Goal: Information Seeking & Learning: Learn about a topic

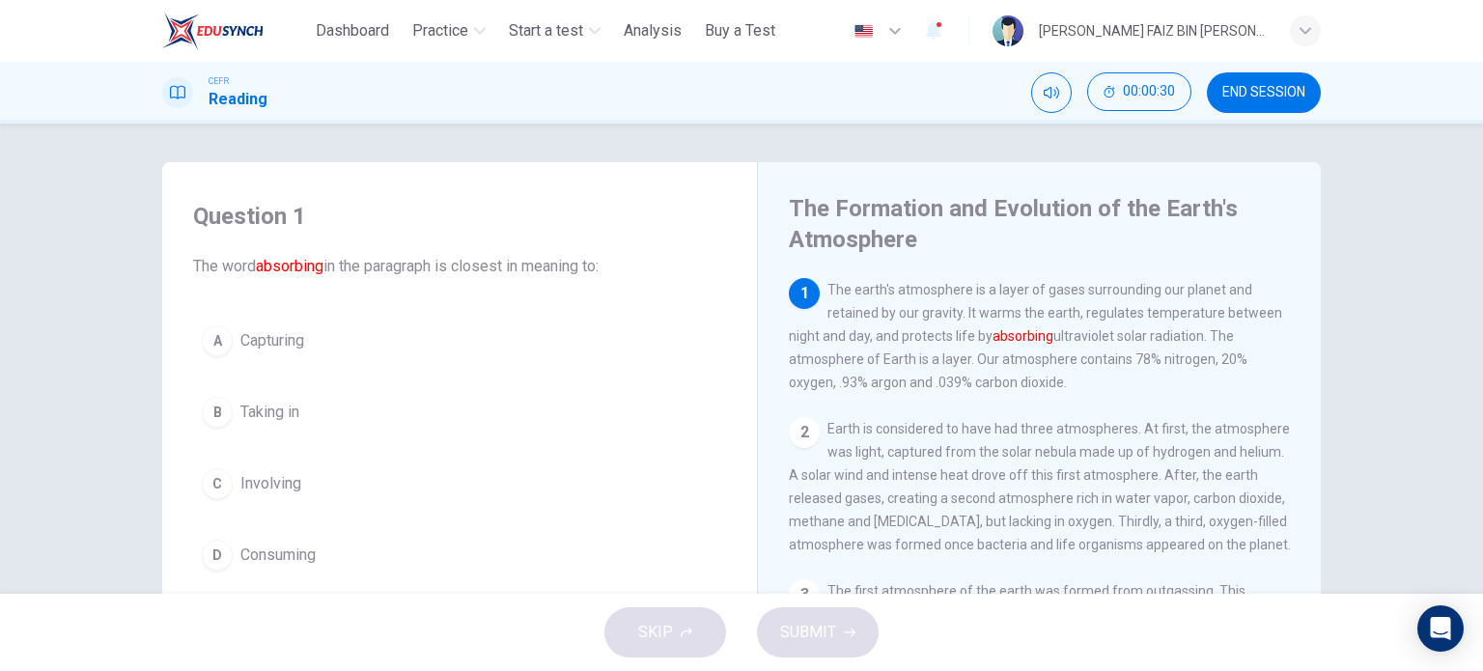
scroll to position [97, 0]
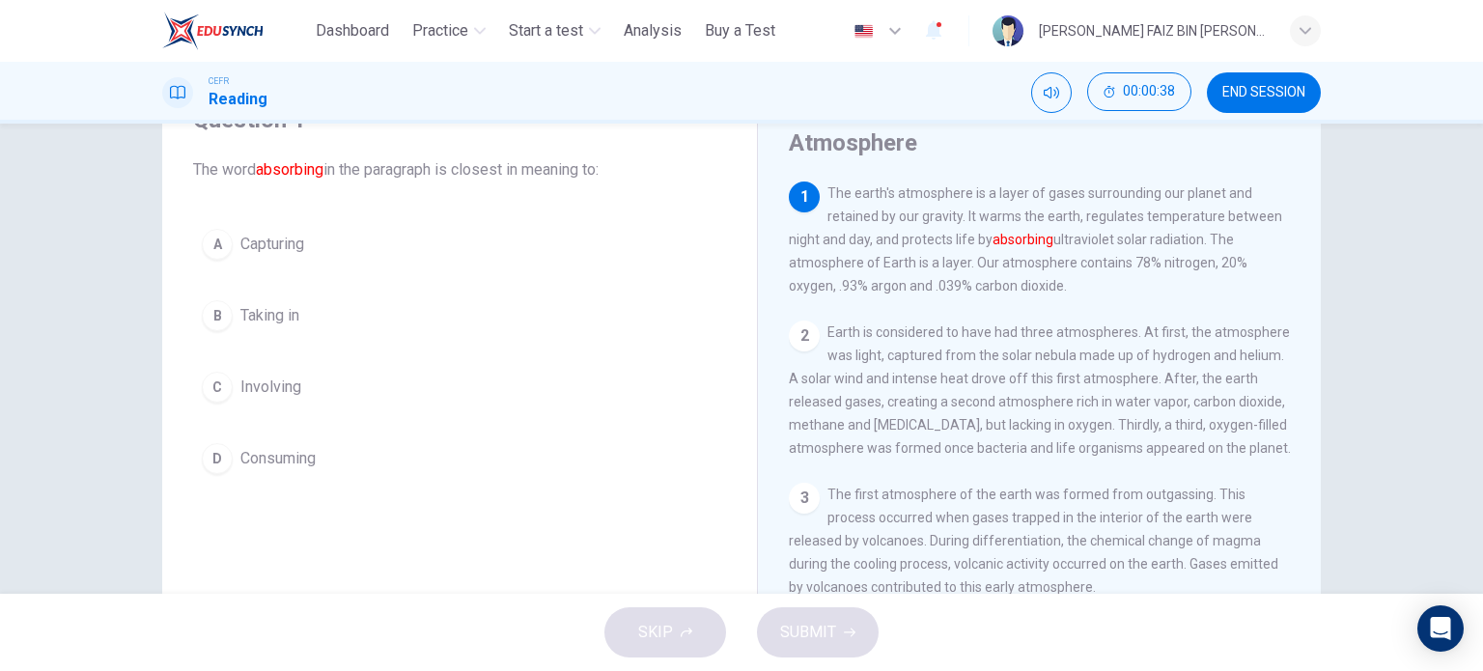
click at [294, 248] on span "Capturing" at bounding box center [272, 244] width 64 height 23
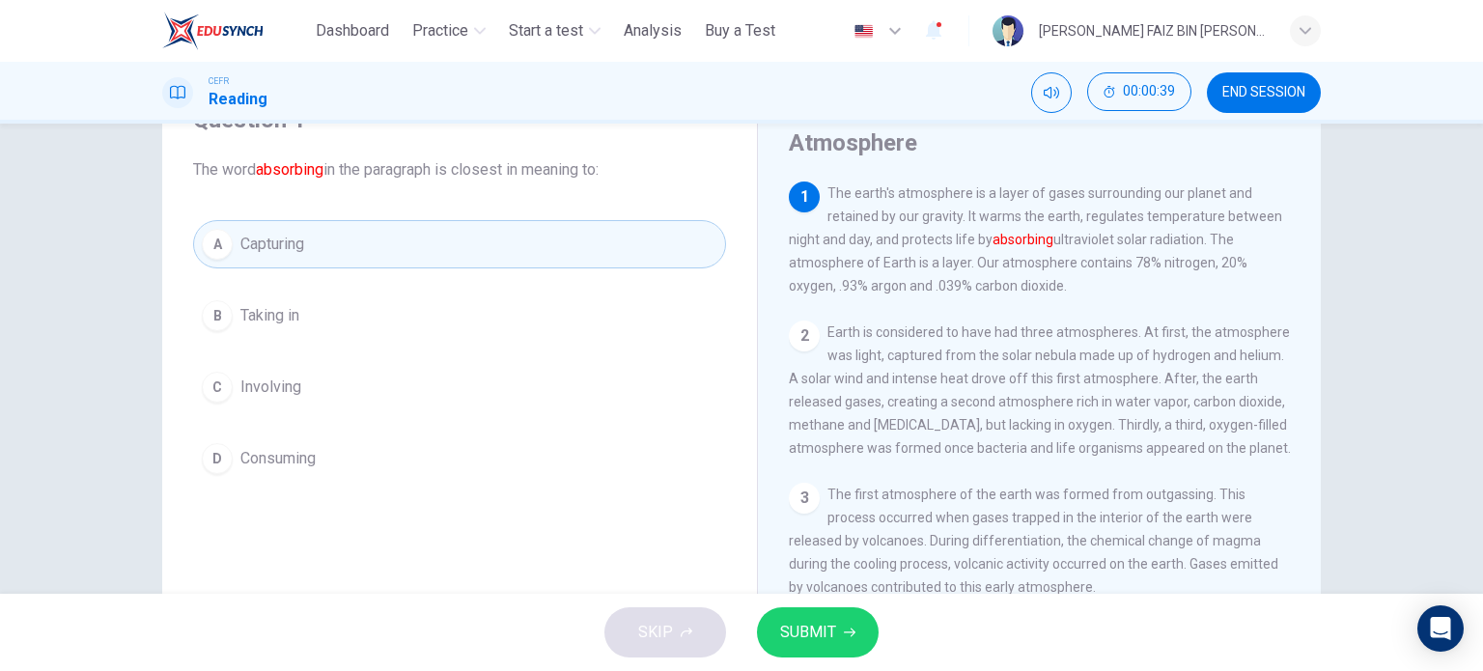
click at [784, 629] on span "SUBMIT" at bounding box center [808, 632] width 56 height 27
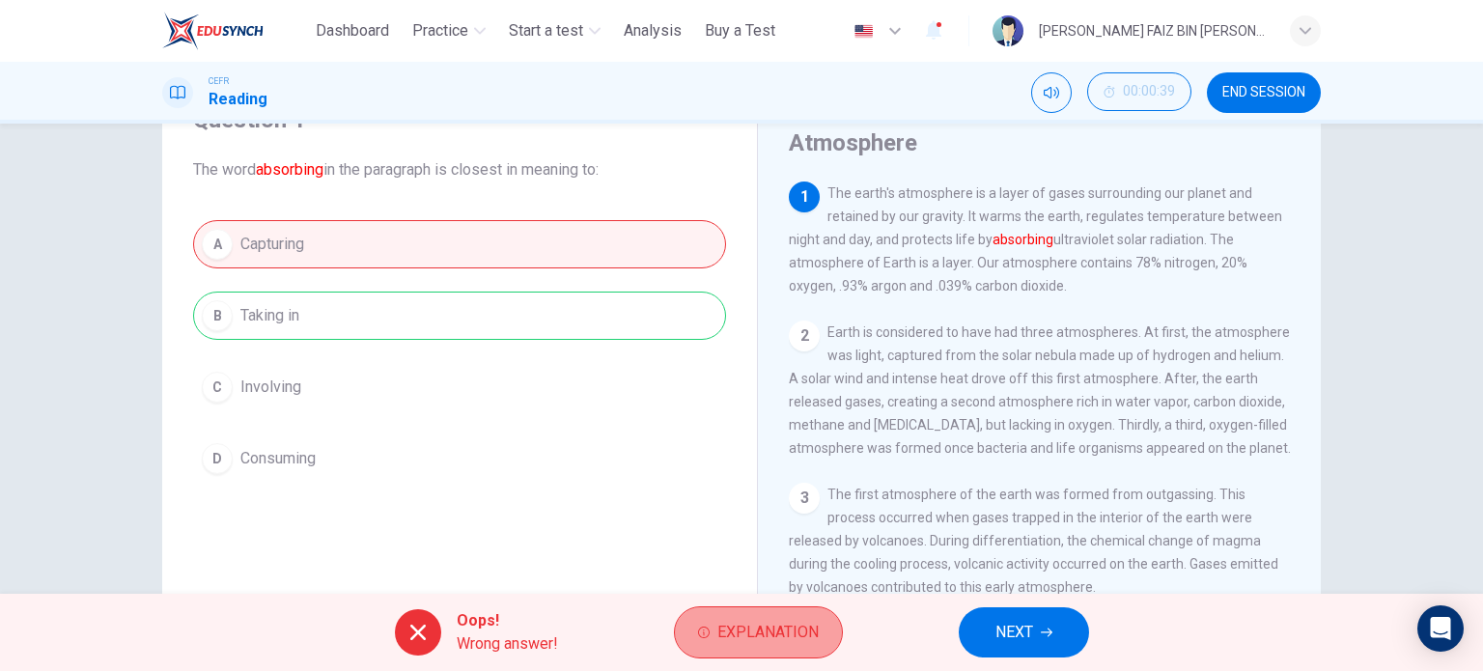
click at [709, 652] on button "Explanation" at bounding box center [758, 632] width 169 height 52
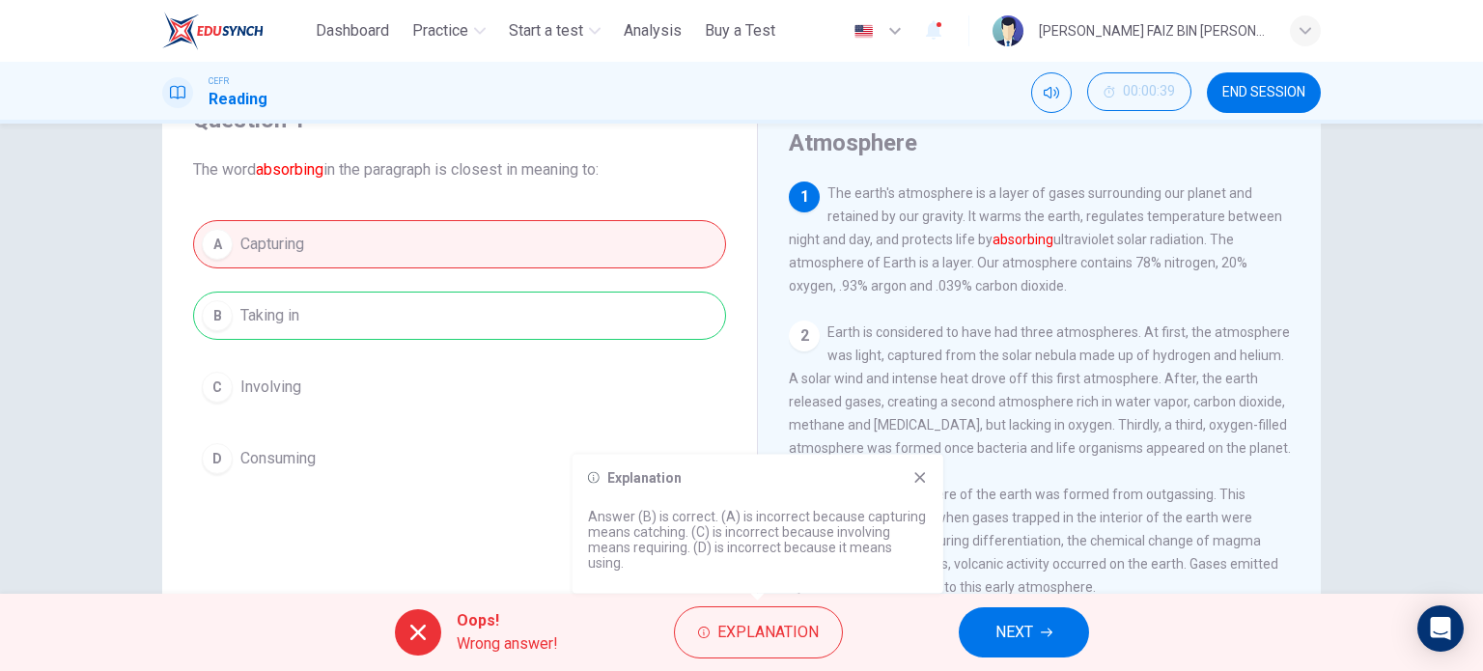
click at [923, 478] on icon at bounding box center [919, 477] width 15 height 15
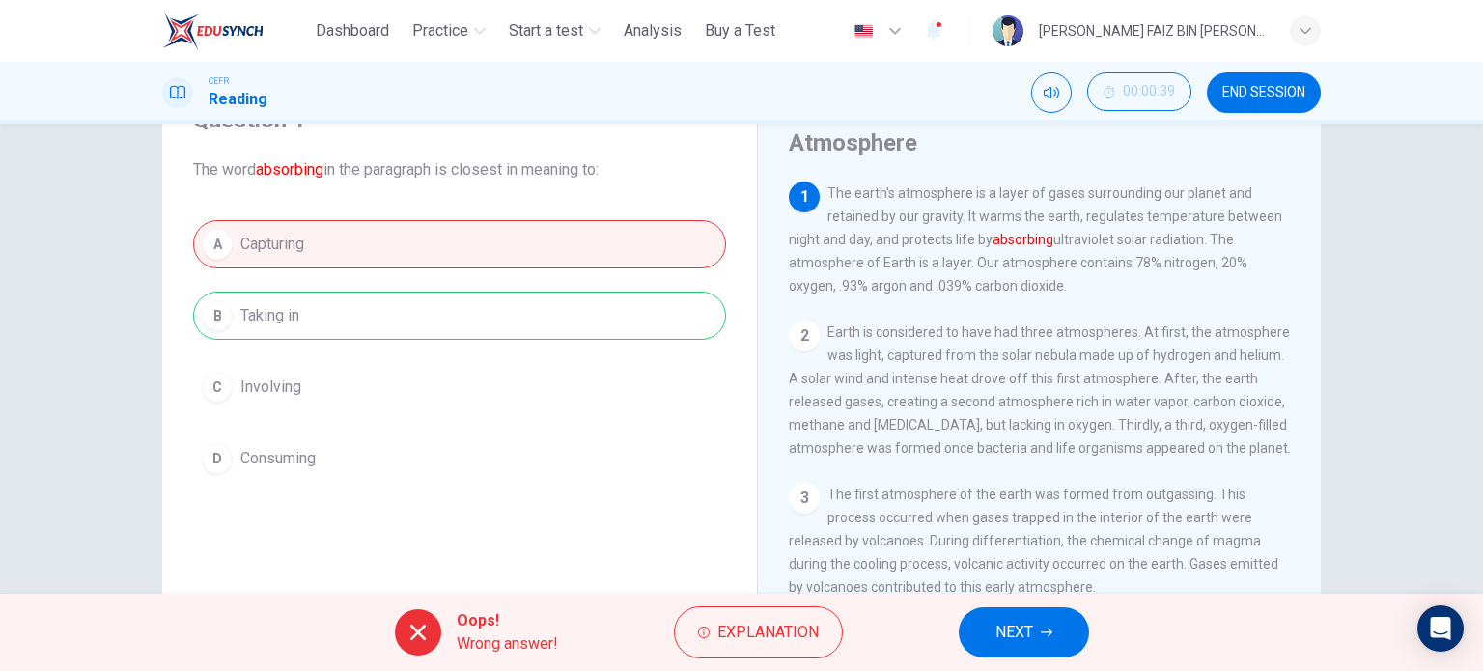
click at [1054, 634] on button "NEXT" at bounding box center [1024, 632] width 130 height 50
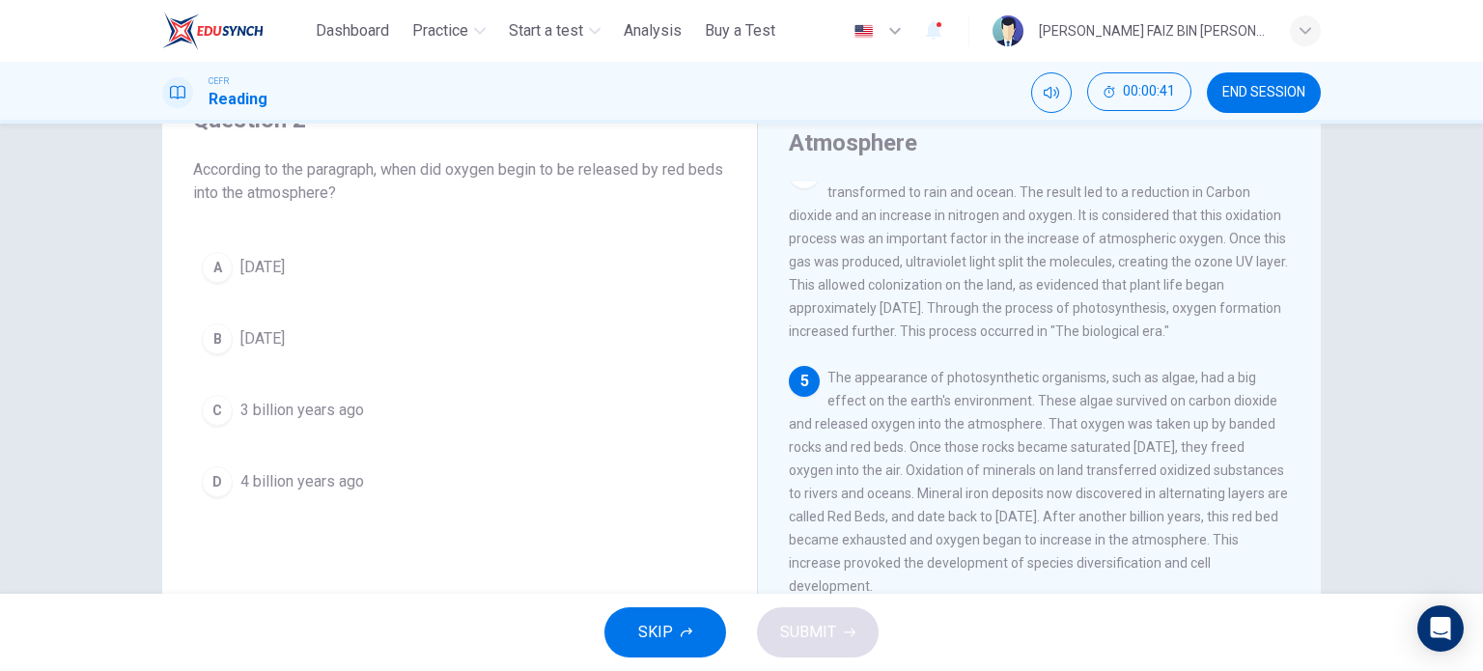
scroll to position [579, 0]
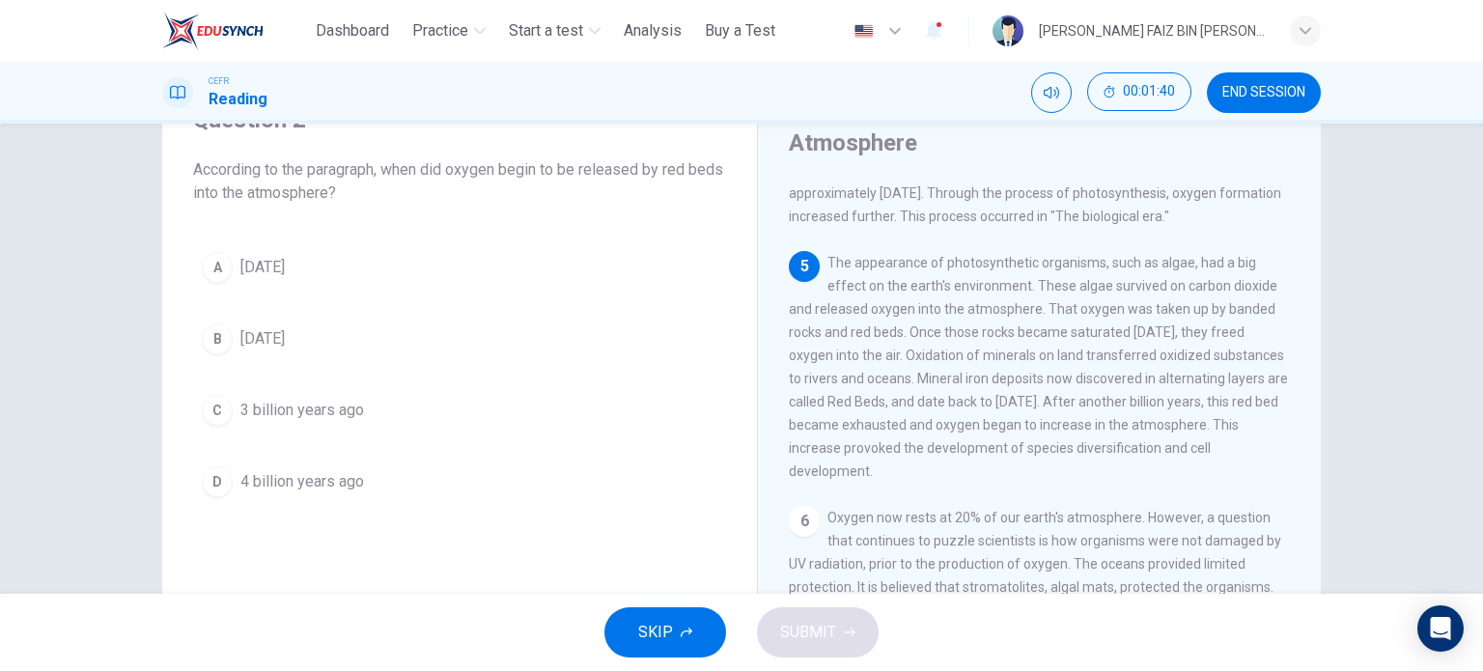
drag, startPoint x: 826, startPoint y: 281, endPoint x: 969, endPoint y: 325, distance: 149.6
click at [969, 325] on span "The appearance of photosynthetic organisms, such as algae, had a big effect on …" at bounding box center [1038, 367] width 499 height 224
click at [285, 343] on span "[DATE]" at bounding box center [262, 338] width 44 height 23
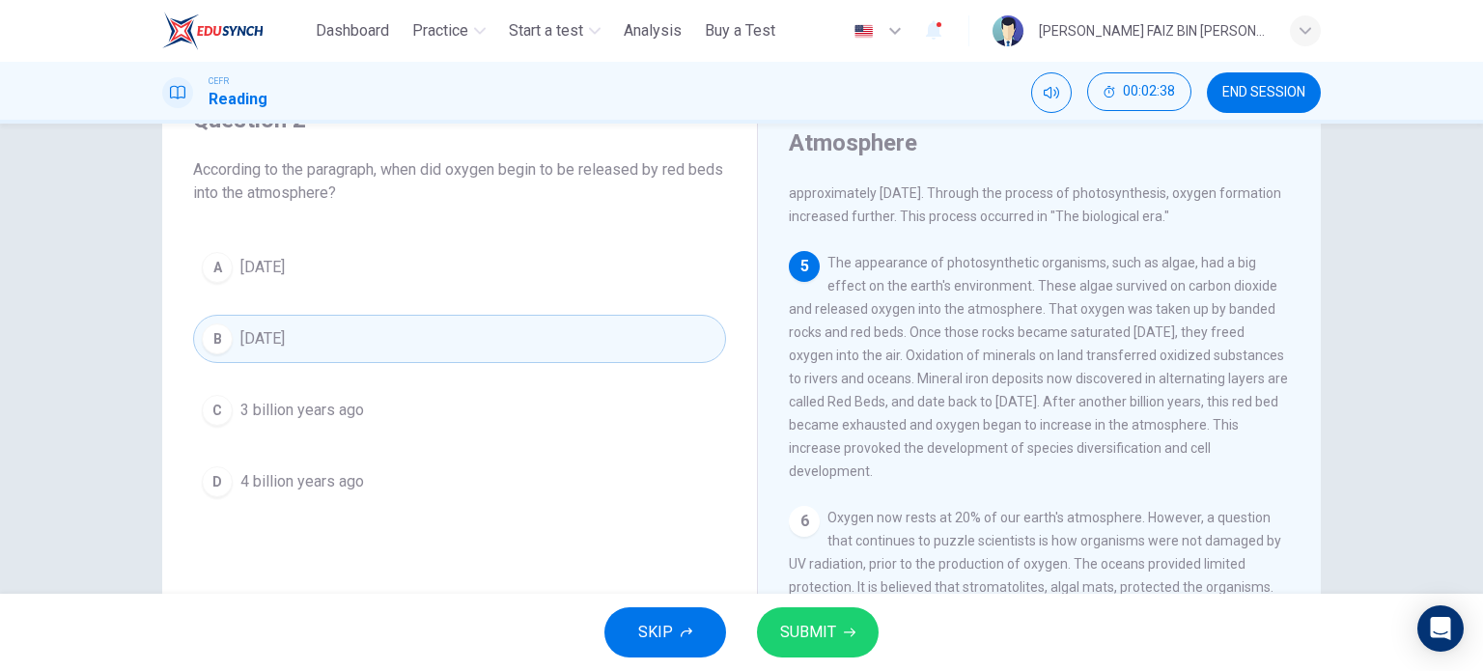
click at [831, 632] on span "SUBMIT" at bounding box center [808, 632] width 56 height 27
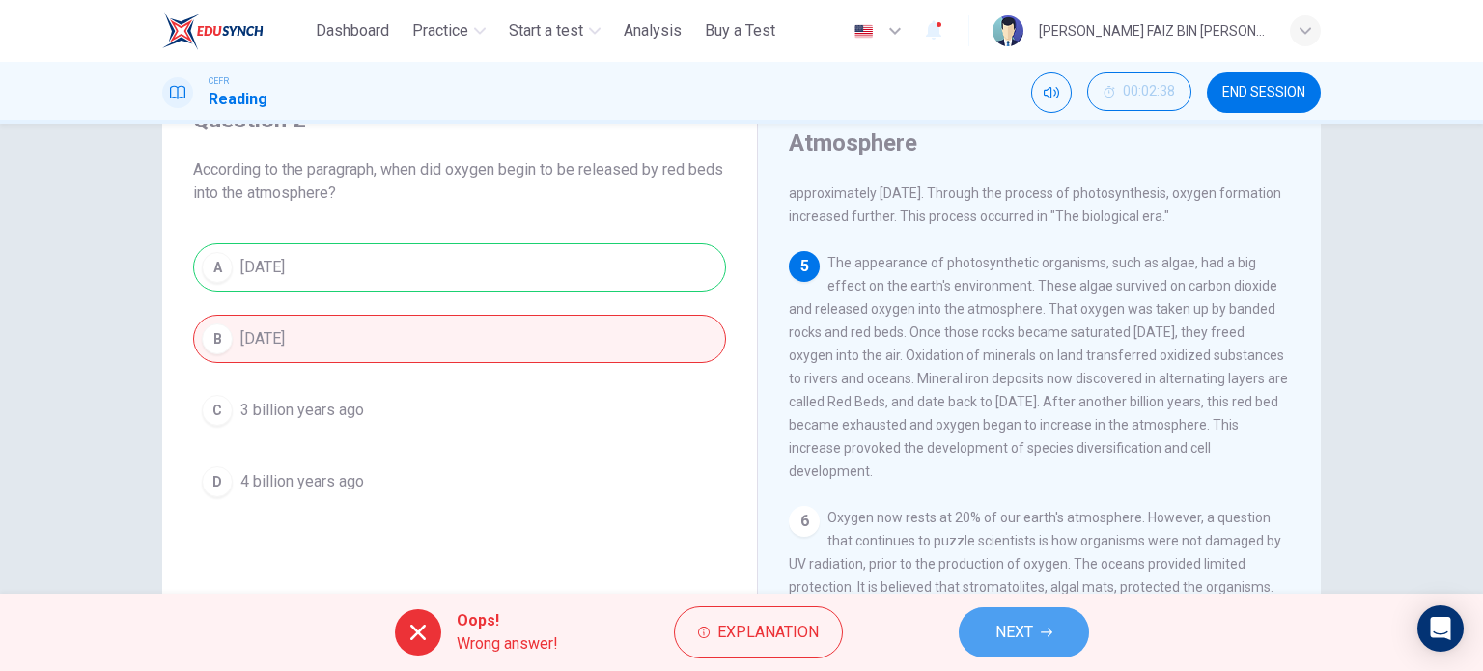
click at [1023, 622] on span "NEXT" at bounding box center [1014, 632] width 38 height 27
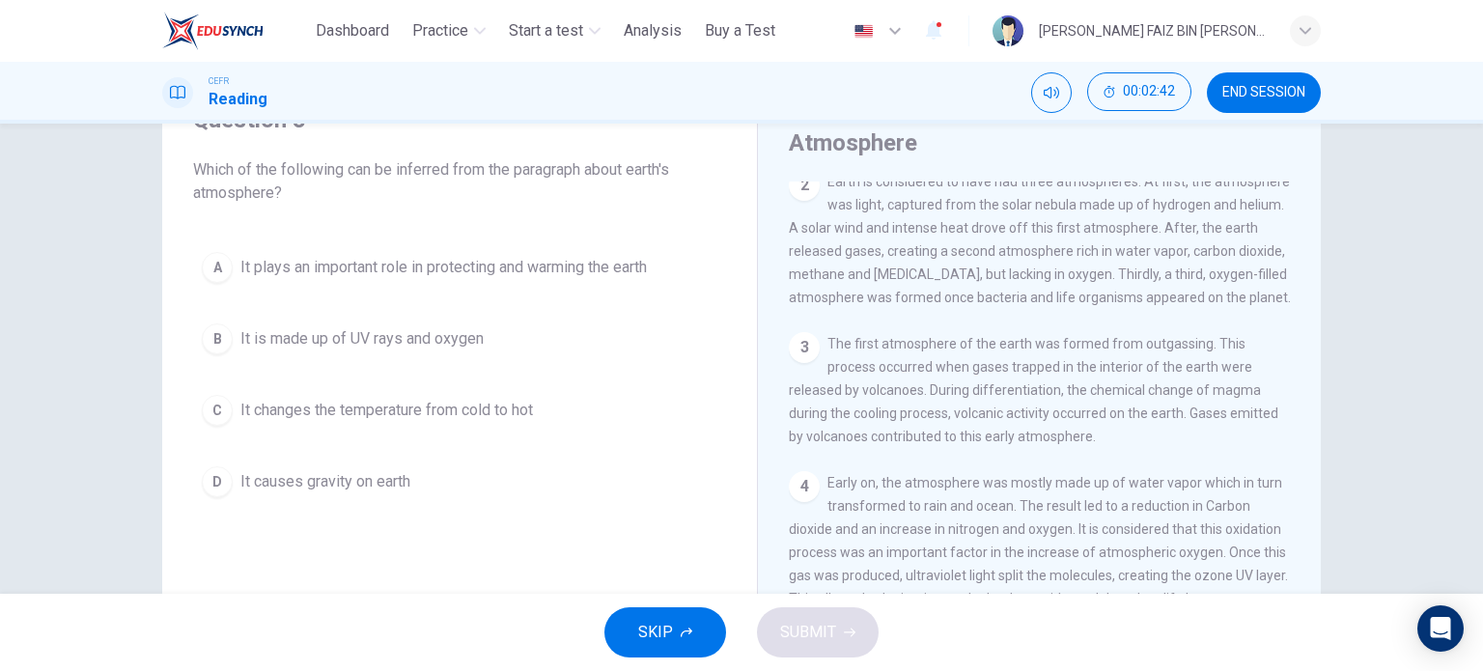
scroll to position [0, 0]
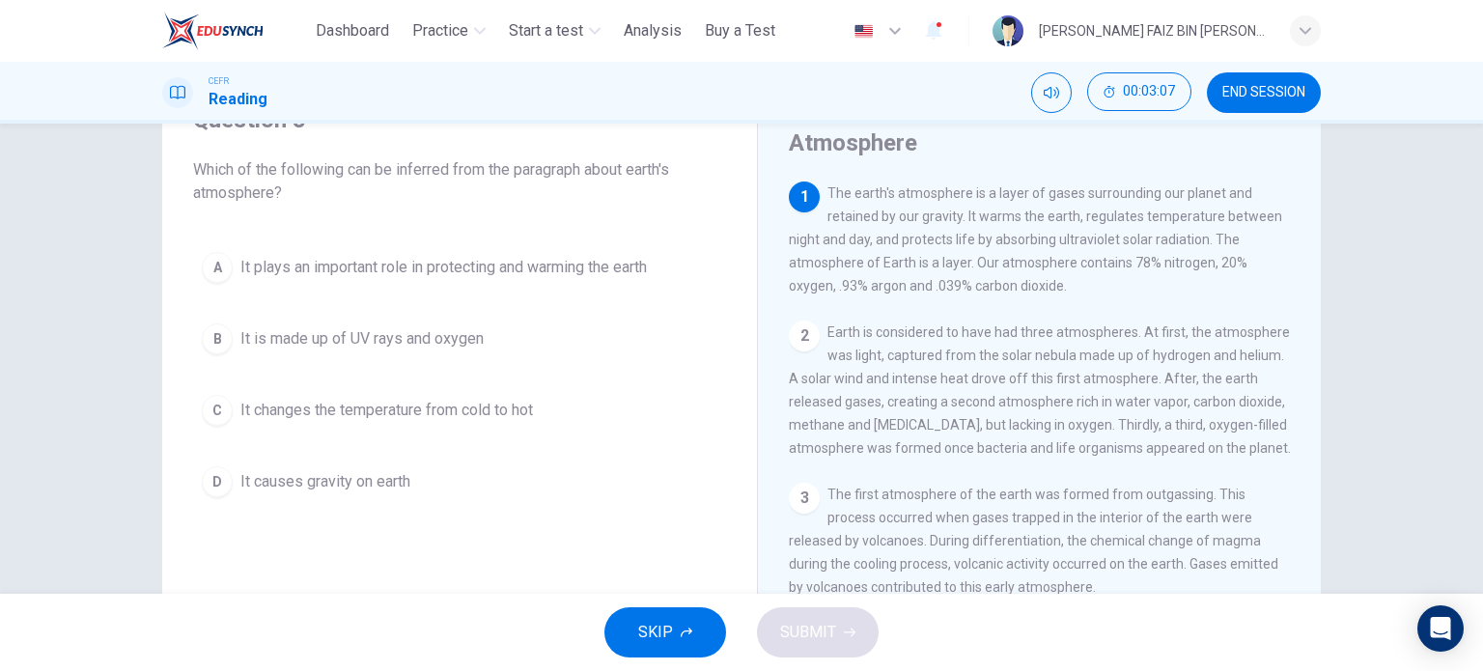
drag, startPoint x: 823, startPoint y: 196, endPoint x: 879, endPoint y: 196, distance: 56.0
click at [879, 196] on span "The earth's atmosphere is a layer of gases surrounding our planet and retained …" at bounding box center [1035, 239] width 493 height 108
click at [423, 270] on span "It plays an important role in protecting and warming the earth" at bounding box center [443, 267] width 406 height 23
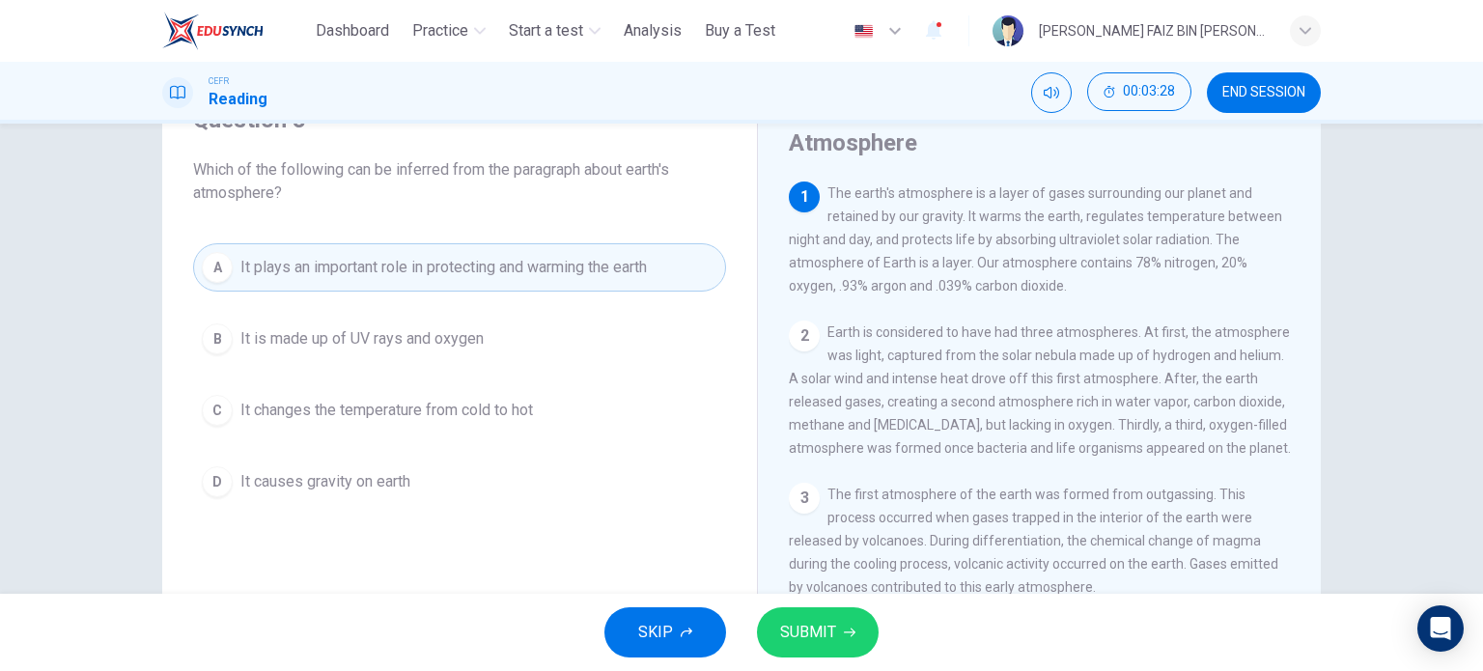
click at [805, 635] on span "SUBMIT" at bounding box center [808, 632] width 56 height 27
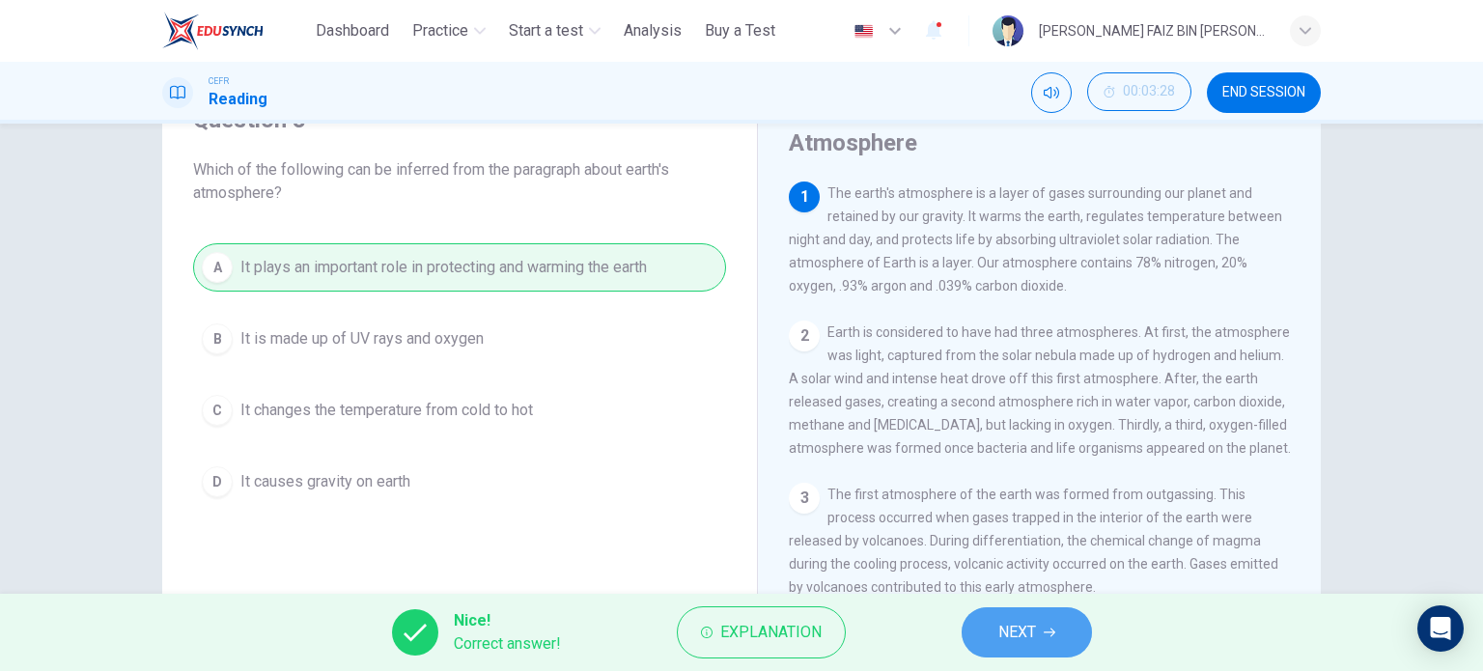
click at [1063, 640] on button "NEXT" at bounding box center [1027, 632] width 130 height 50
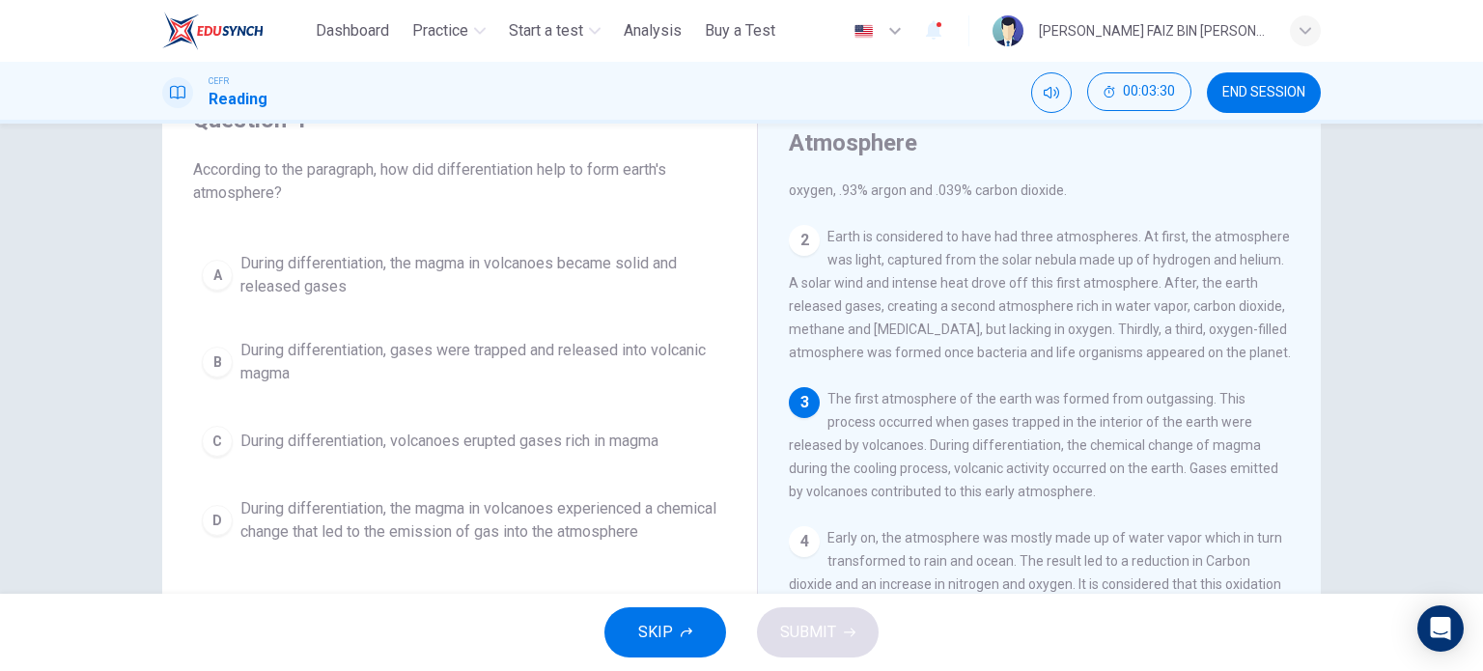
scroll to position [97, 0]
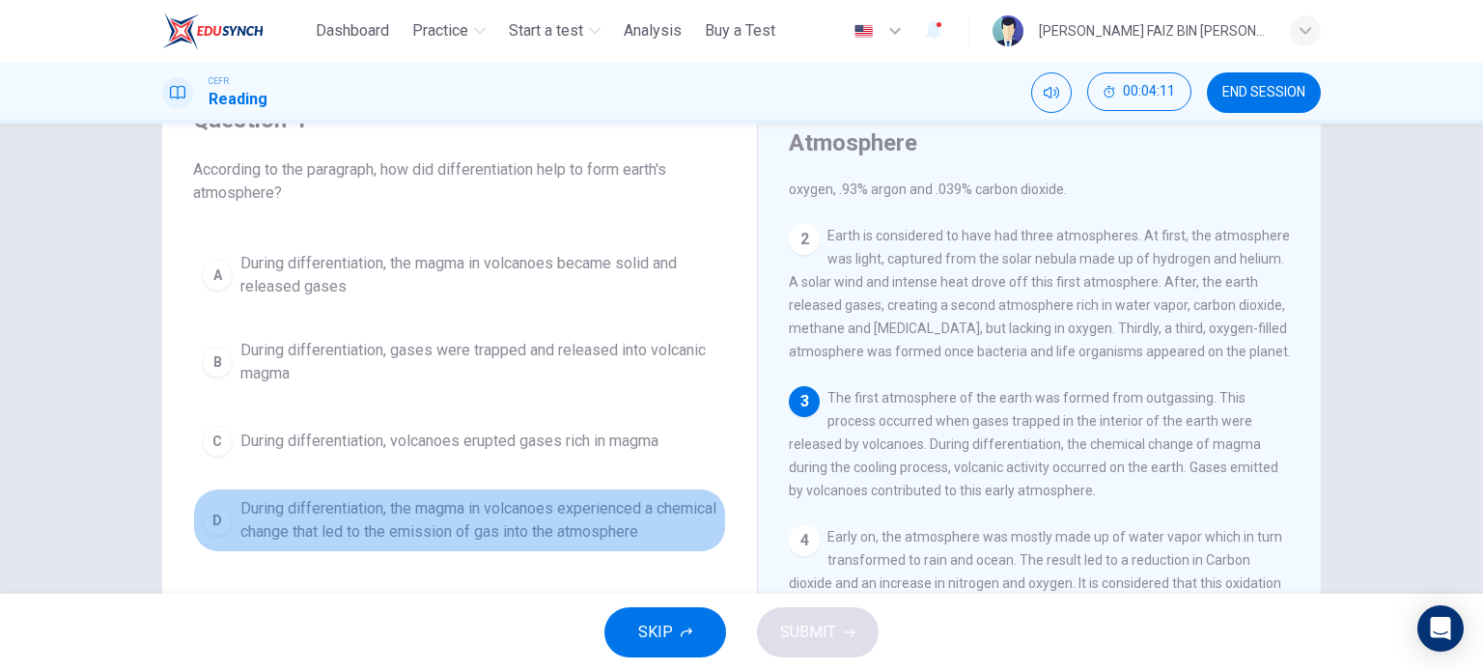
click at [575, 531] on span "During differentiation, the magma in volcanoes experienced a chemical change th…" at bounding box center [478, 520] width 477 height 46
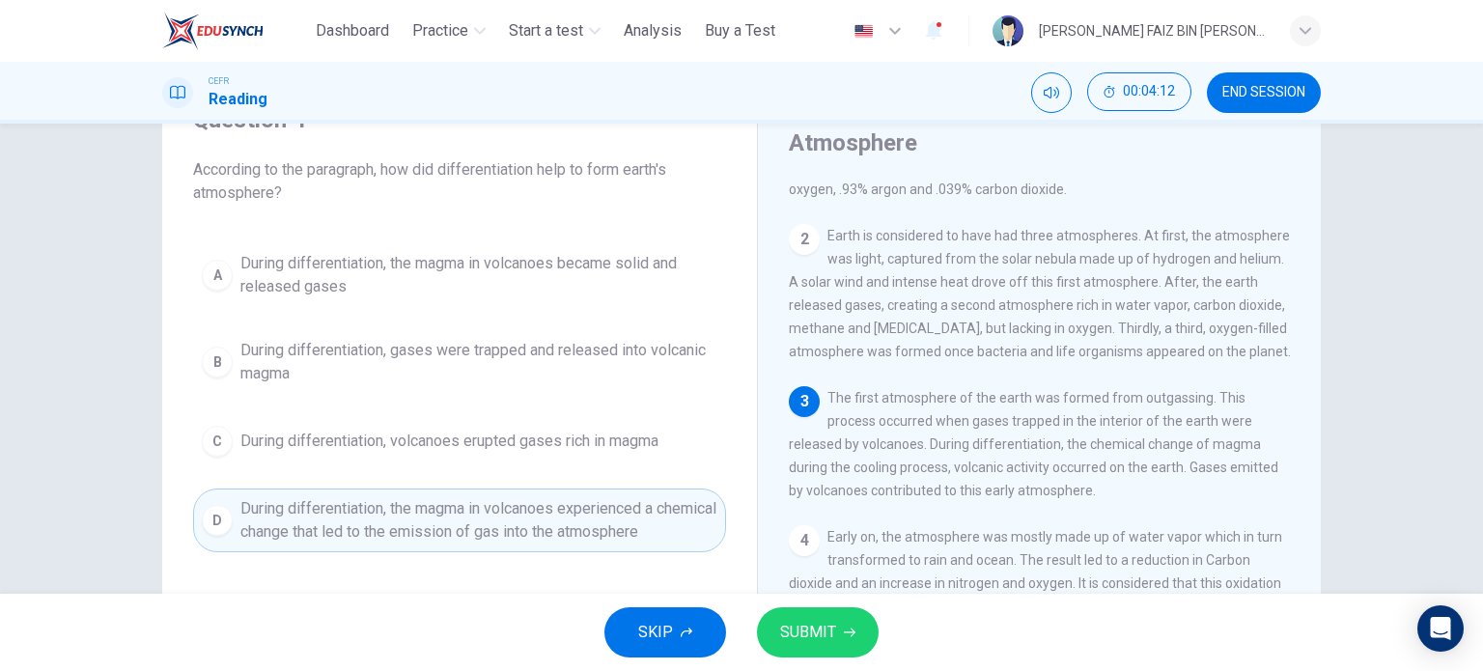
click at [820, 610] on button "SUBMIT" at bounding box center [818, 632] width 122 height 50
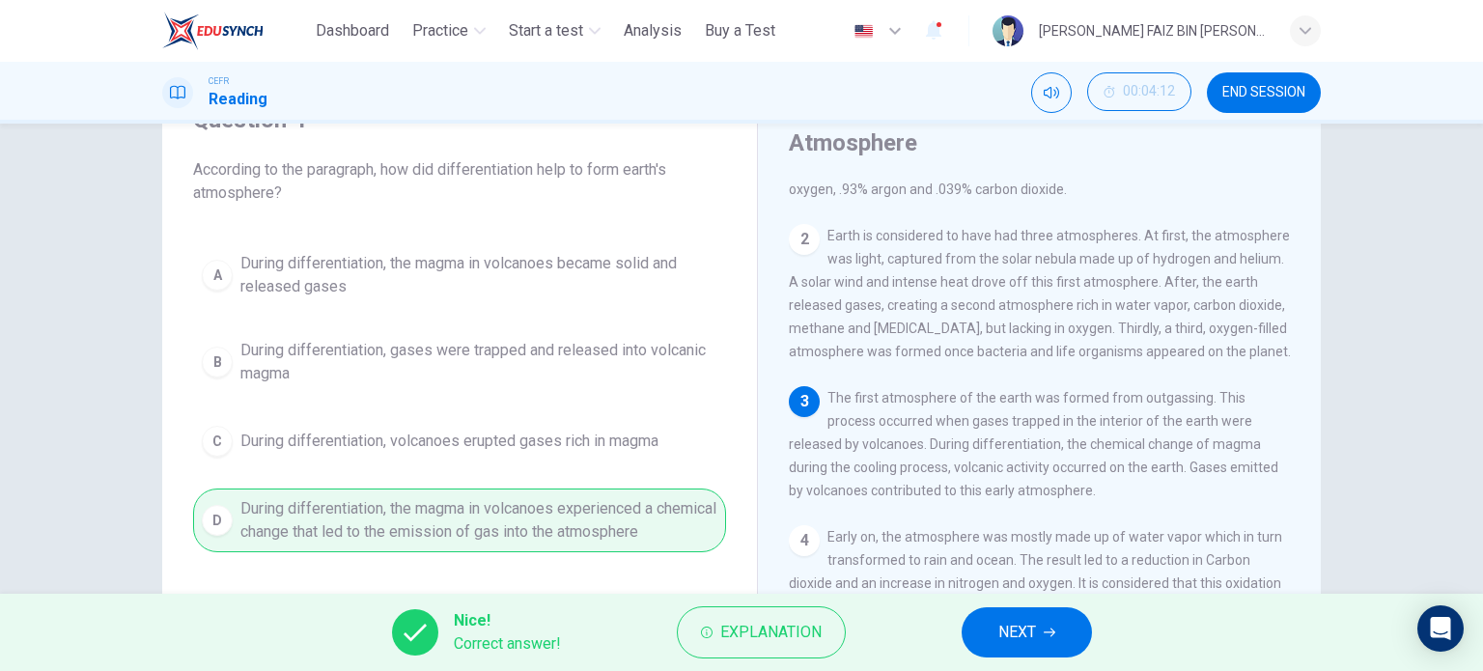
click at [1025, 622] on span "NEXT" at bounding box center [1017, 632] width 38 height 27
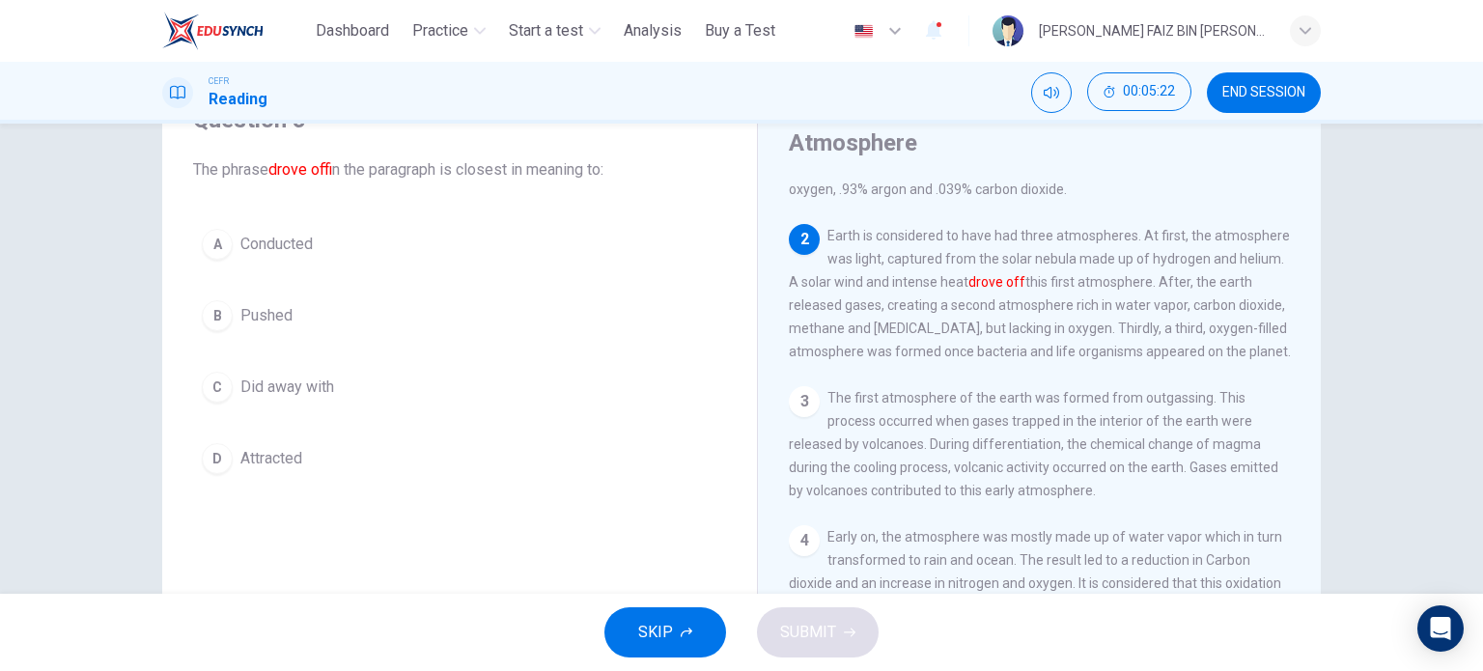
click at [245, 315] on span "Pushed" at bounding box center [266, 315] width 52 height 23
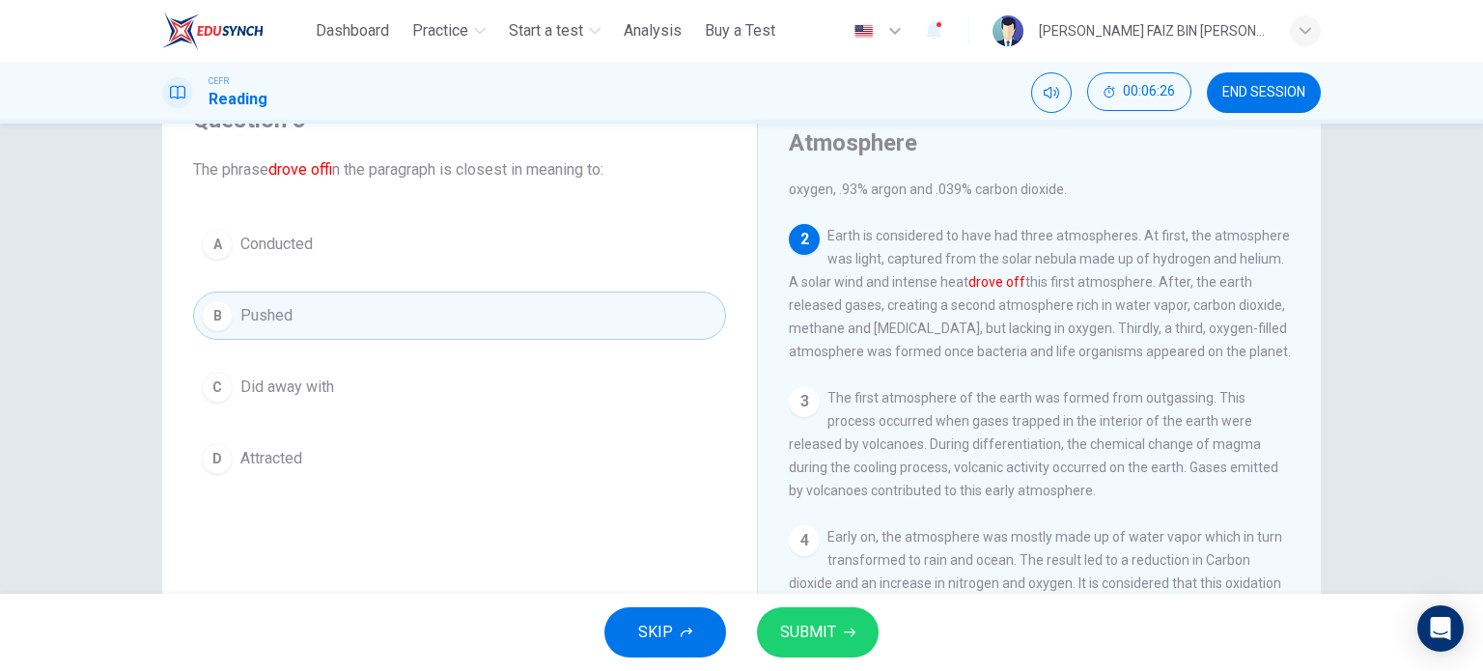
click at [806, 632] on span "SUBMIT" at bounding box center [808, 632] width 56 height 27
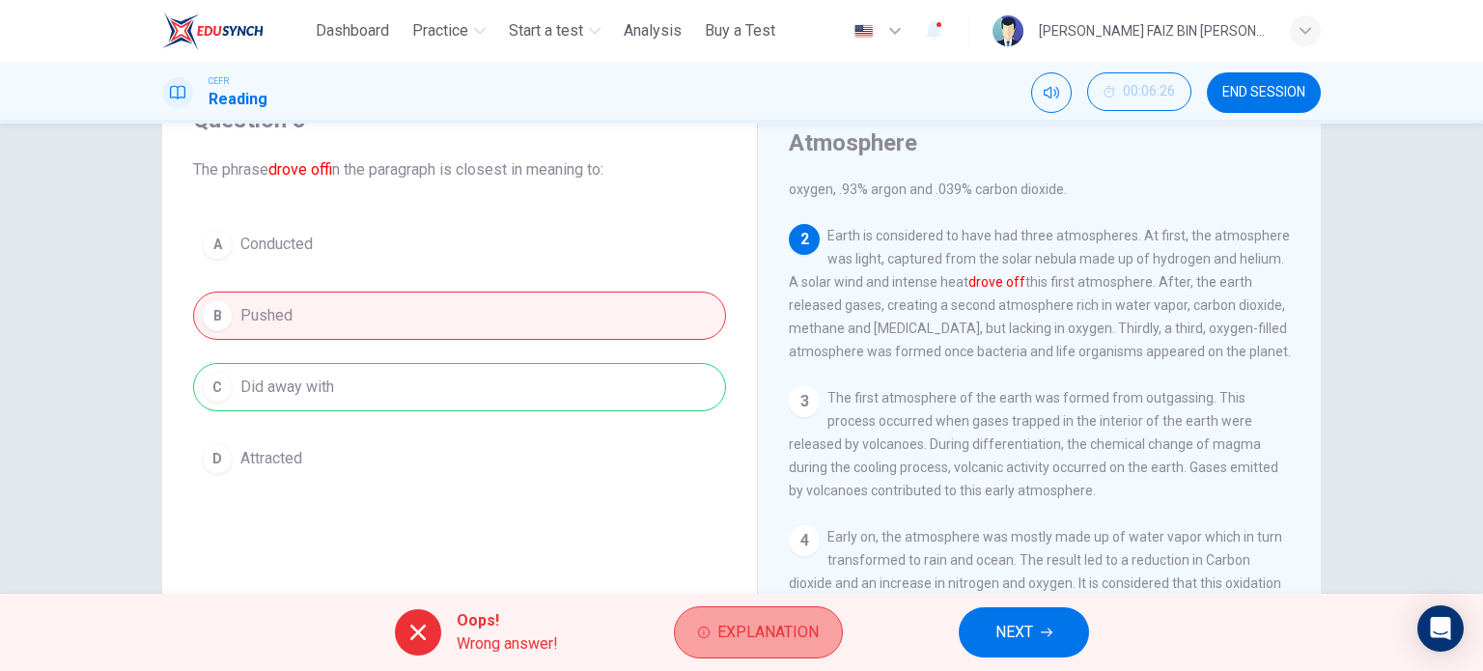
click at [772, 644] on span "Explanation" at bounding box center [767, 632] width 101 height 27
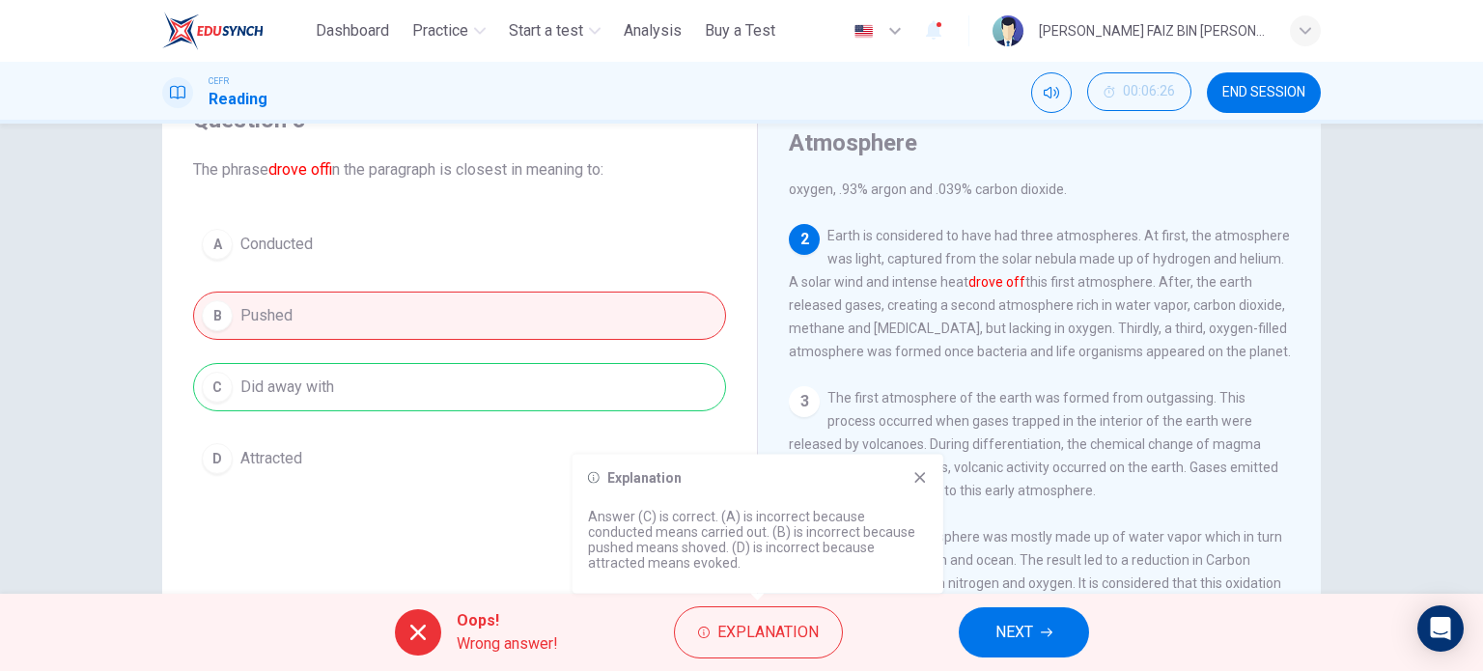
click at [918, 481] on icon at bounding box center [919, 477] width 15 height 15
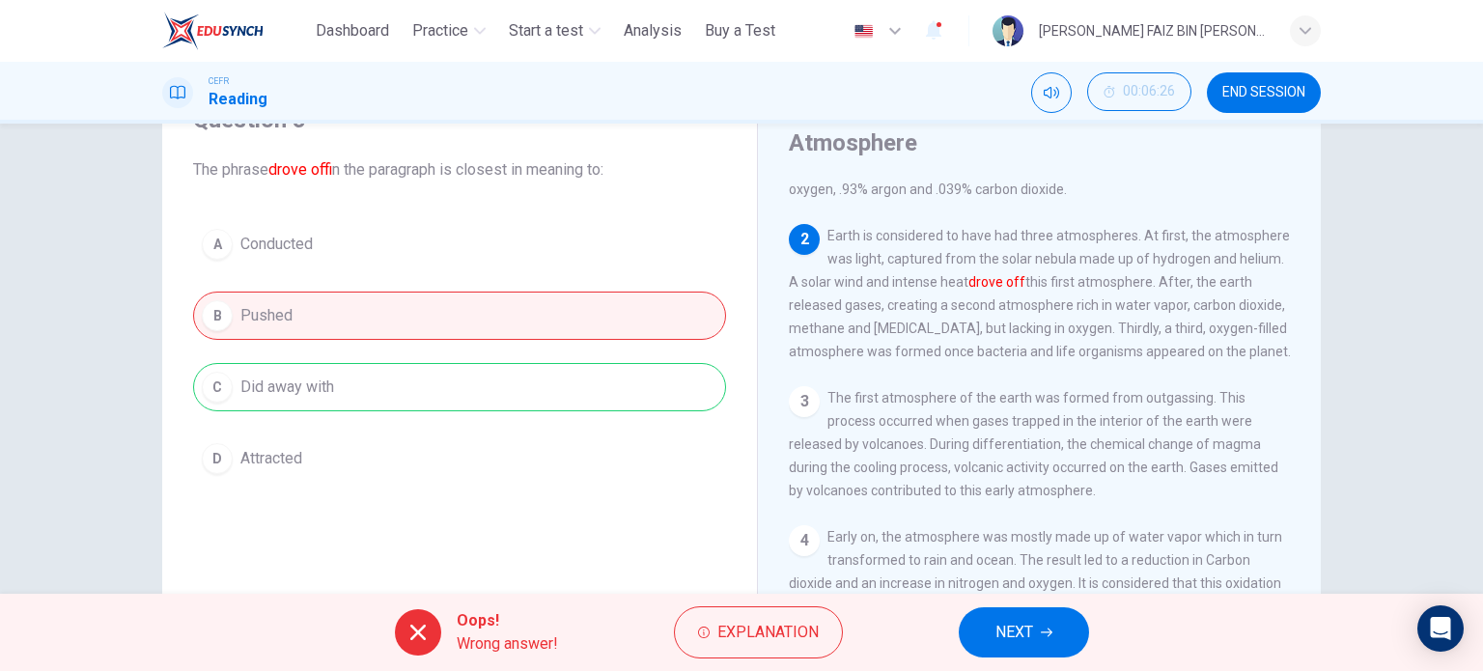
click at [1054, 627] on button "NEXT" at bounding box center [1024, 632] width 130 height 50
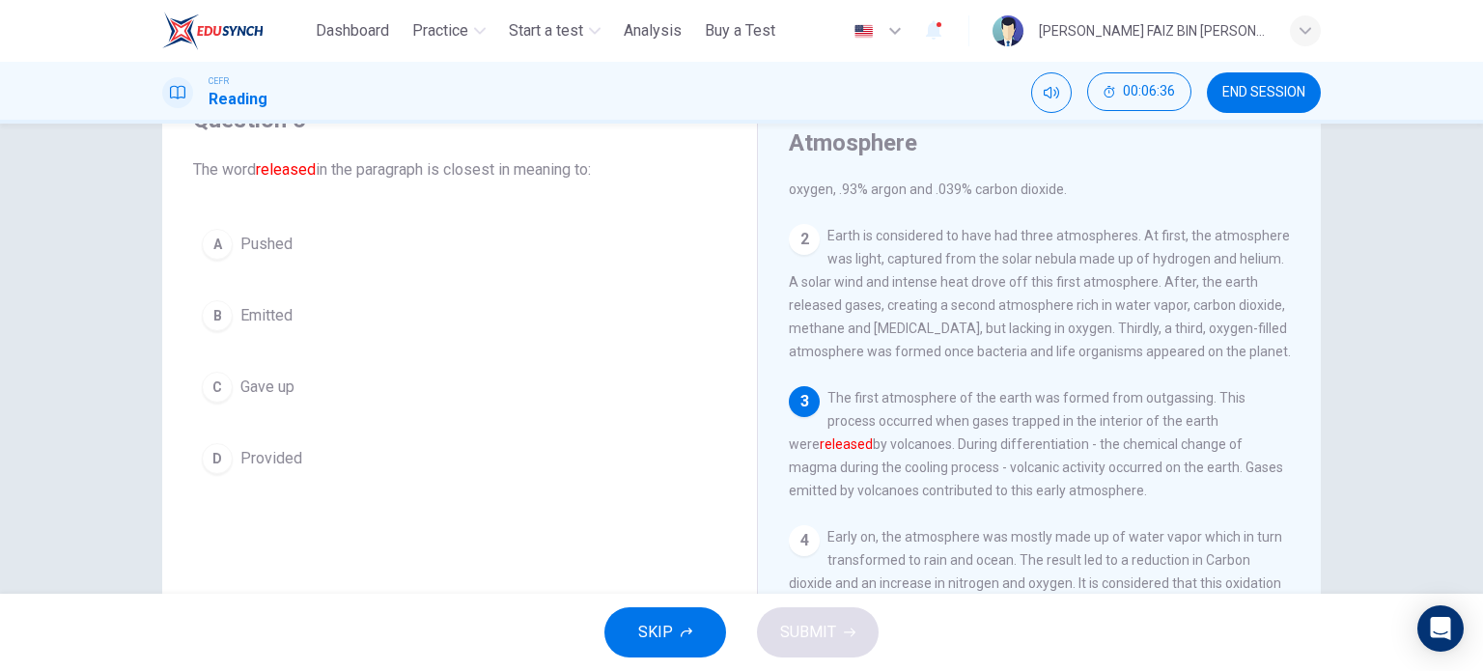
click at [228, 308] on button "B Emitted" at bounding box center [459, 316] width 533 height 48
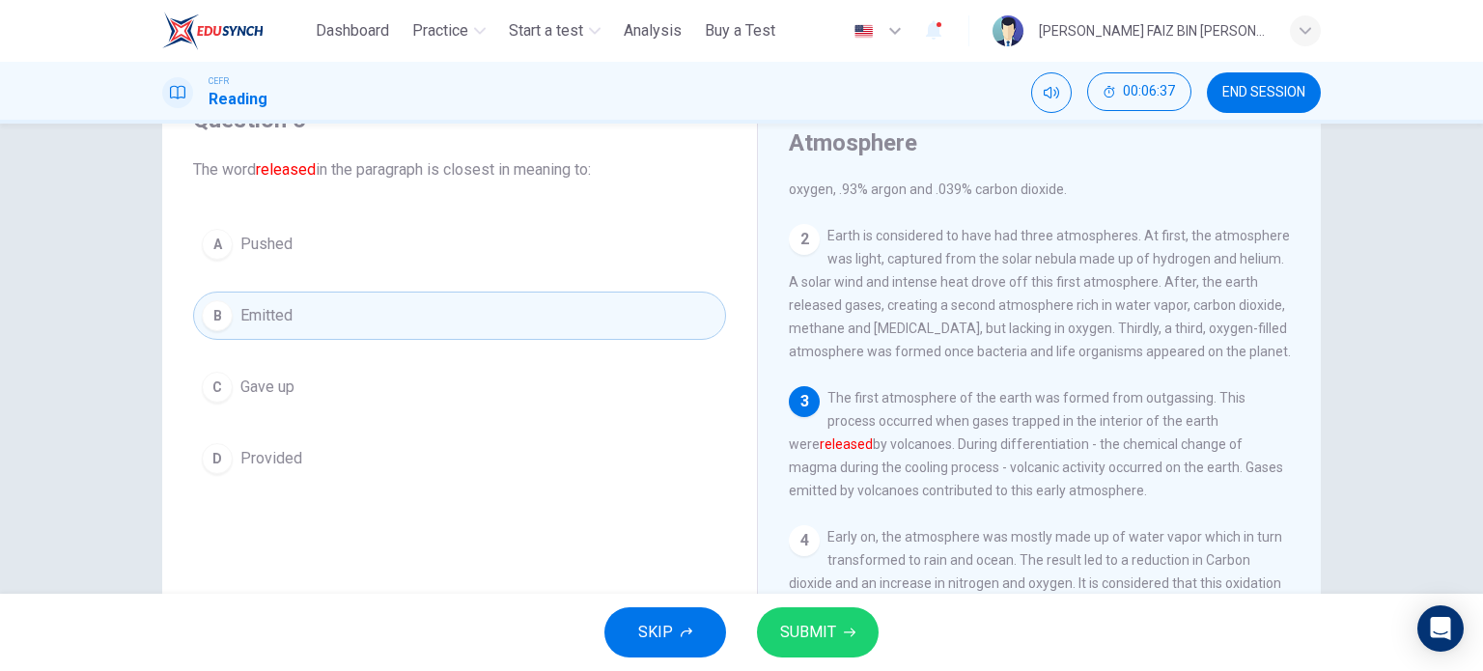
click at [838, 626] on button "SUBMIT" at bounding box center [818, 632] width 122 height 50
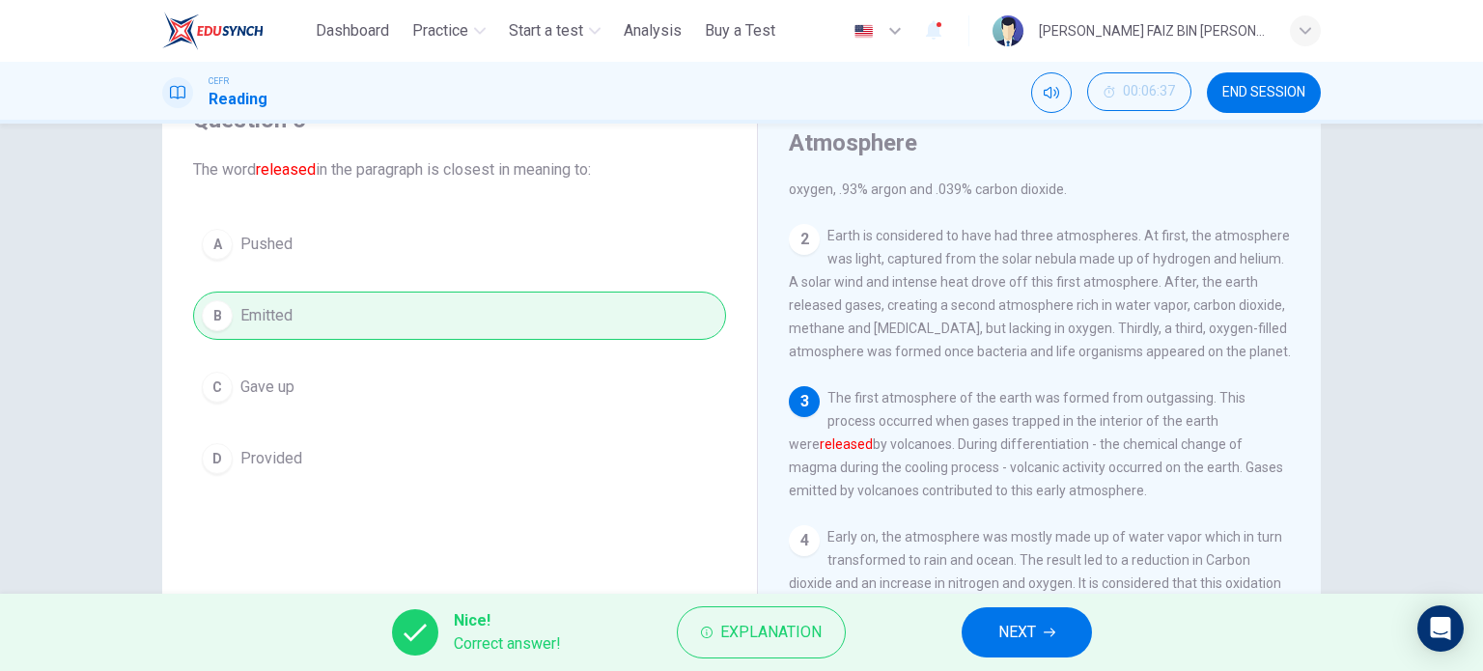
click at [1066, 640] on button "NEXT" at bounding box center [1027, 632] width 130 height 50
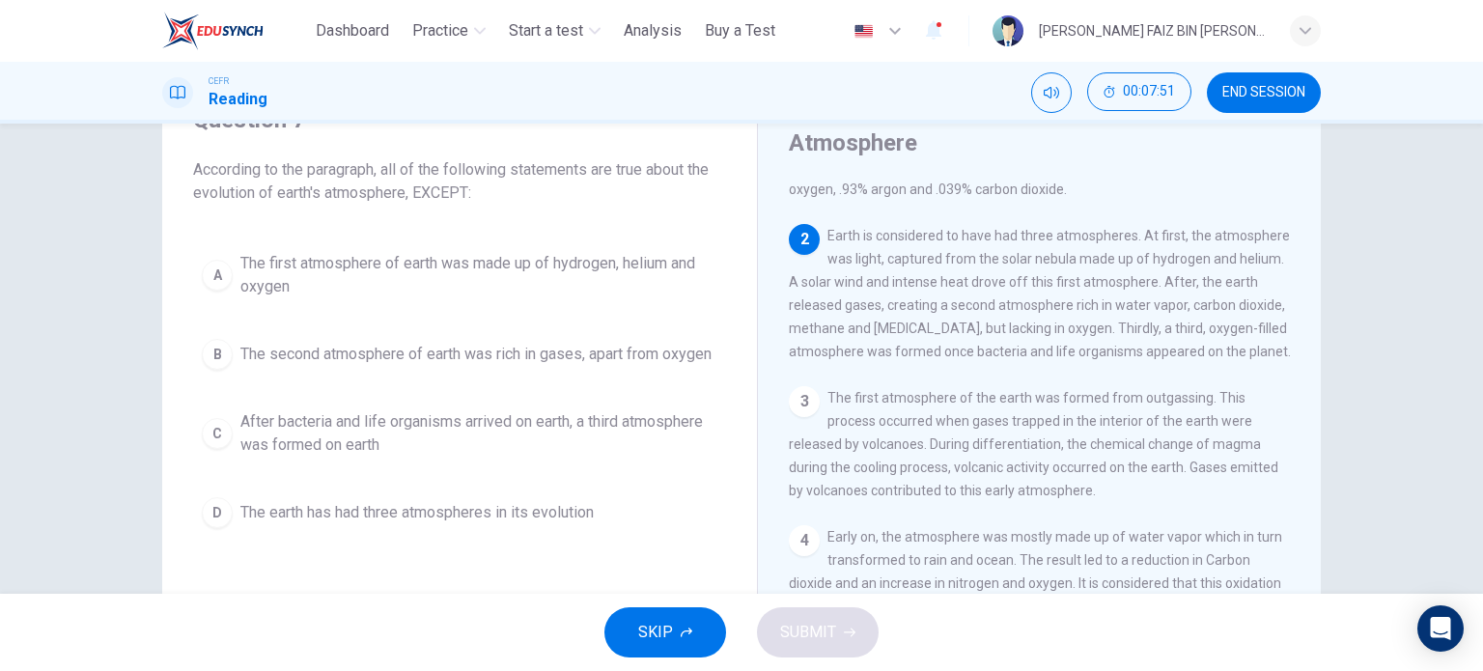
click at [302, 262] on span "The first atmosphere of earth was made up of hydrogen, helium and oxygen" at bounding box center [478, 275] width 477 height 46
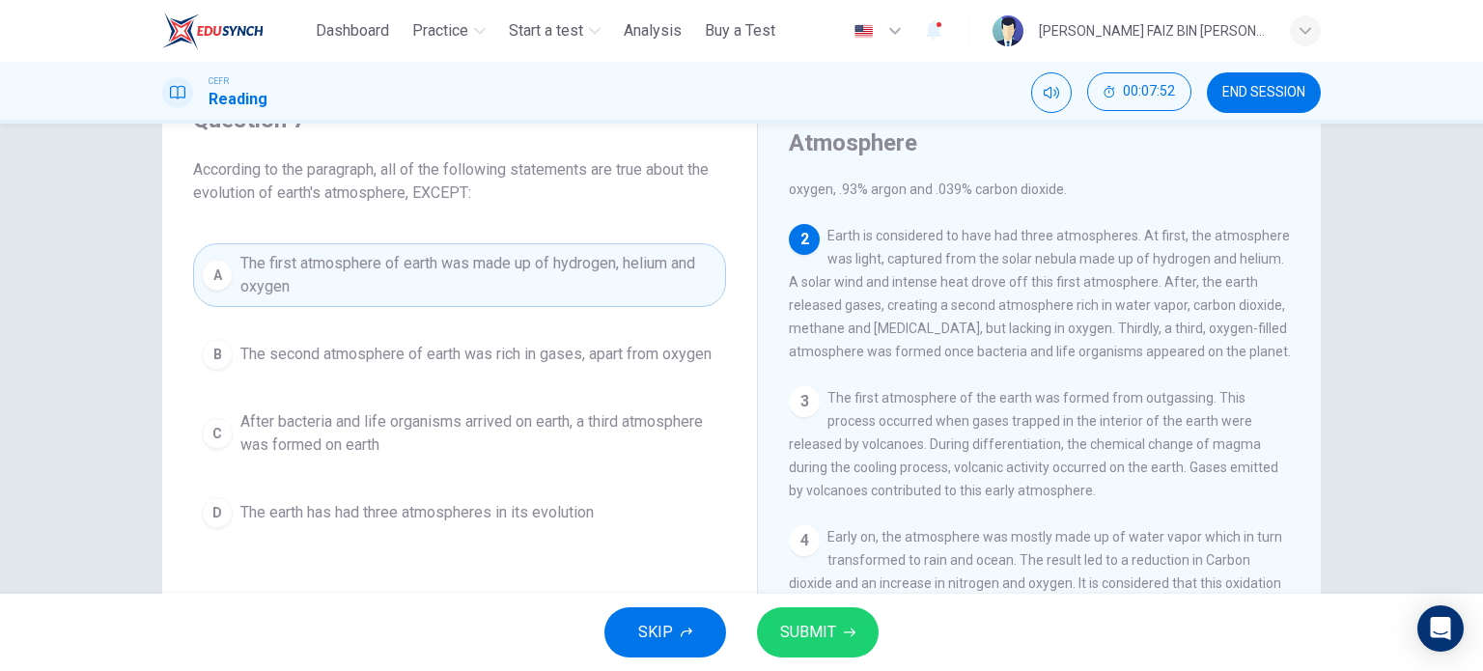
click at [805, 637] on span "SUBMIT" at bounding box center [808, 632] width 56 height 27
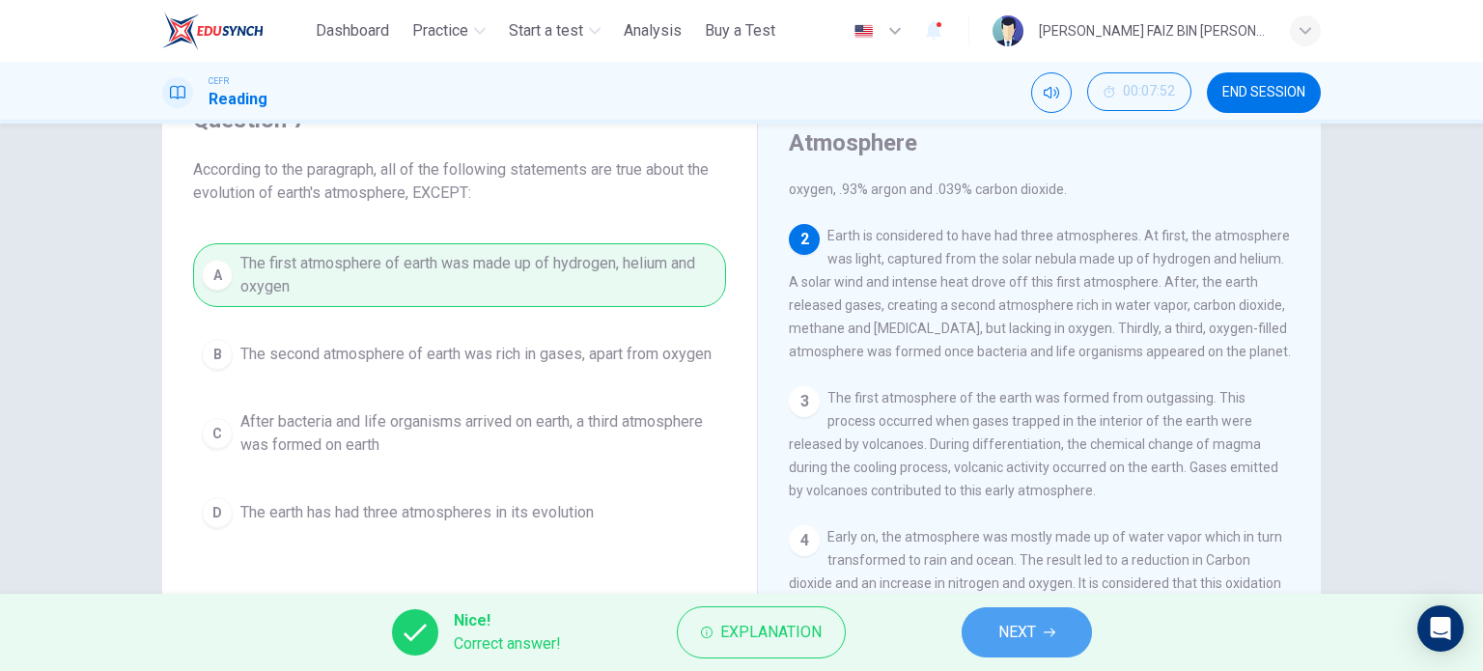
click at [1025, 635] on span "NEXT" at bounding box center [1017, 632] width 38 height 27
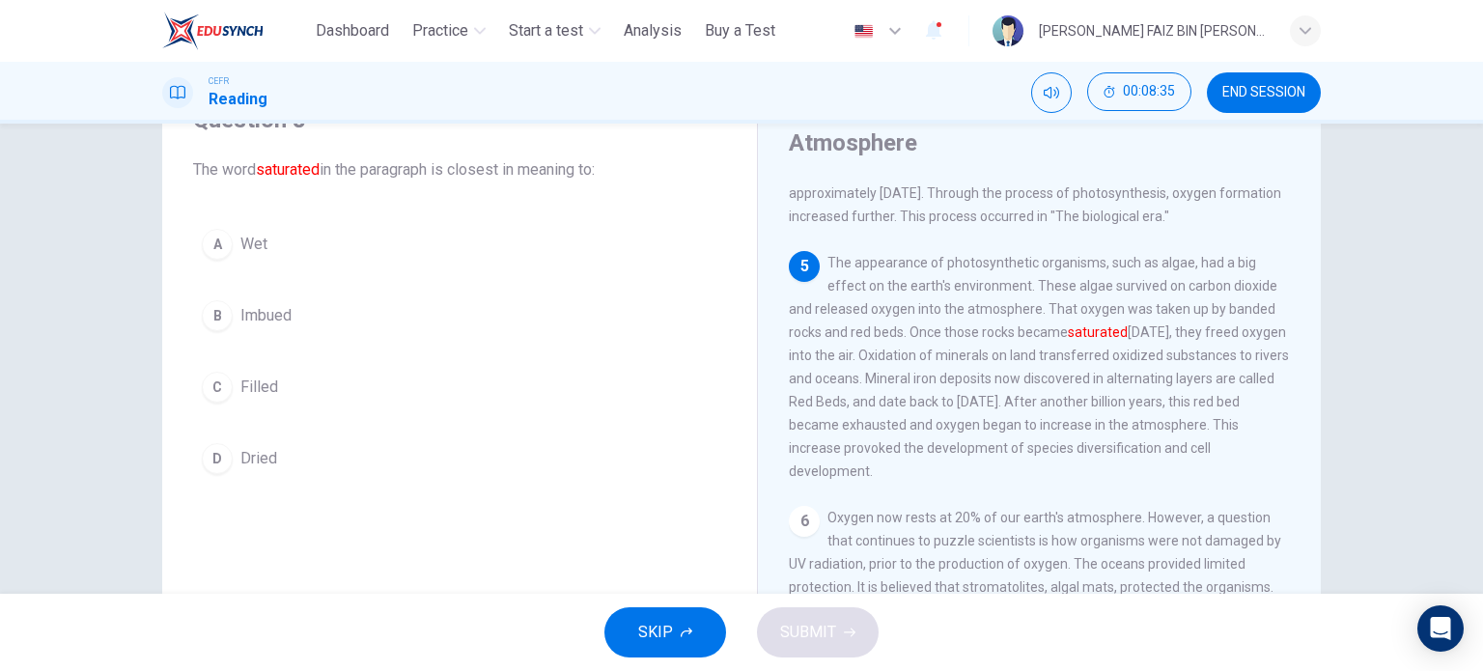
drag, startPoint x: 605, startPoint y: 52, endPoint x: 568, endPoint y: 58, distance: 38.1
click at [580, 66] on div "CEFR Reading 00:08:35 END SESSION" at bounding box center [741, 93] width 1483 height 62
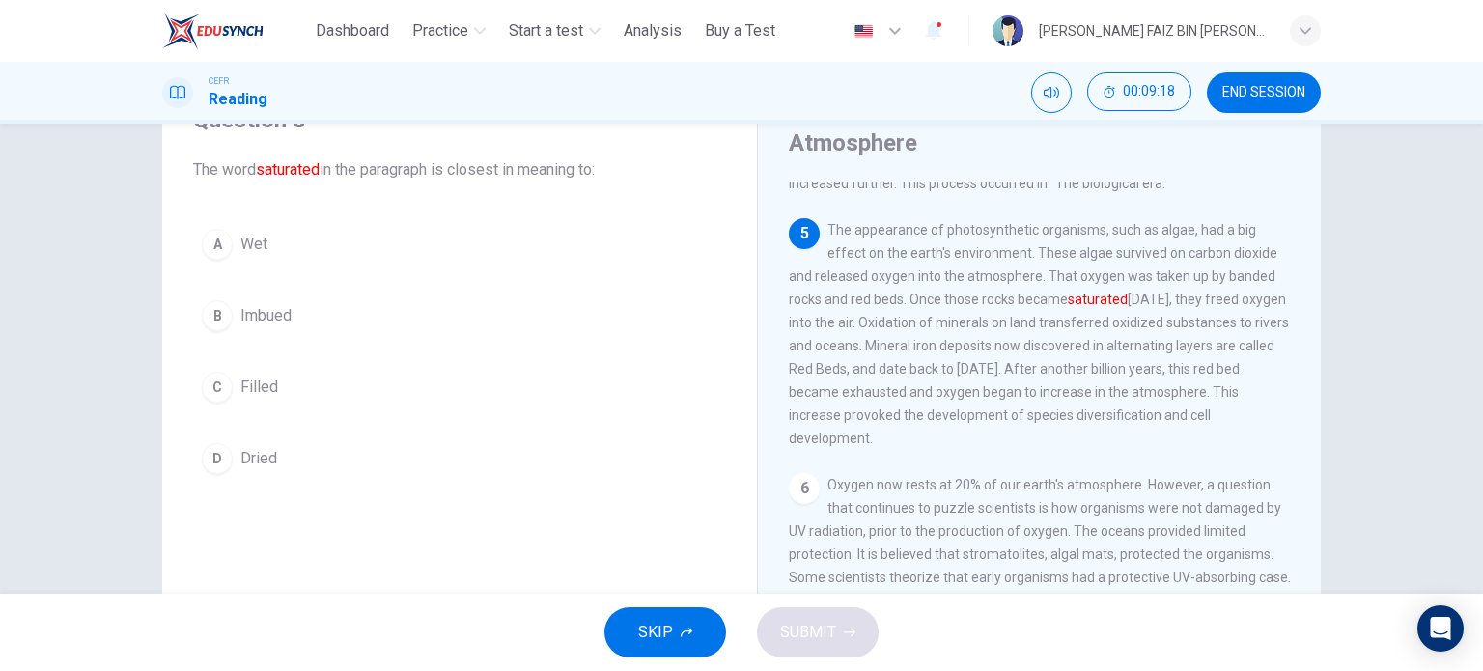
scroll to position [580, 0]
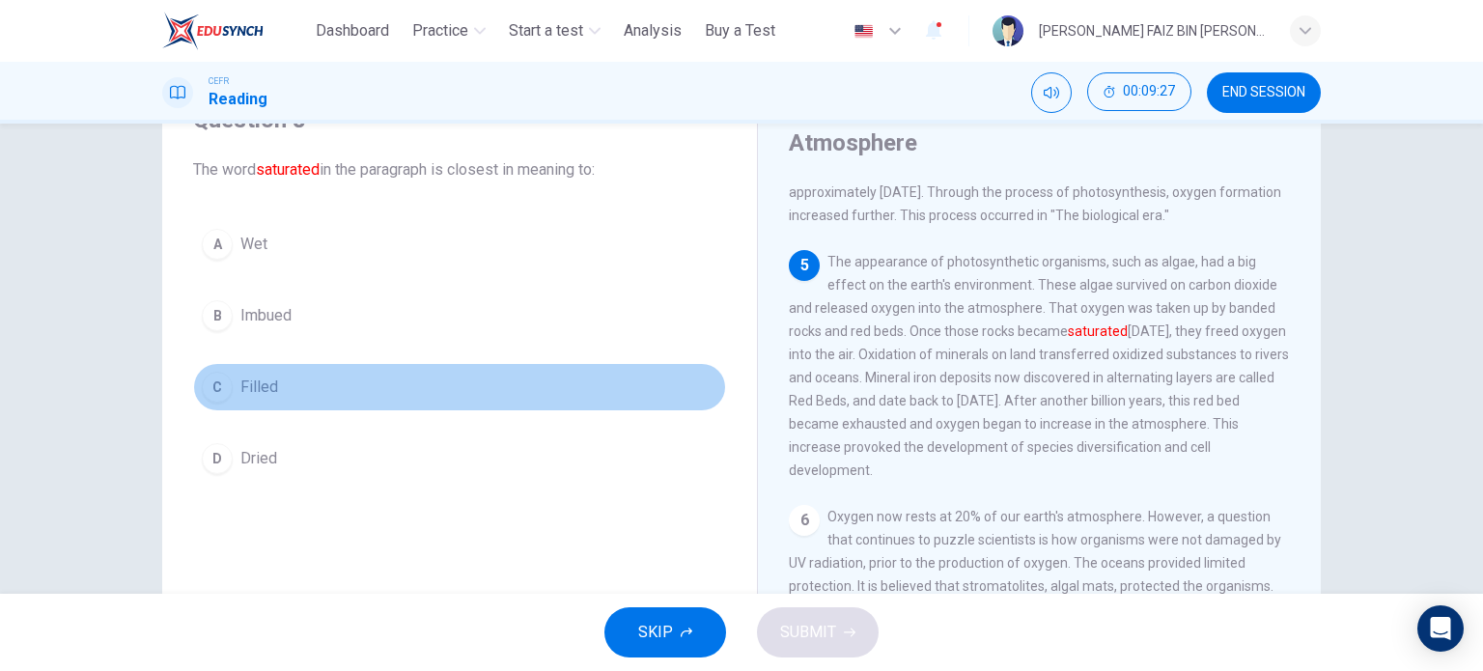
click at [256, 387] on span "Filled" at bounding box center [259, 387] width 38 height 23
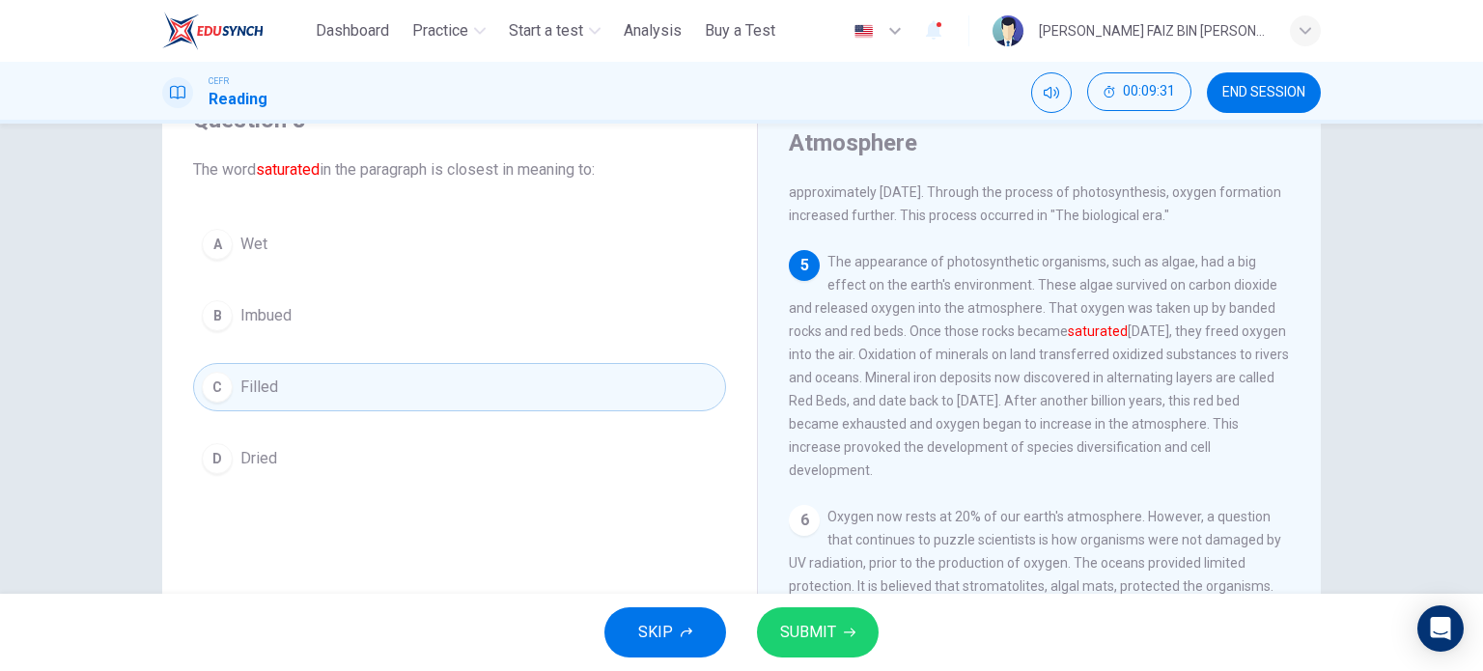
click at [846, 627] on icon "button" at bounding box center [850, 633] width 12 height 12
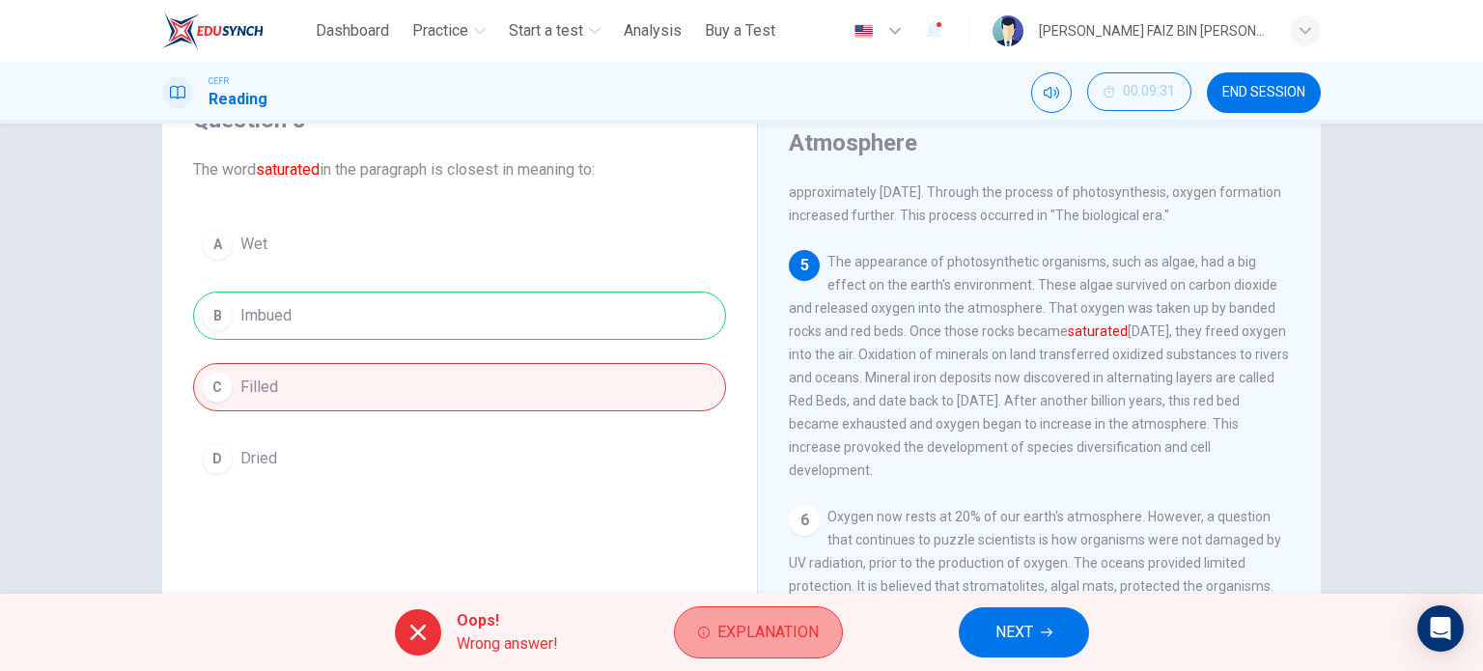
click at [803, 628] on span "Explanation" at bounding box center [767, 632] width 101 height 27
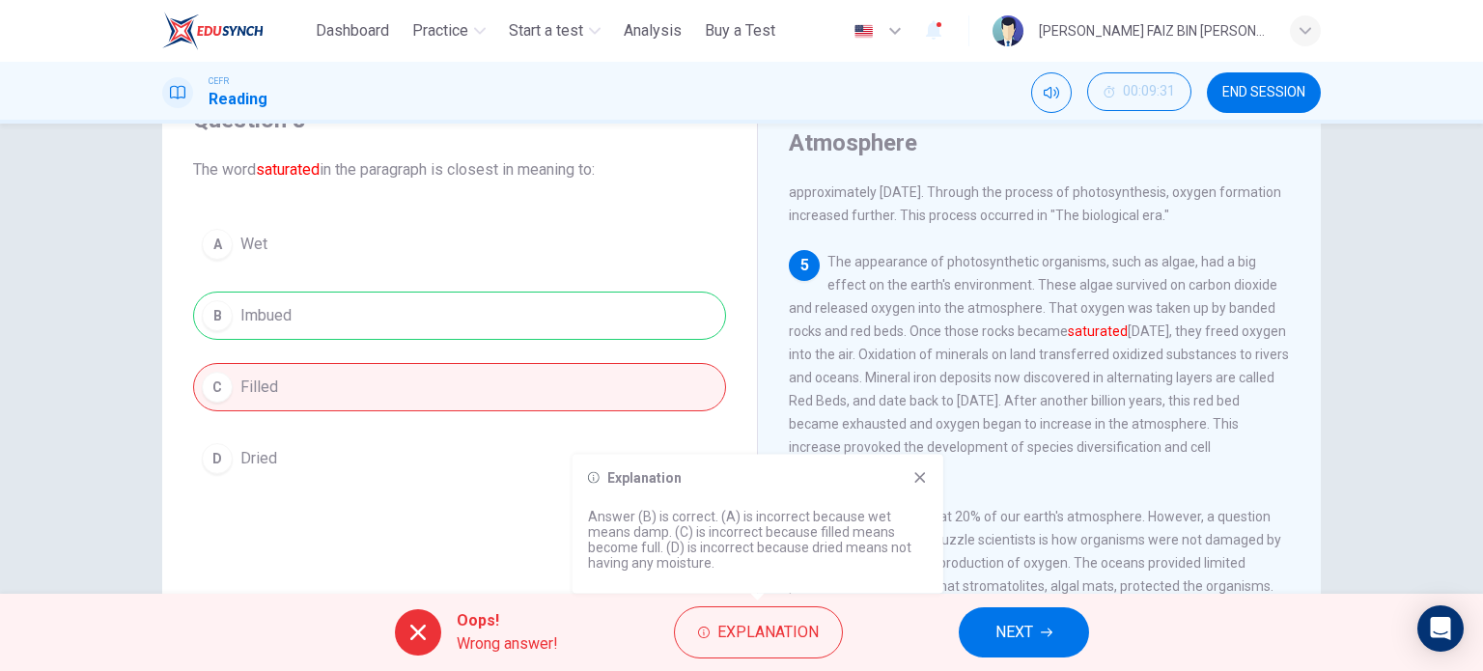
click at [926, 478] on icon at bounding box center [919, 477] width 15 height 15
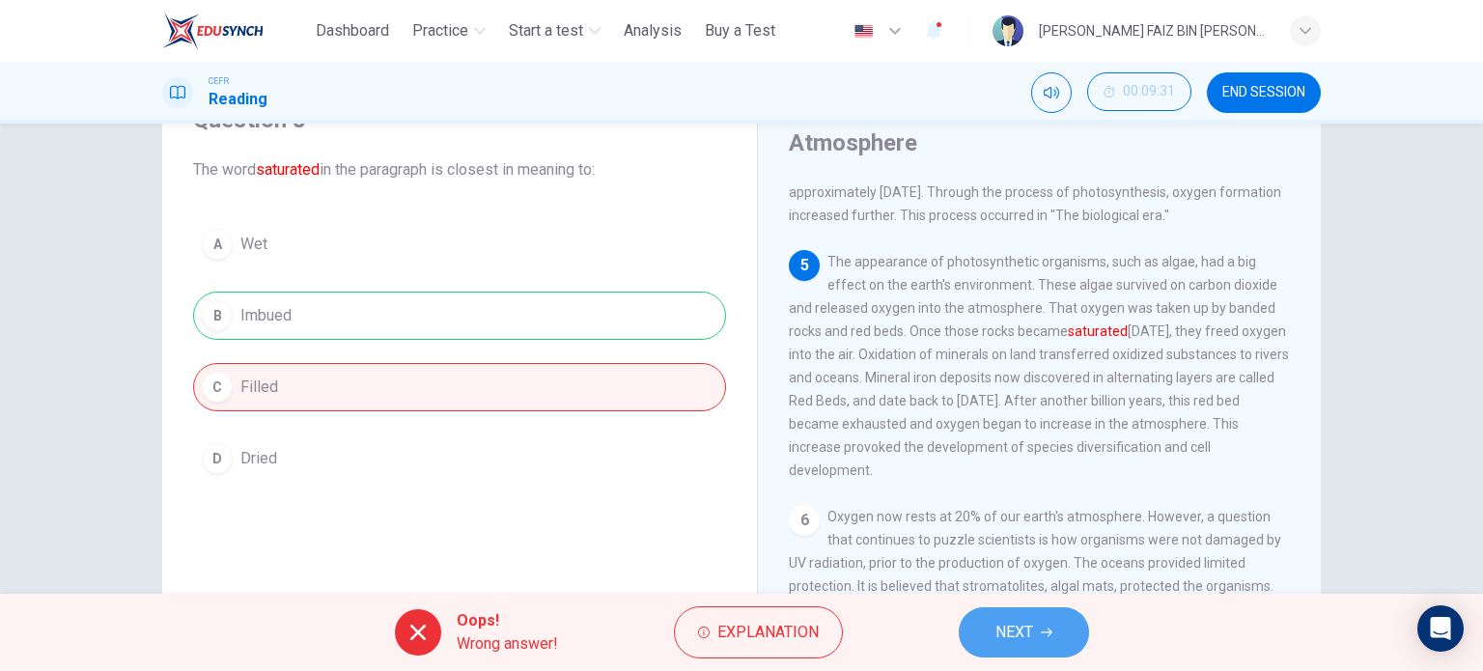
click at [1019, 622] on span "NEXT" at bounding box center [1014, 632] width 38 height 27
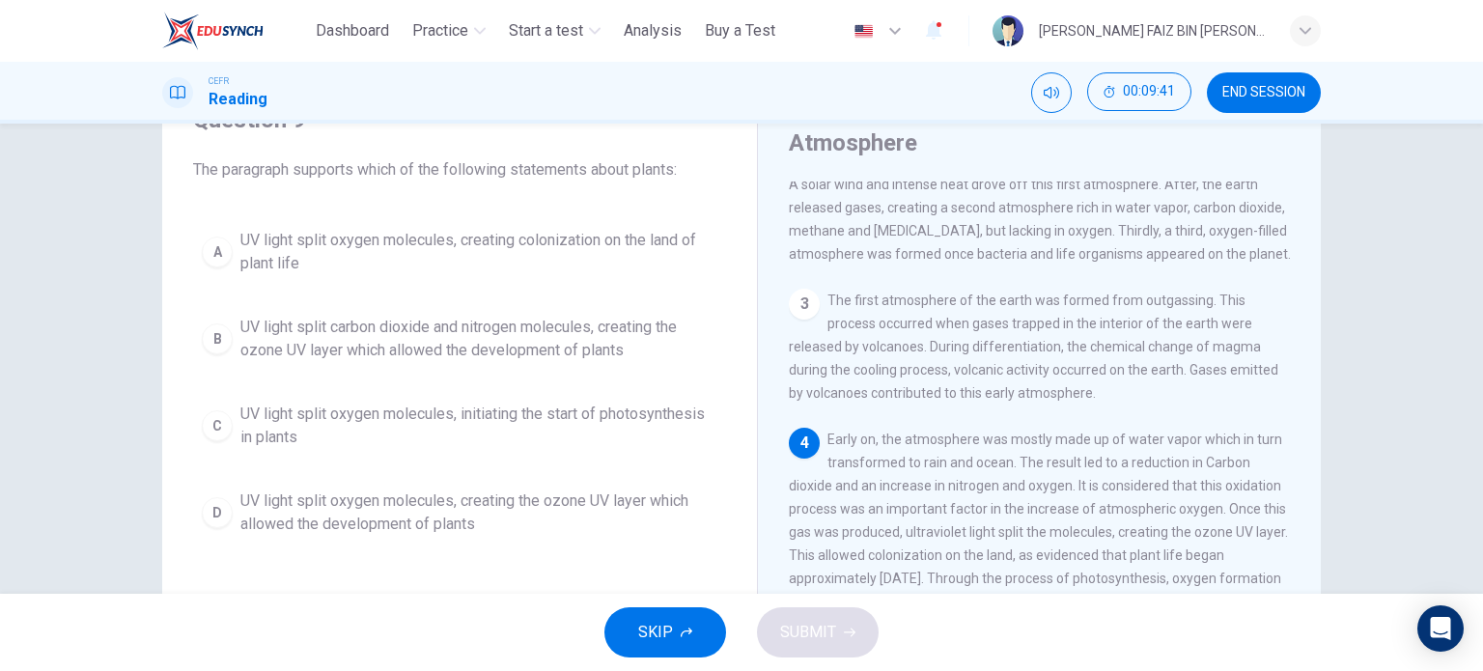
scroll to position [291, 0]
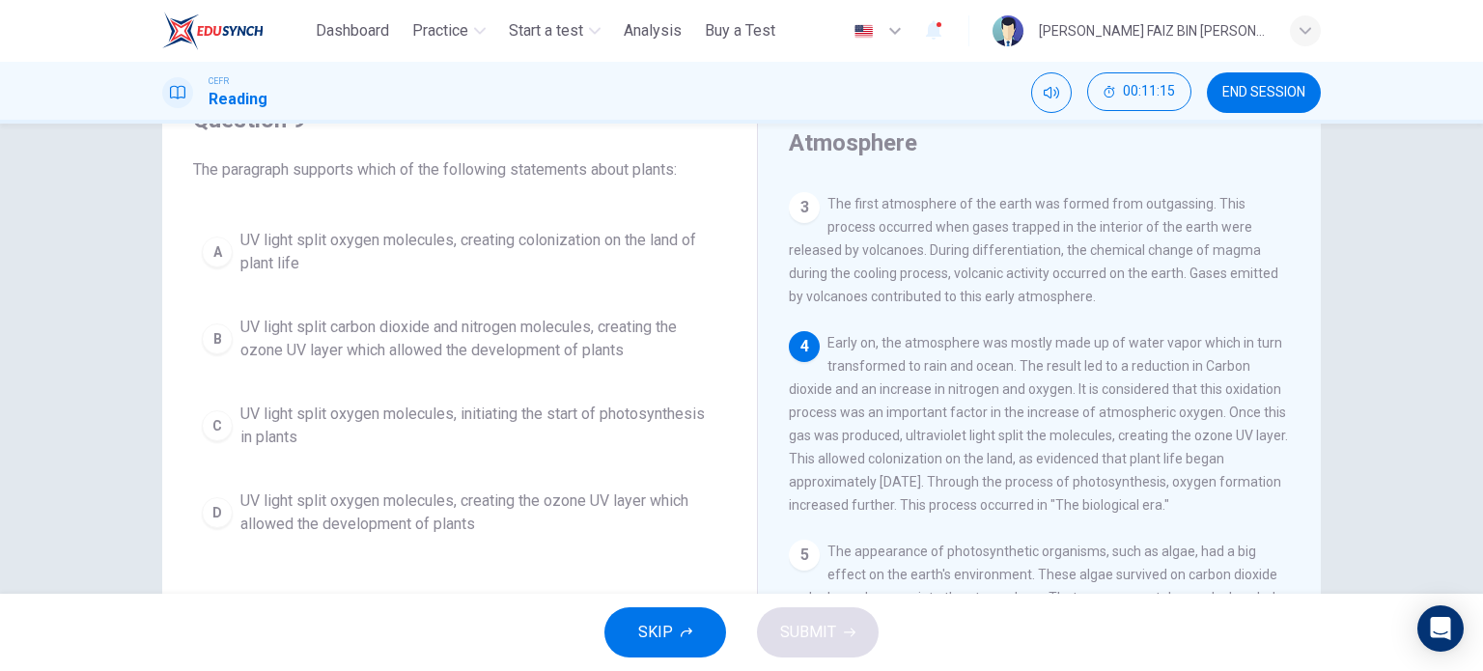
click at [475, 509] on span "UV light split oxygen molecules, creating the ozone UV layer which allowed the …" at bounding box center [478, 512] width 477 height 46
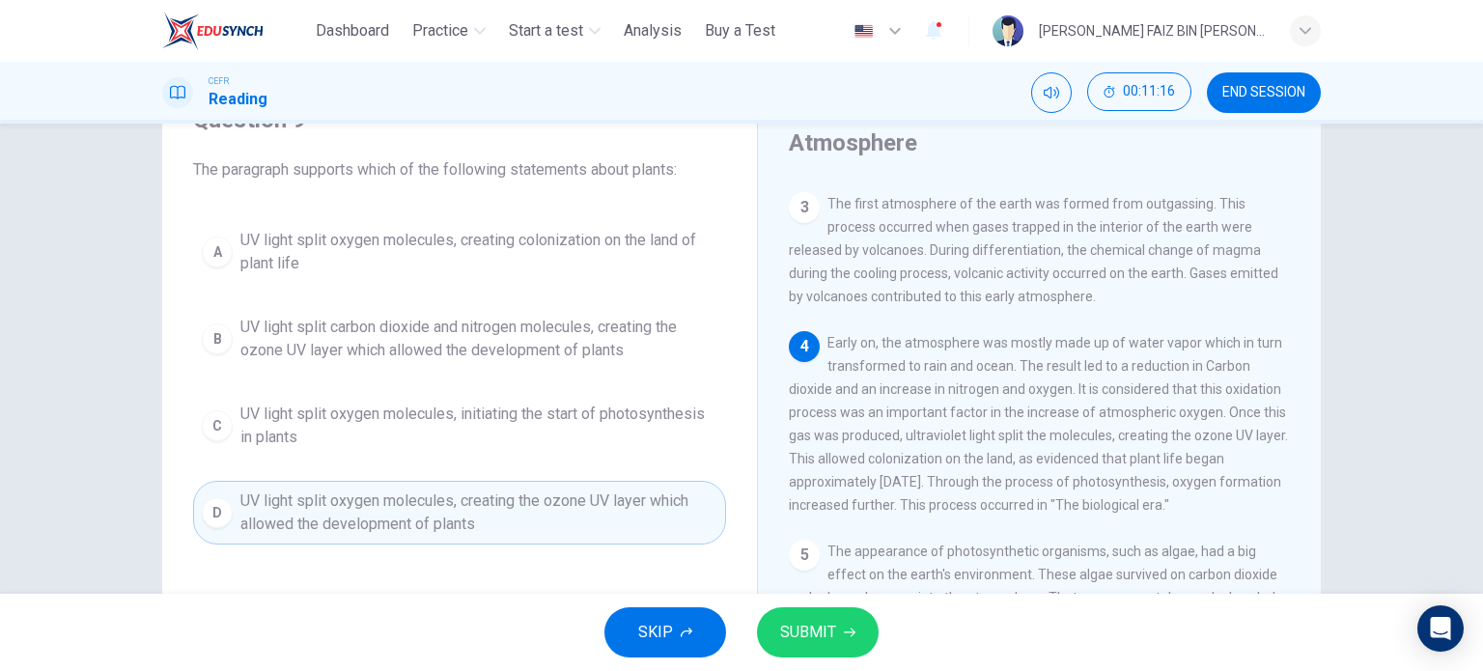
click at [786, 642] on span "SUBMIT" at bounding box center [808, 632] width 56 height 27
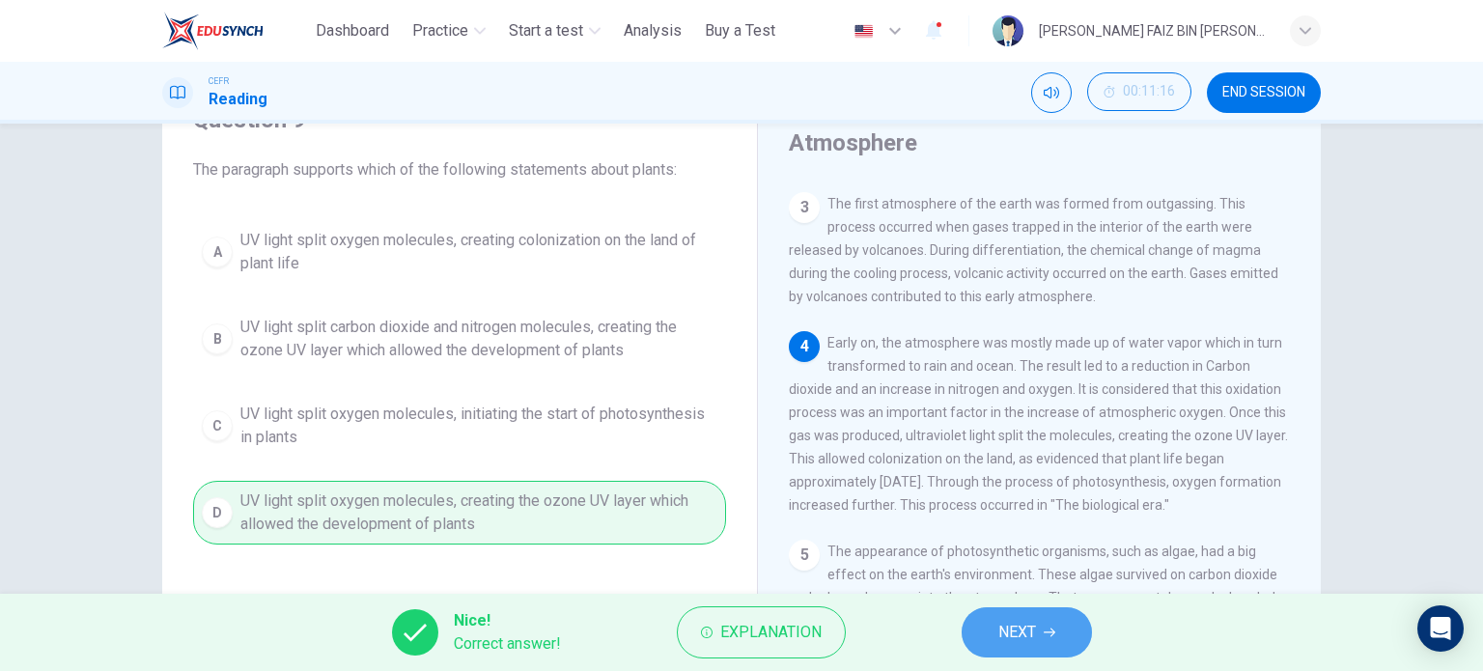
click at [1020, 625] on span "NEXT" at bounding box center [1017, 632] width 38 height 27
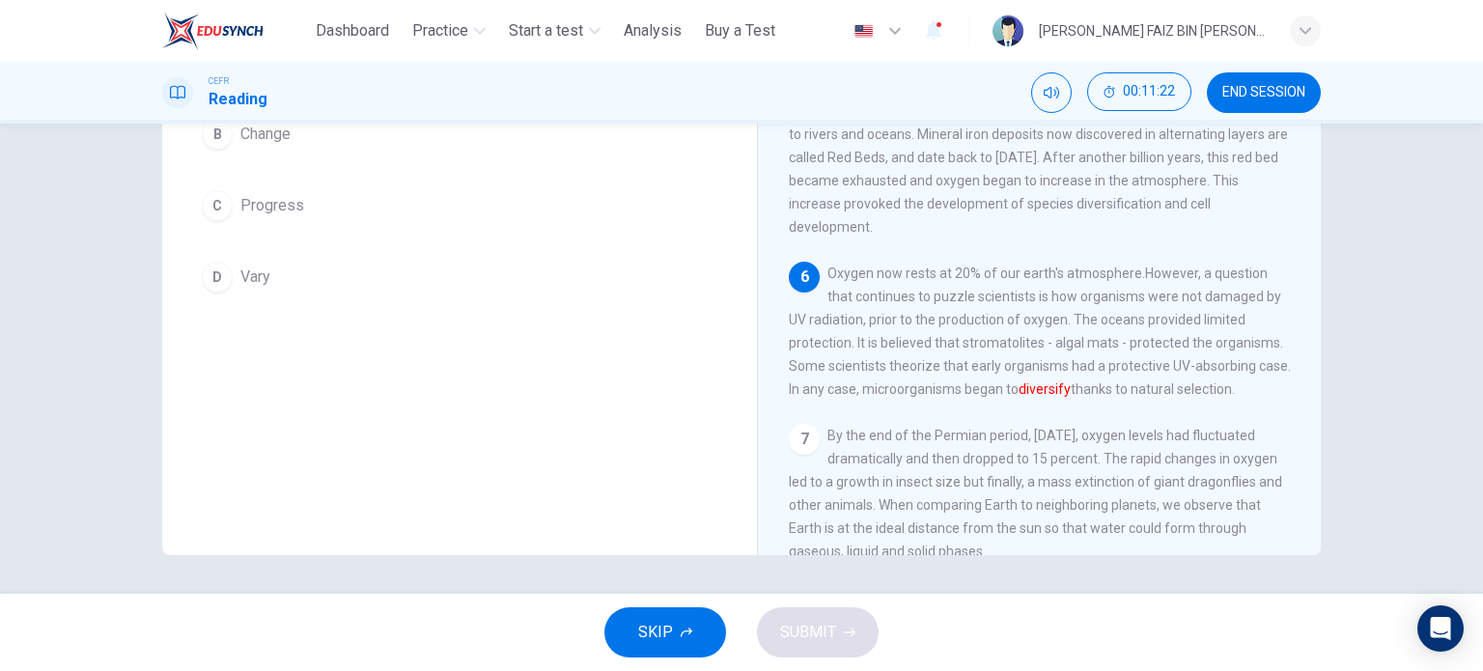
scroll to position [181, 0]
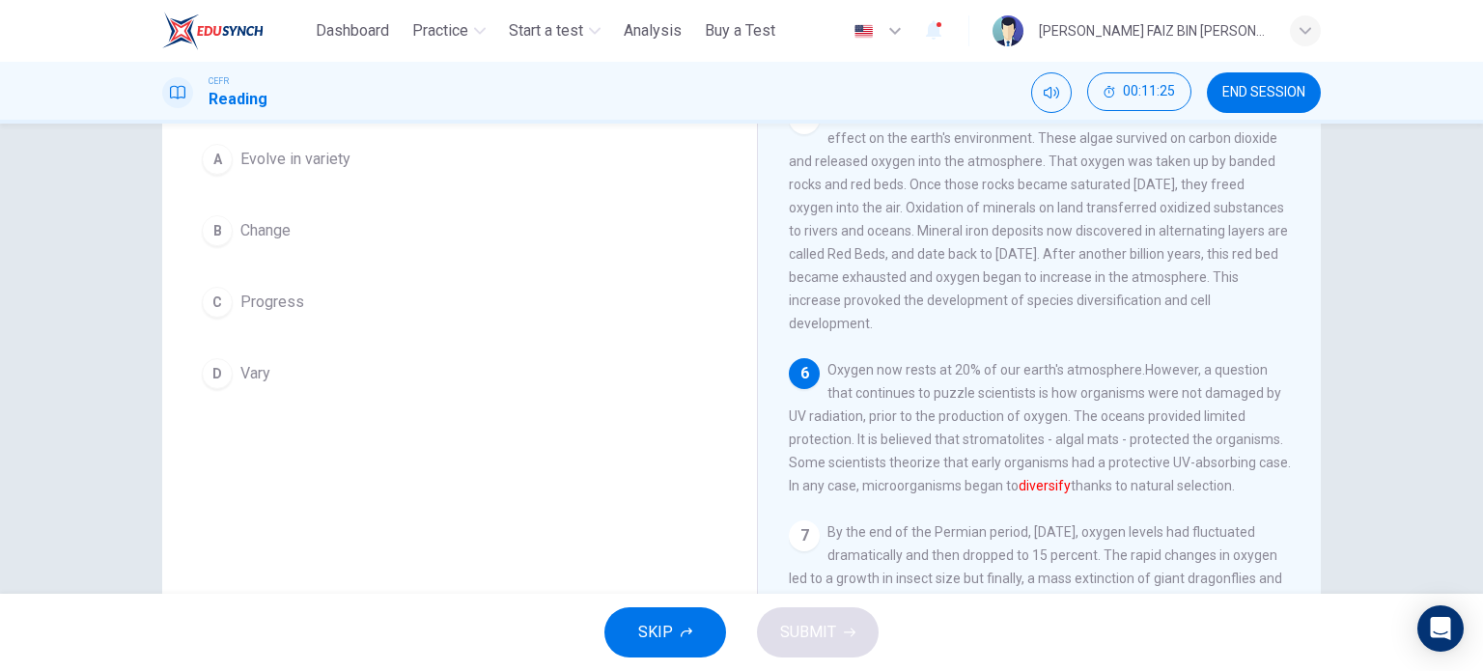
click at [319, 150] on span "Evolve in variety" at bounding box center [295, 159] width 110 height 23
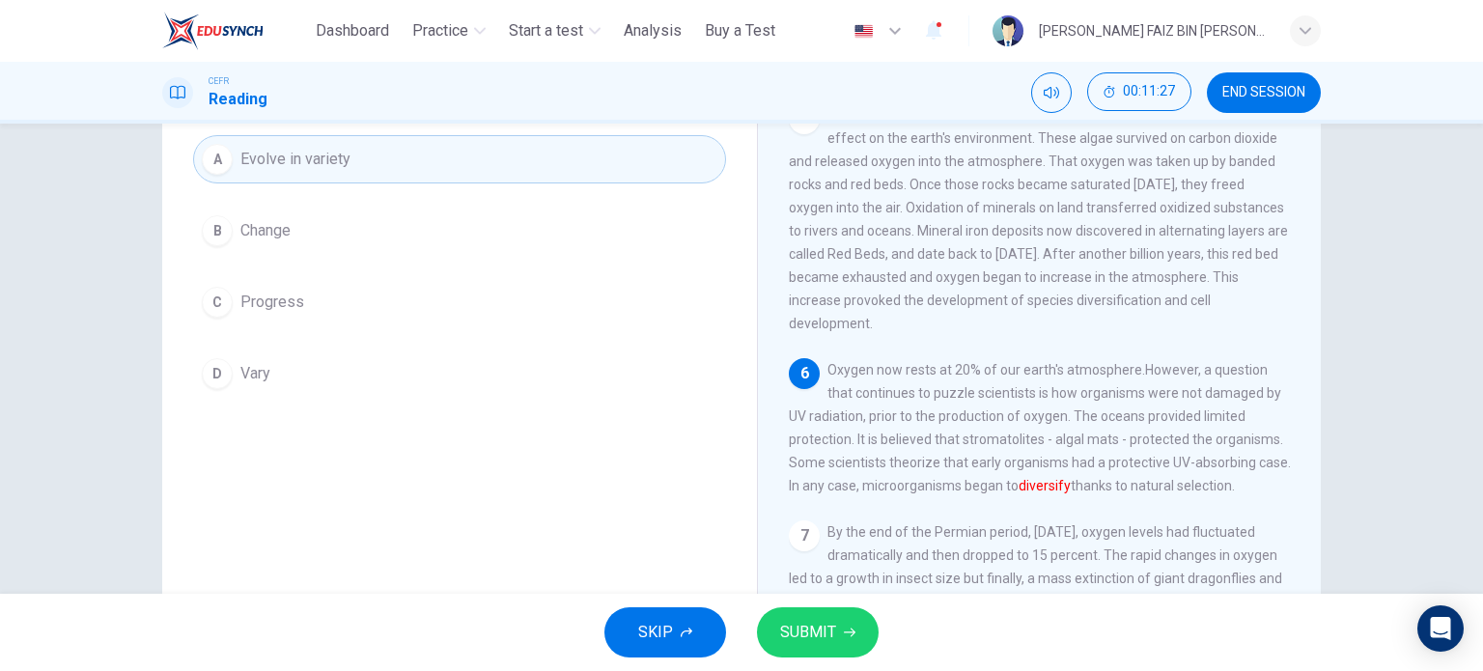
click at [811, 639] on span "SUBMIT" at bounding box center [808, 632] width 56 height 27
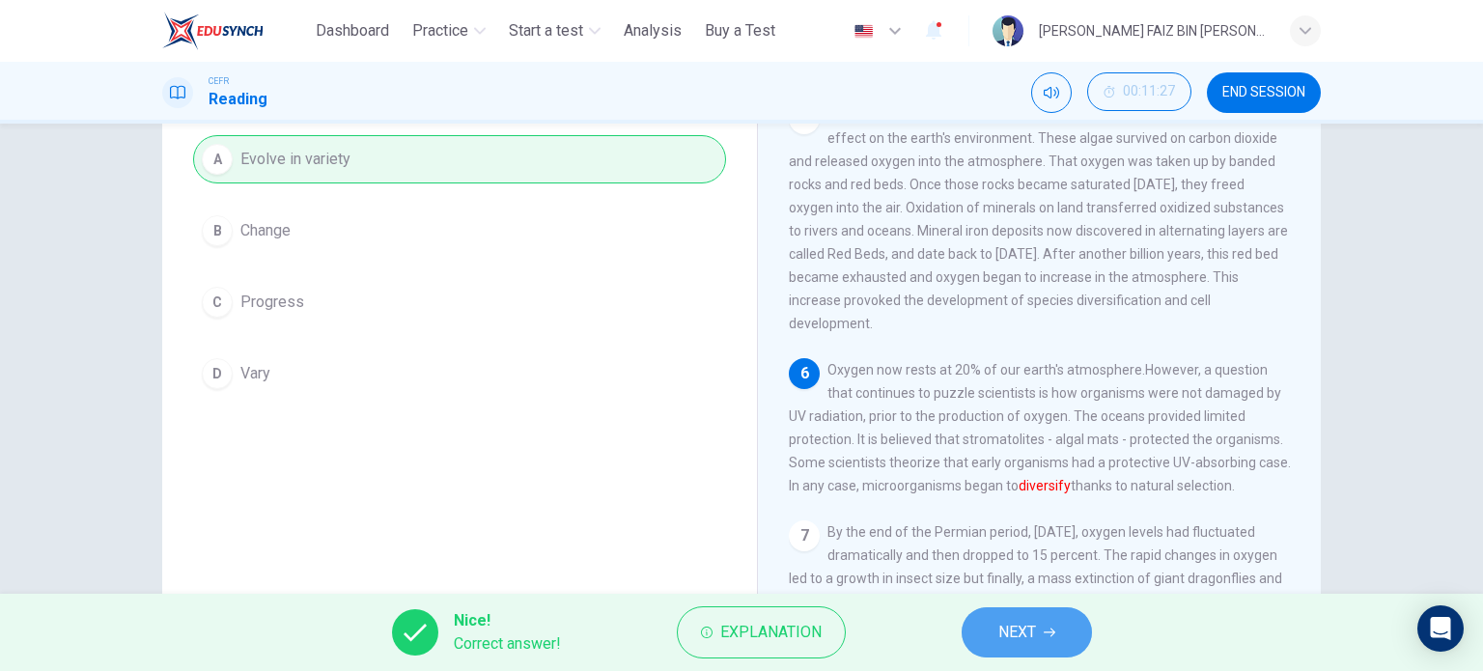
click at [1046, 624] on button "NEXT" at bounding box center [1027, 632] width 130 height 50
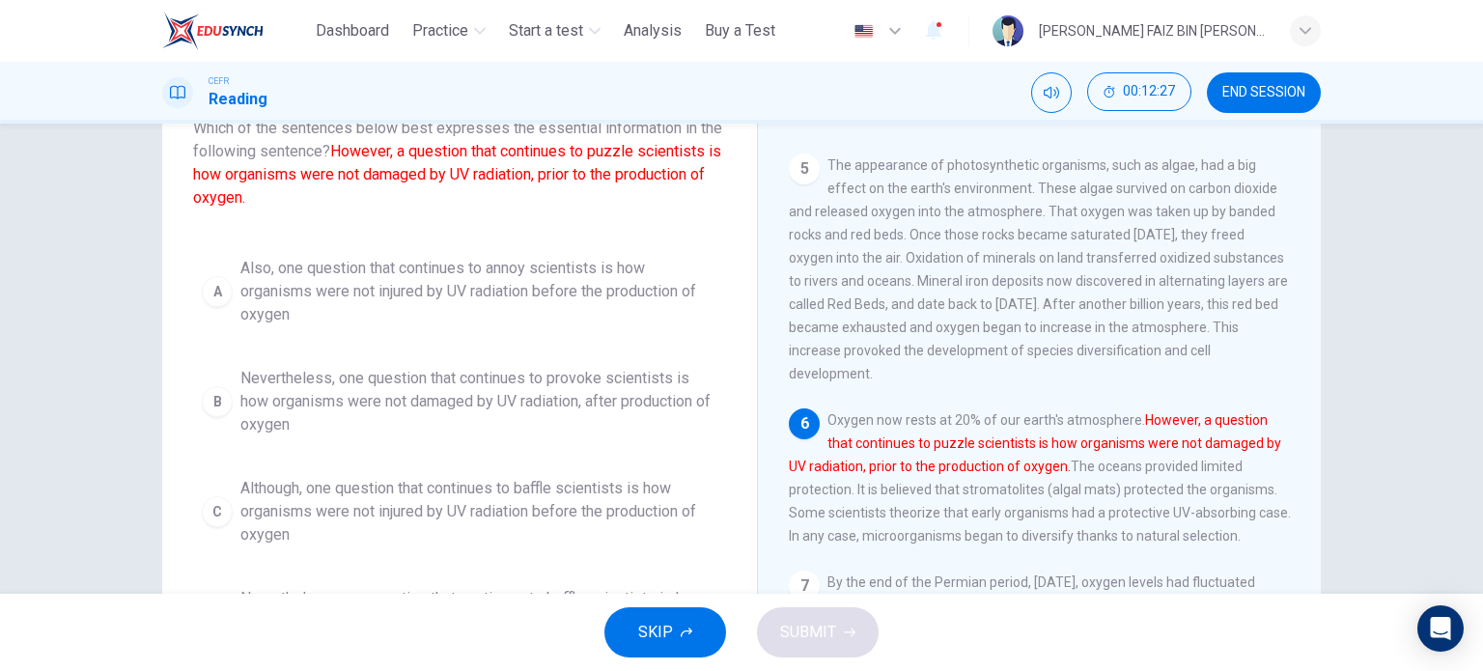
scroll to position [278, 0]
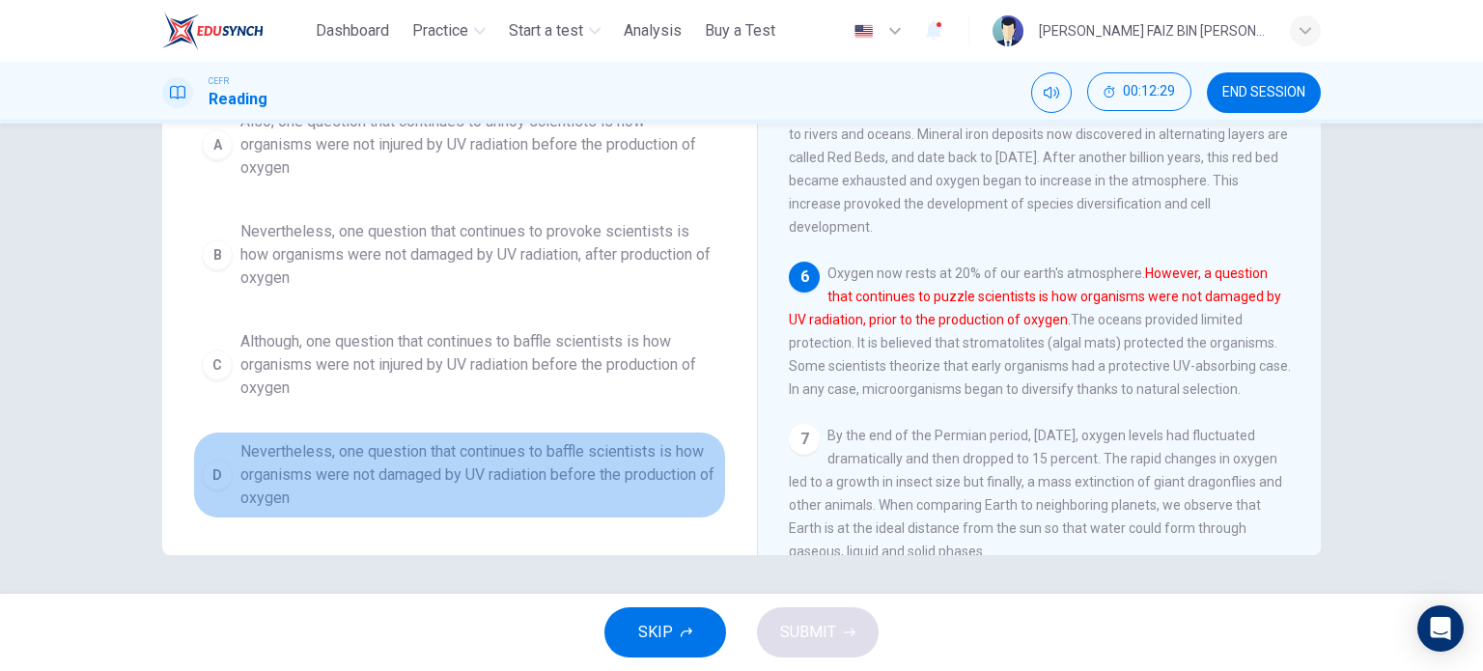
click at [553, 474] on span "Nevertheless, one question that continues to baffle scientists is how organisms…" at bounding box center [478, 475] width 477 height 70
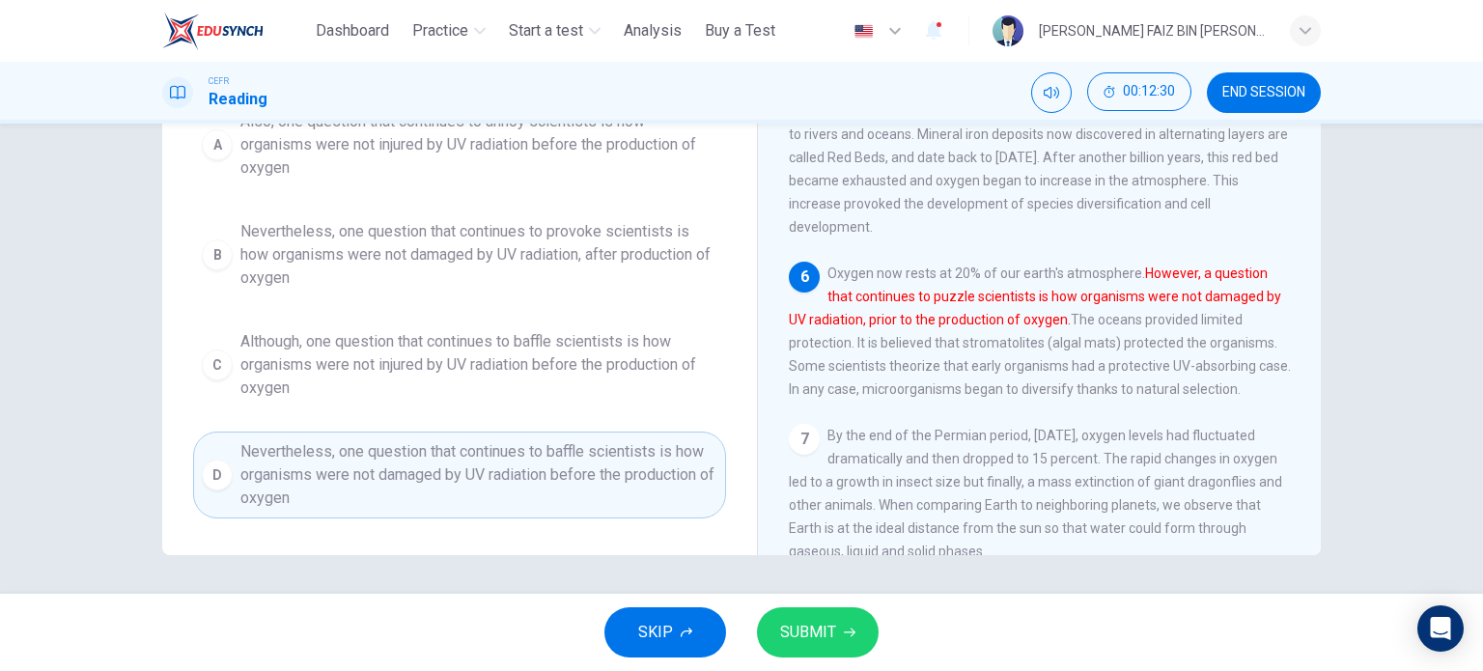
click at [795, 638] on span "SUBMIT" at bounding box center [808, 632] width 56 height 27
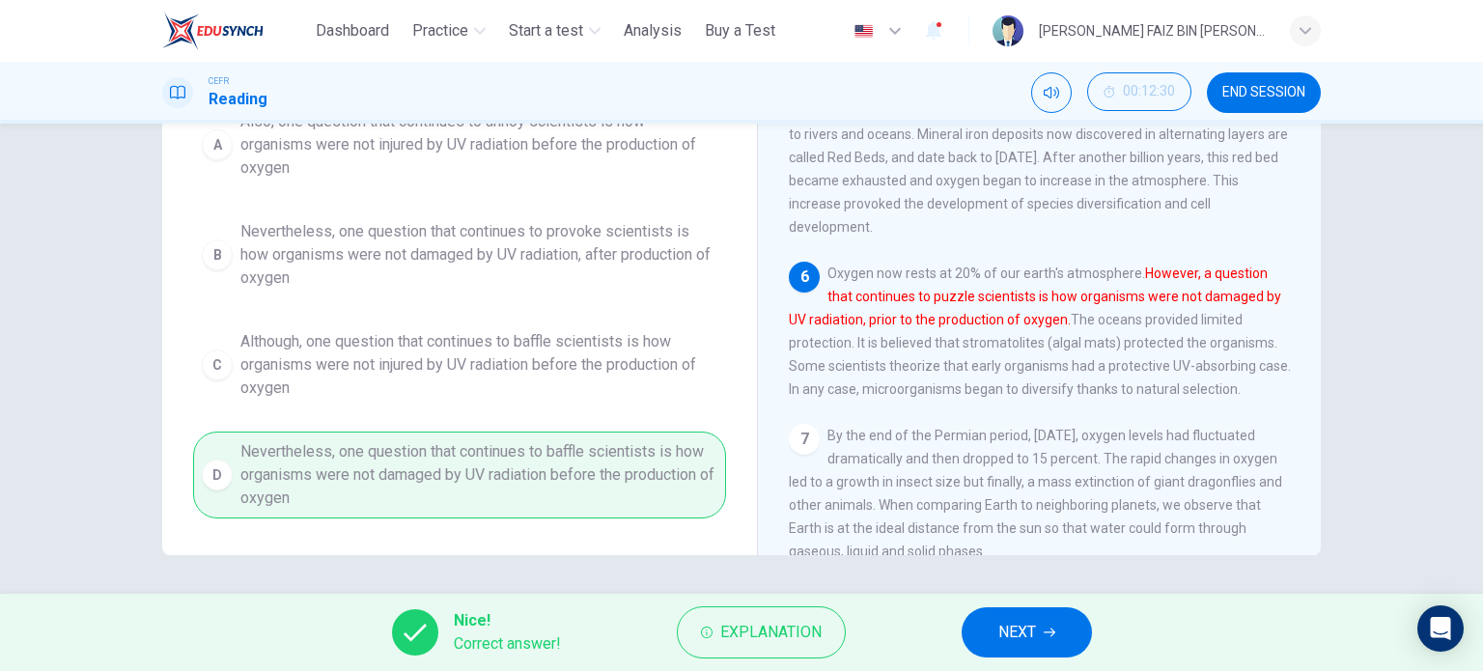
click at [983, 638] on button "NEXT" at bounding box center [1027, 632] width 130 height 50
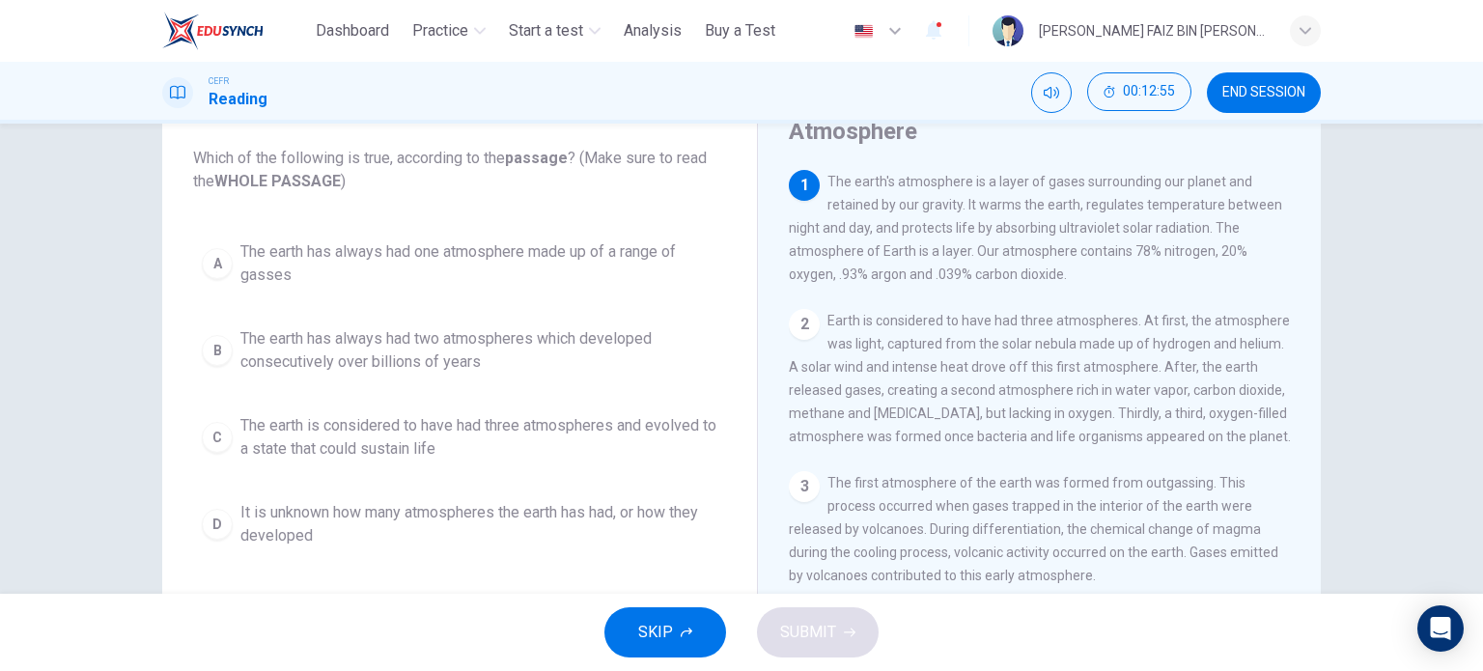
scroll to position [142, 0]
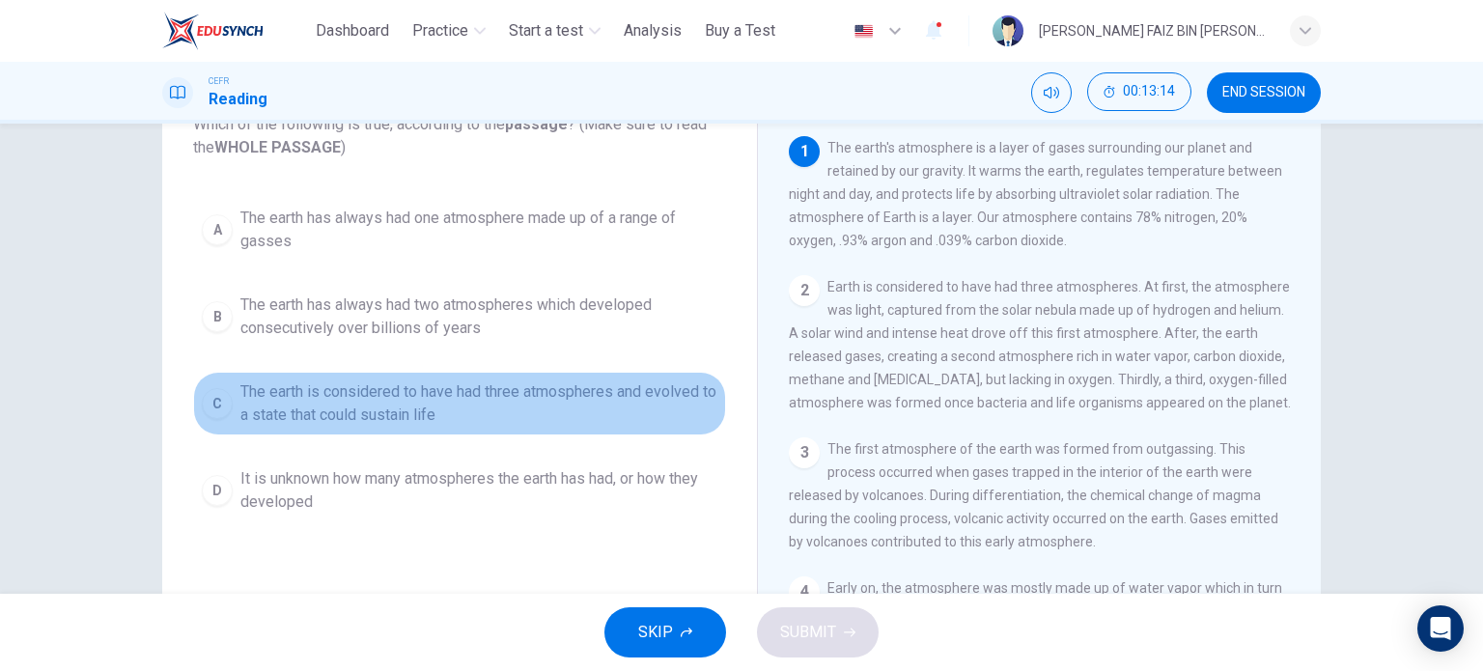
click at [644, 407] on span "The earth is considered to have had three atmospheres and evolved to a state th…" at bounding box center [478, 403] width 477 height 46
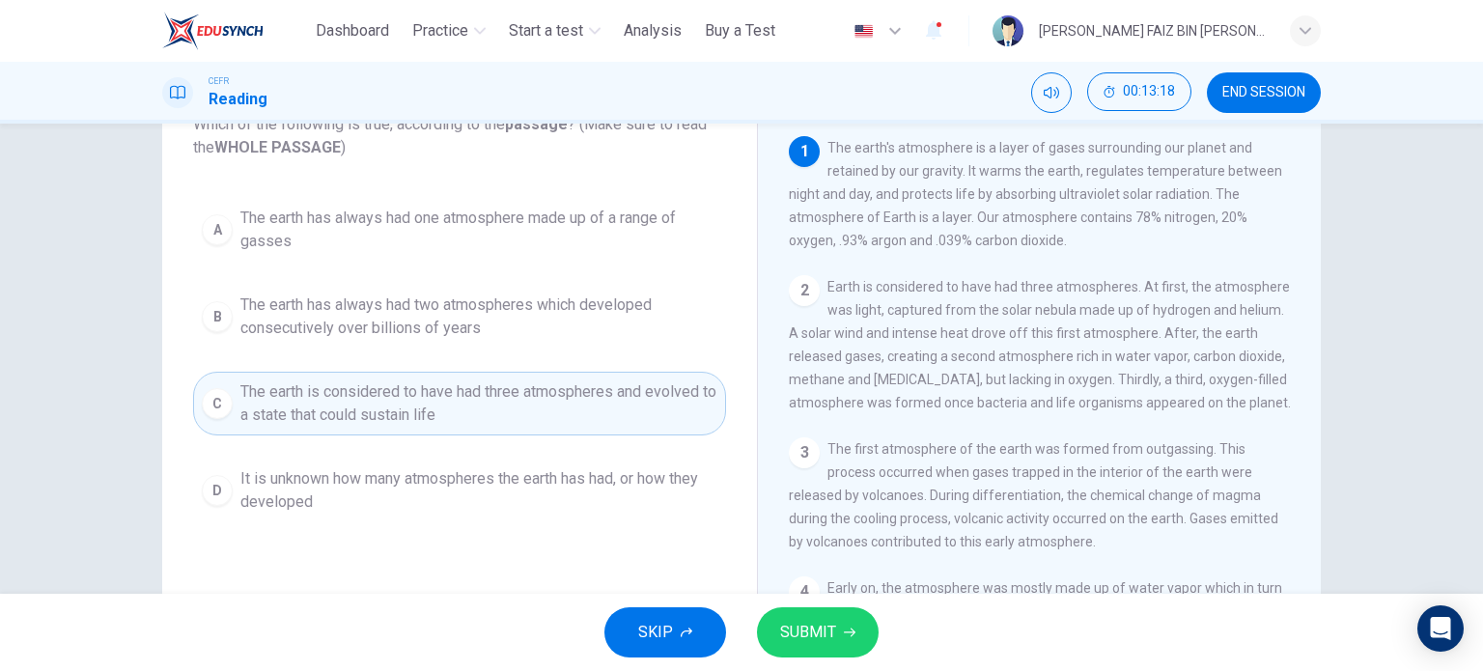
scroll to position [97, 0]
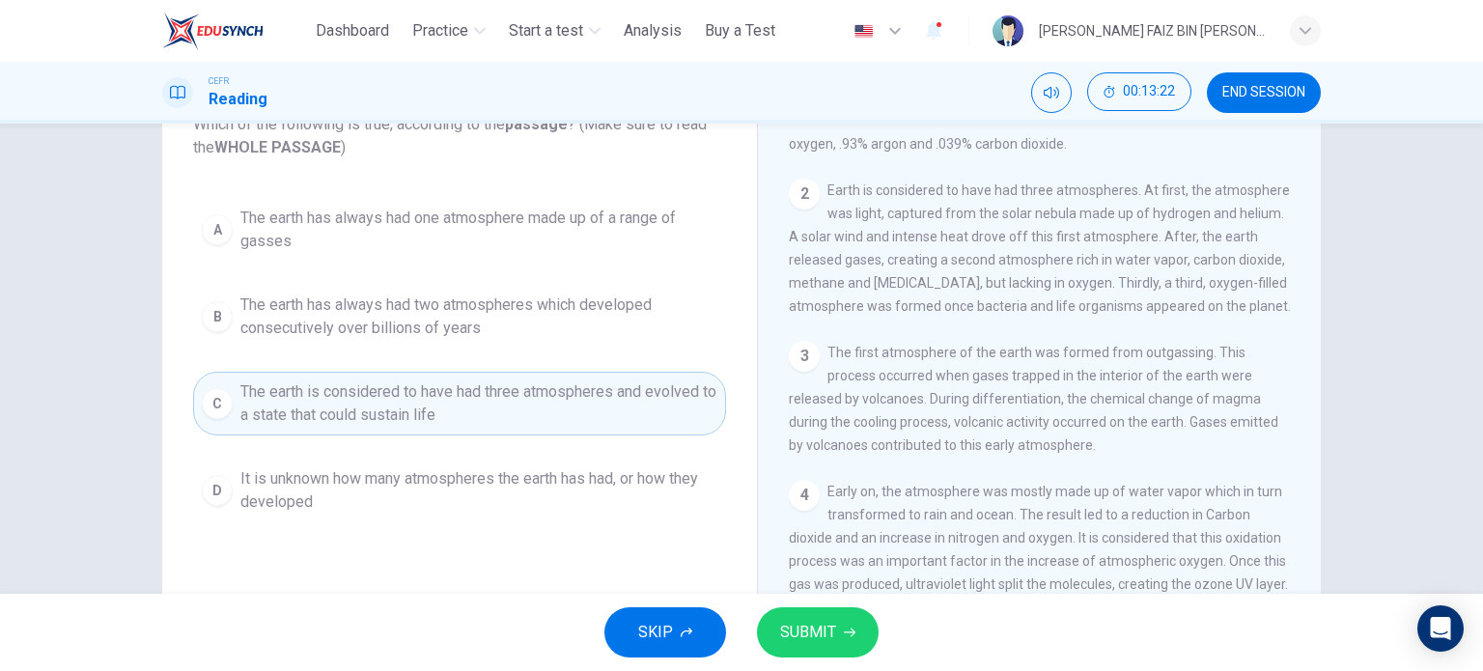
click at [810, 621] on span "SUBMIT" at bounding box center [808, 632] width 56 height 27
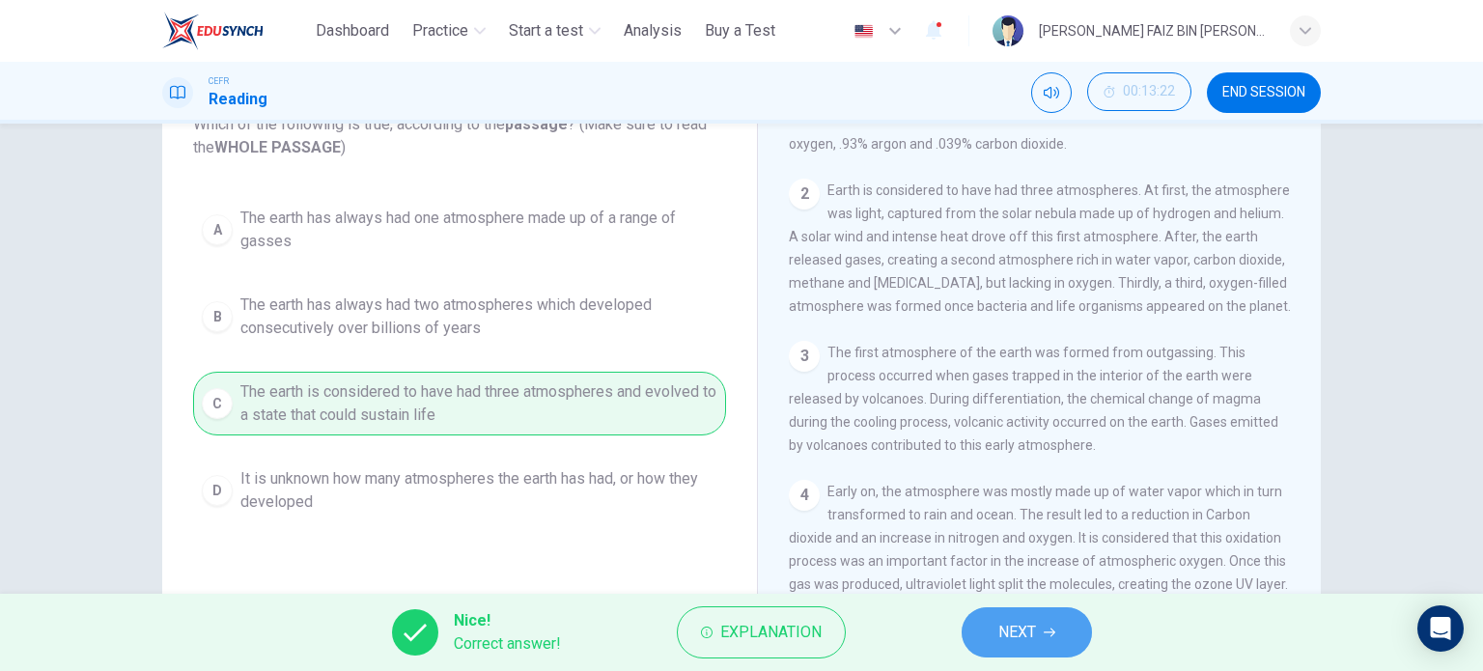
click at [994, 632] on button "NEXT" at bounding box center [1027, 632] width 130 height 50
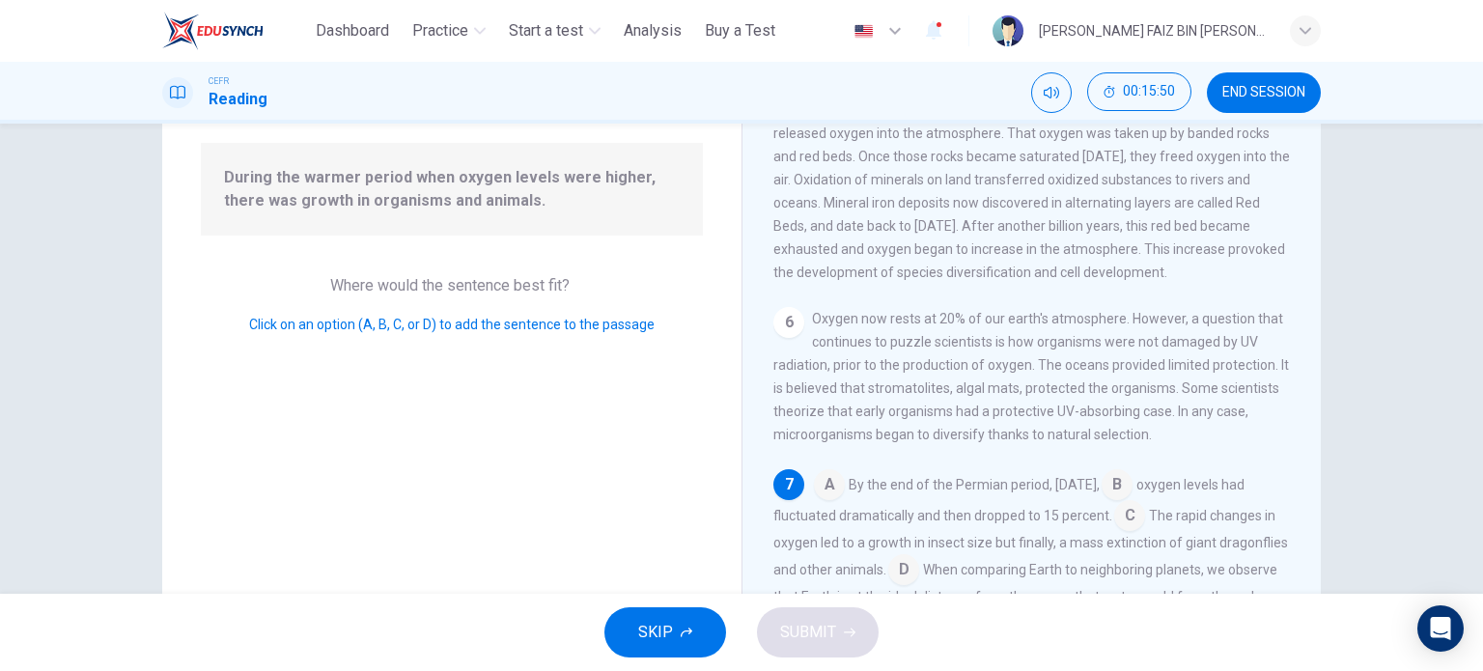
scroll to position [212, 0]
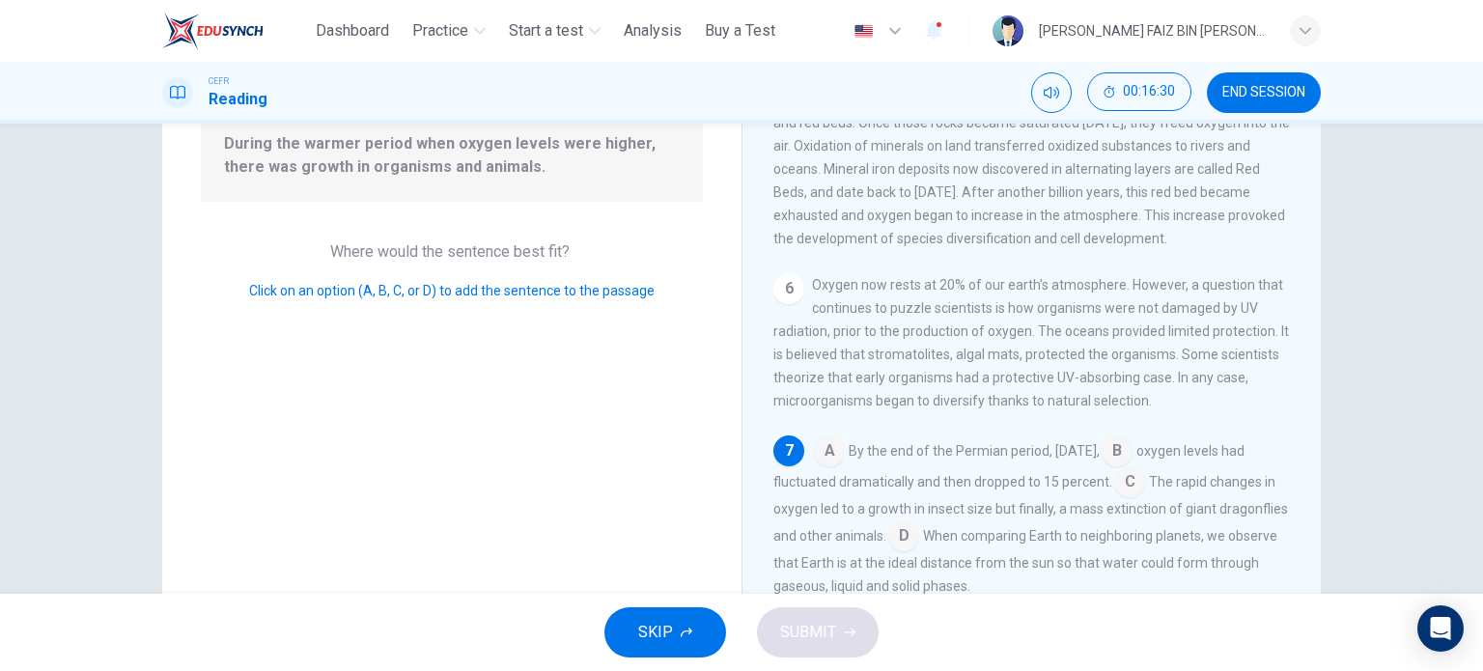
click at [832, 453] on input at bounding box center [829, 452] width 31 height 31
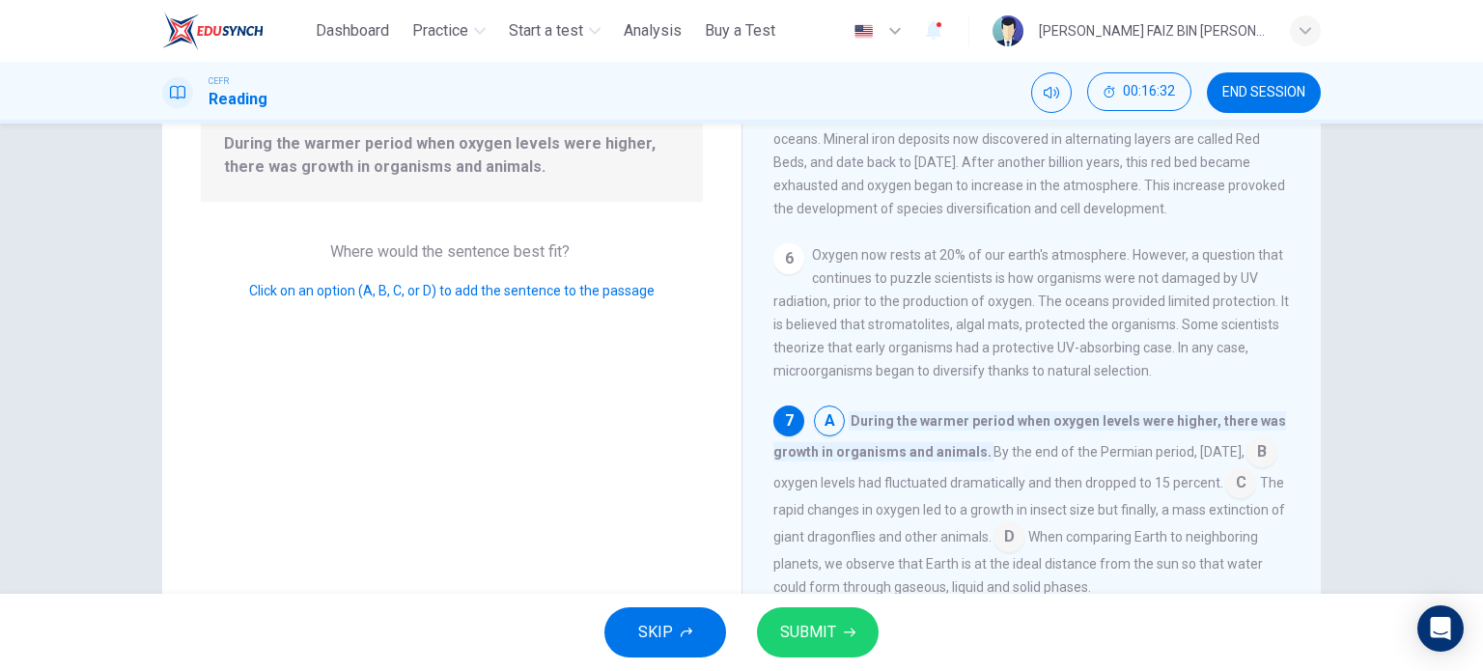
scroll to position [734, 0]
click at [811, 632] on span "SUBMIT" at bounding box center [808, 632] width 56 height 27
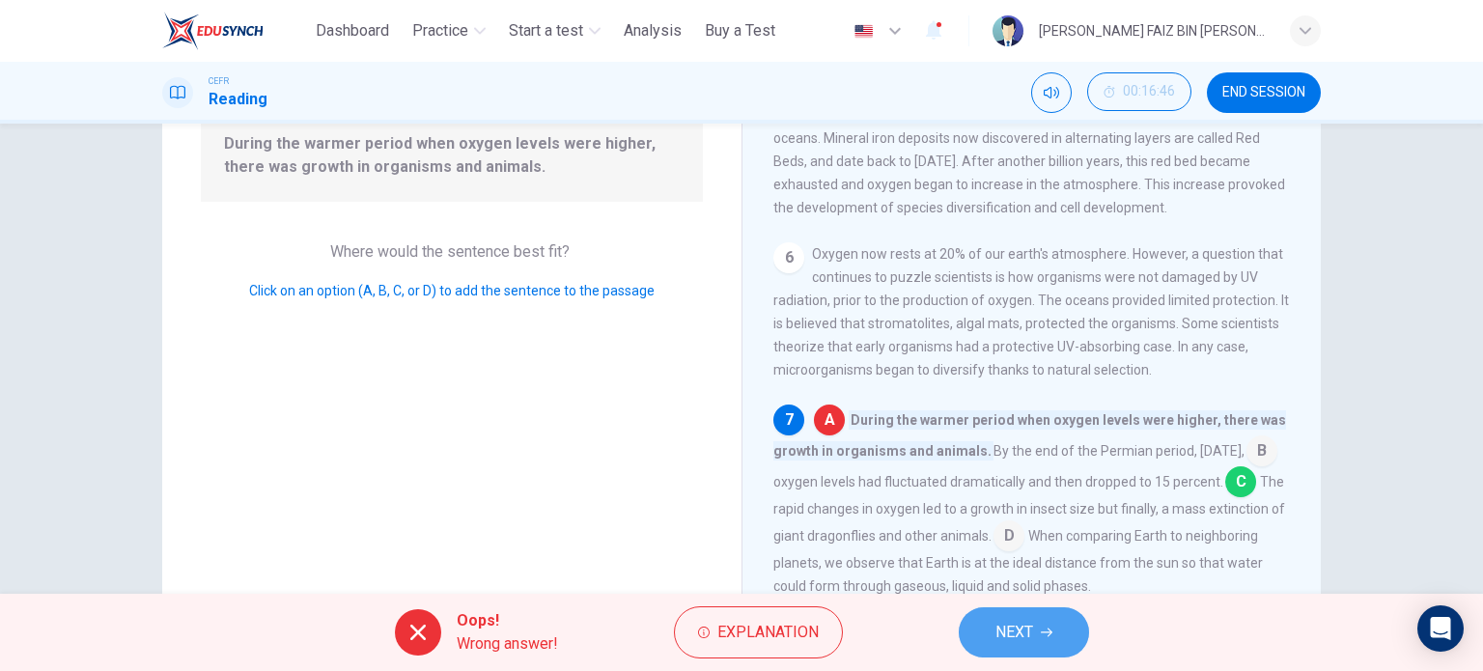
click at [1030, 630] on span "NEXT" at bounding box center [1014, 632] width 38 height 27
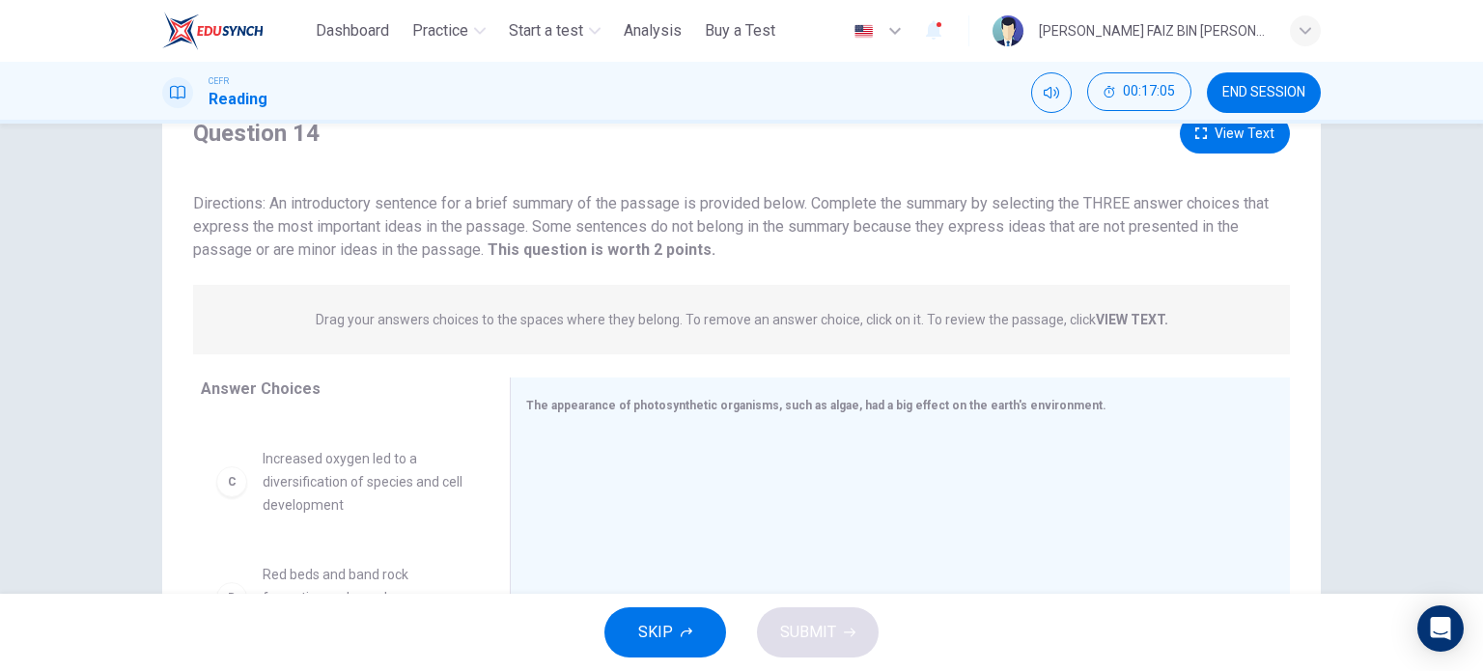
scroll to position [0, 0]
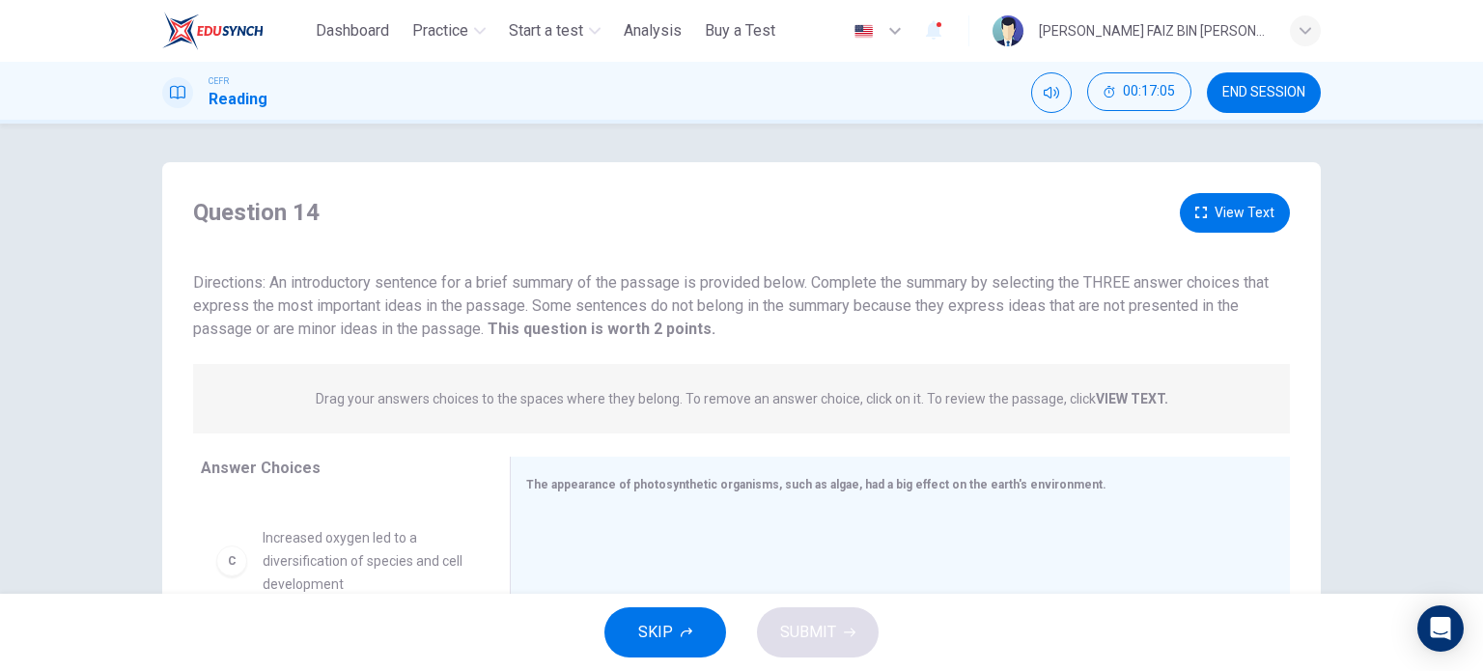
click at [1211, 212] on button "View Text" at bounding box center [1235, 213] width 110 height 40
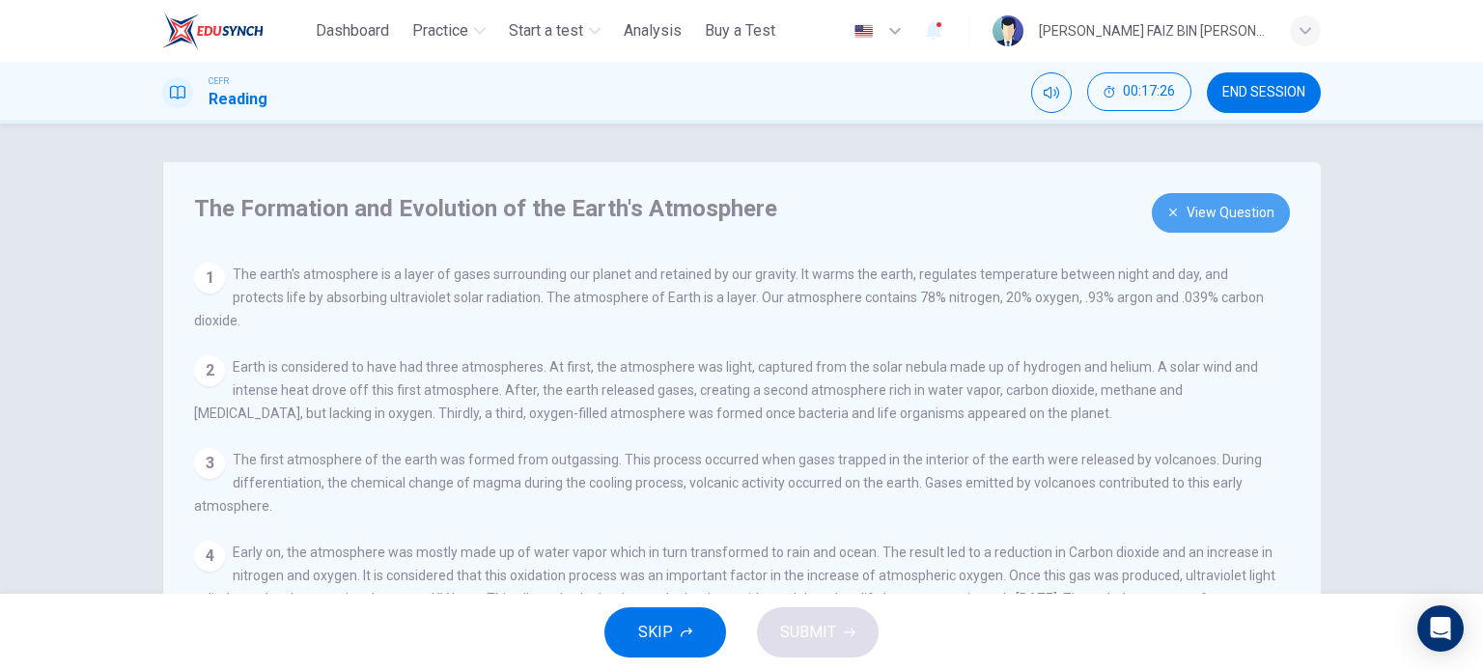
click at [1213, 212] on button "View Question" at bounding box center [1221, 213] width 138 height 40
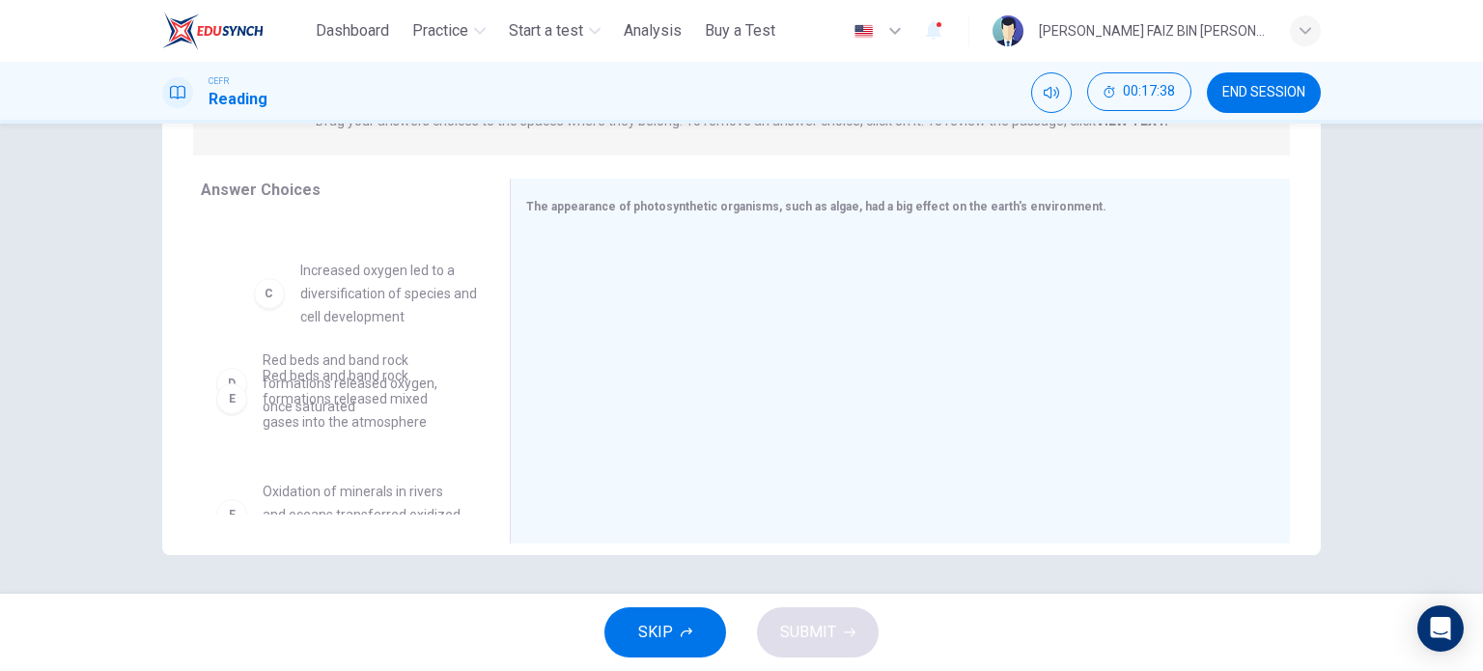
scroll to position [189, 0]
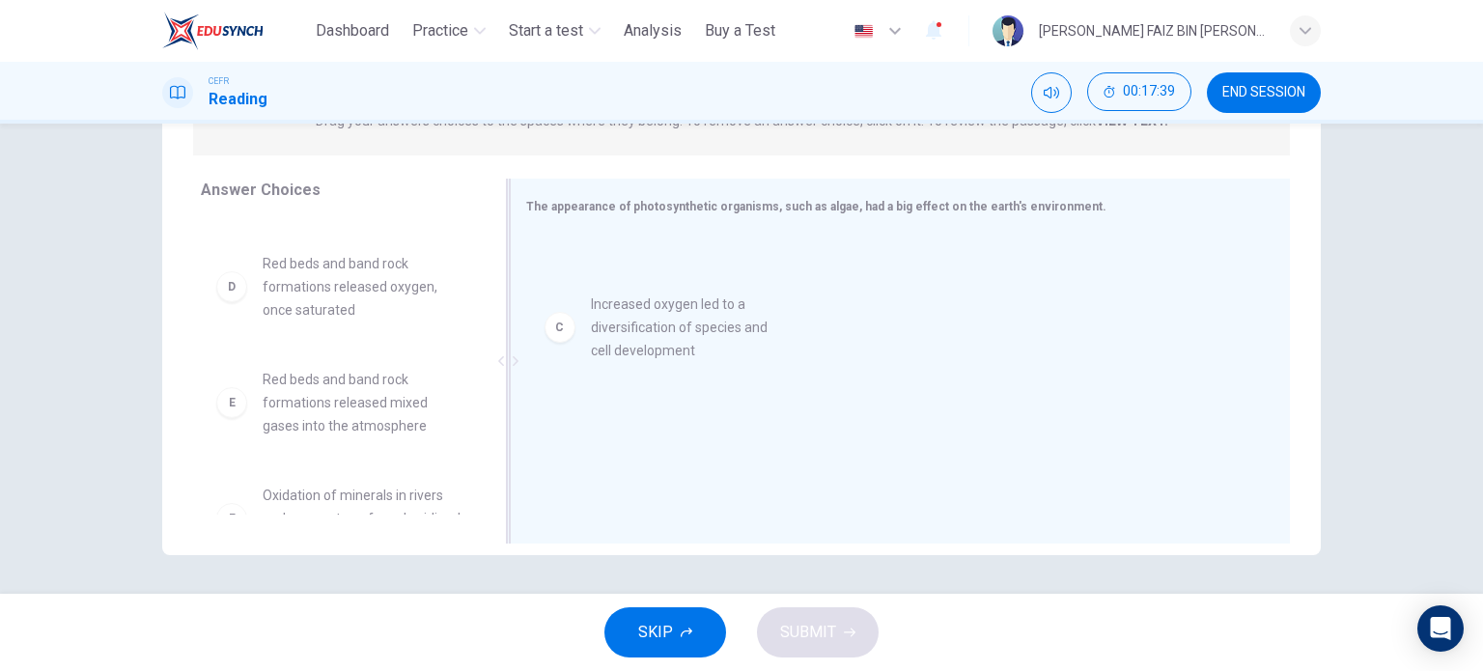
drag, startPoint x: 312, startPoint y: 283, endPoint x: 651, endPoint y: 328, distance: 341.9
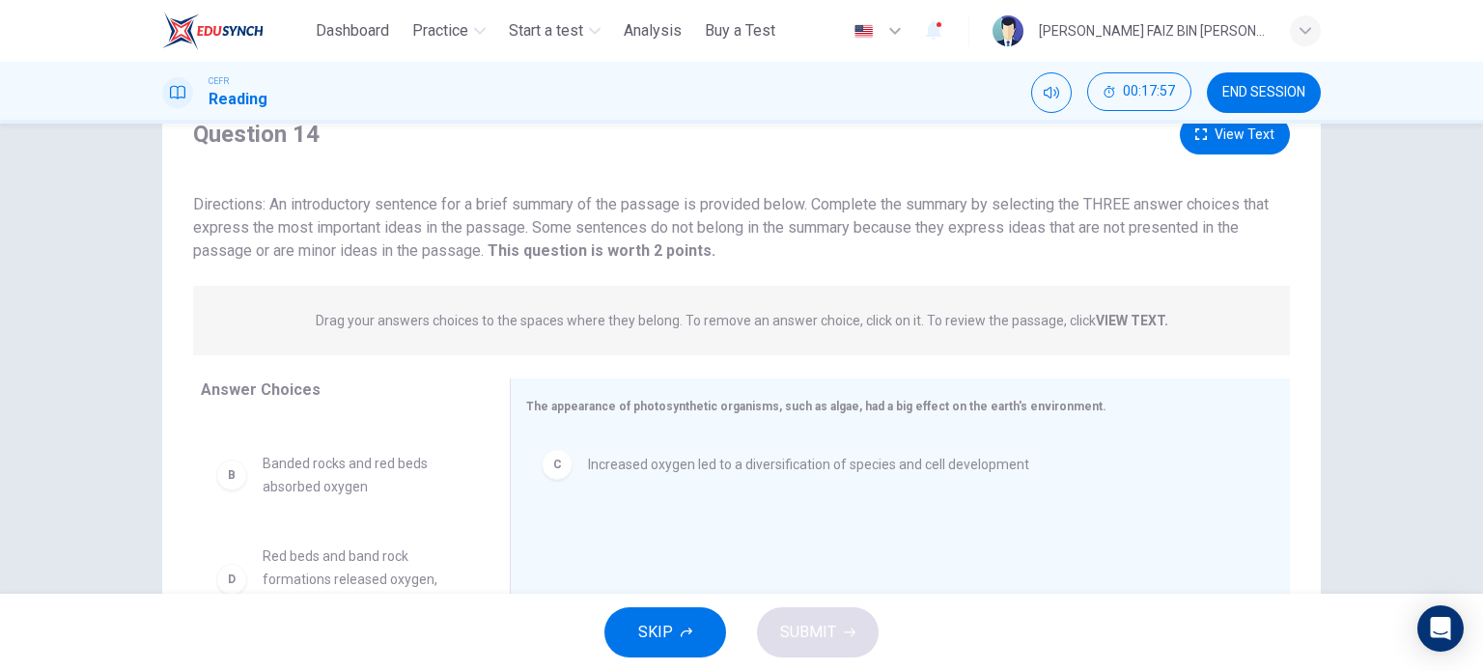
scroll to position [0, 0]
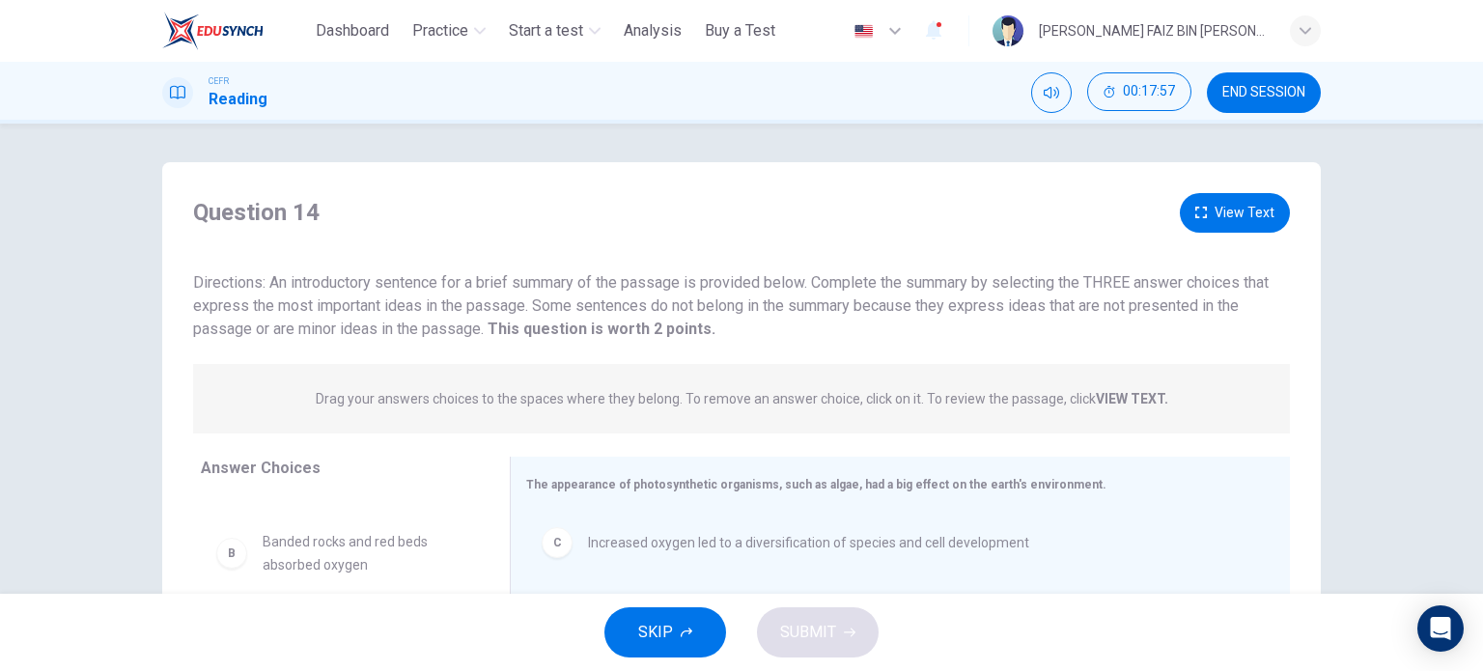
click at [1220, 218] on button "View Text" at bounding box center [1235, 213] width 110 height 40
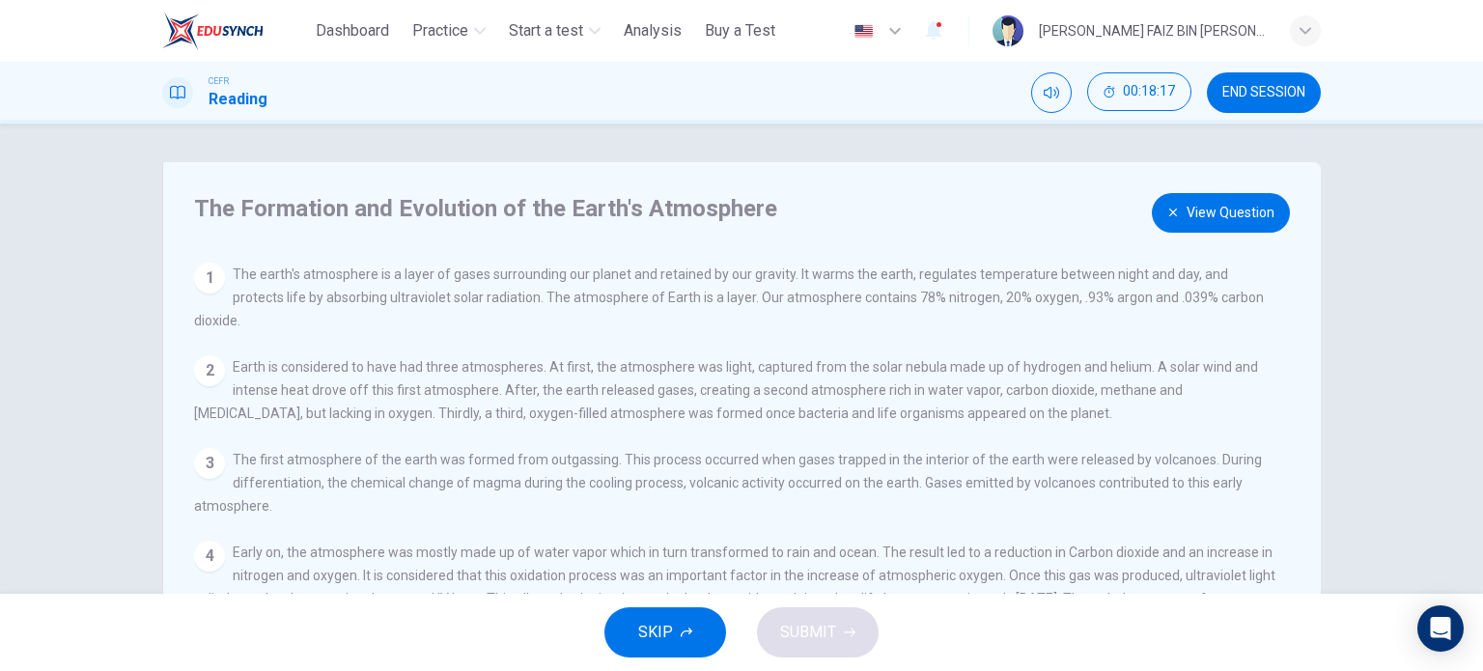
click at [1236, 212] on button "View Question" at bounding box center [1221, 213] width 138 height 40
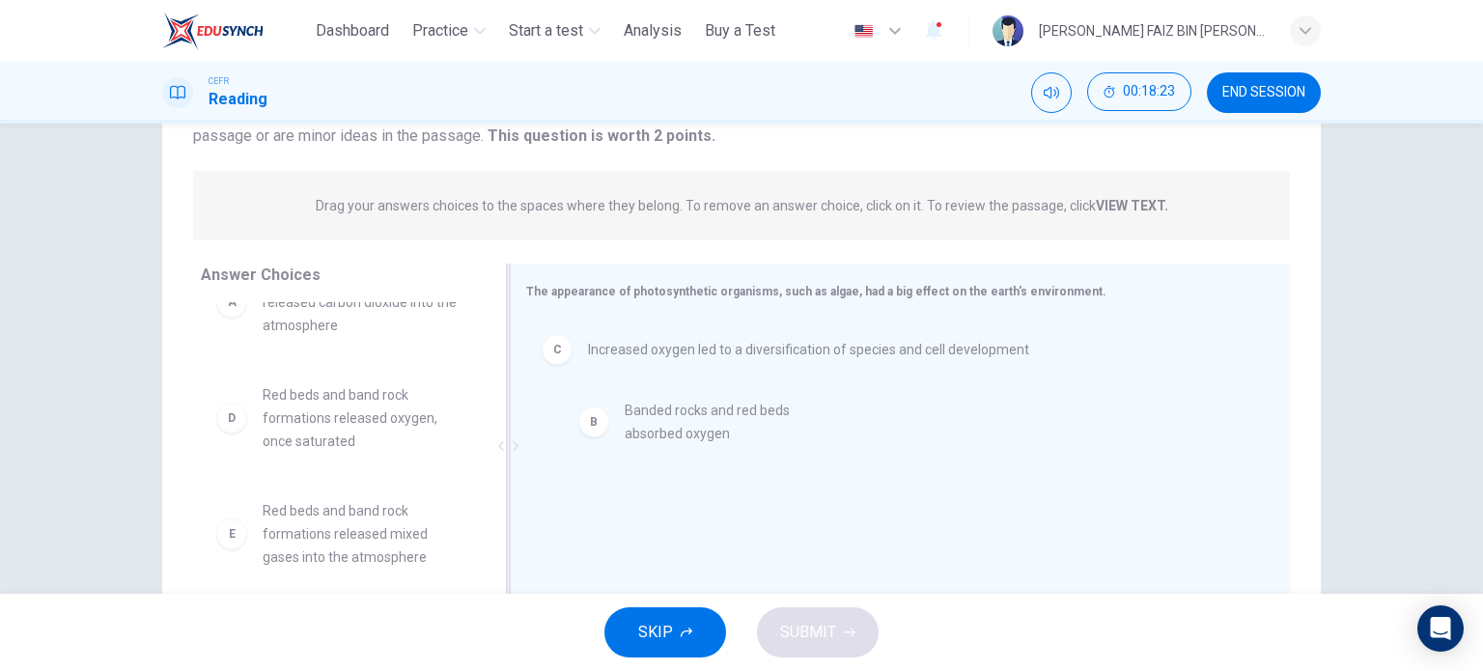
drag, startPoint x: 401, startPoint y: 408, endPoint x: 772, endPoint y: 423, distance: 372.0
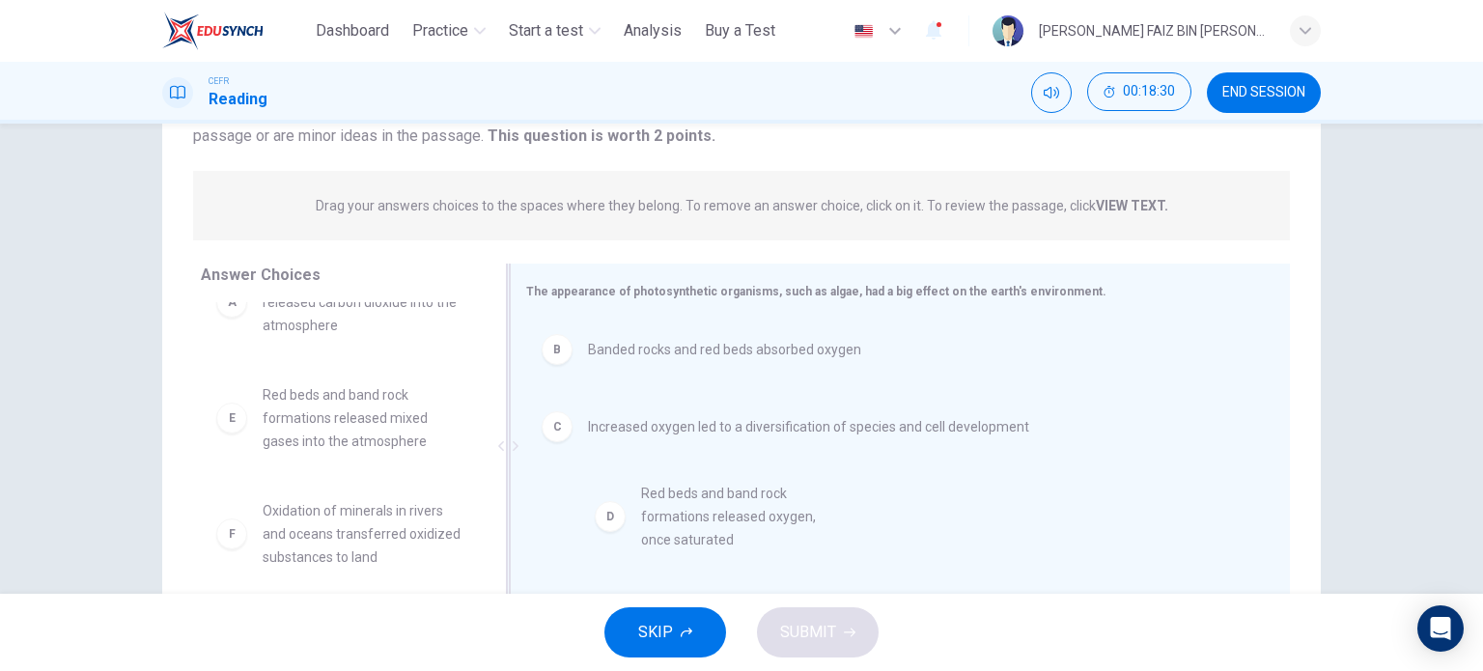
drag, startPoint x: 351, startPoint y: 436, endPoint x: 741, endPoint y: 538, distance: 403.0
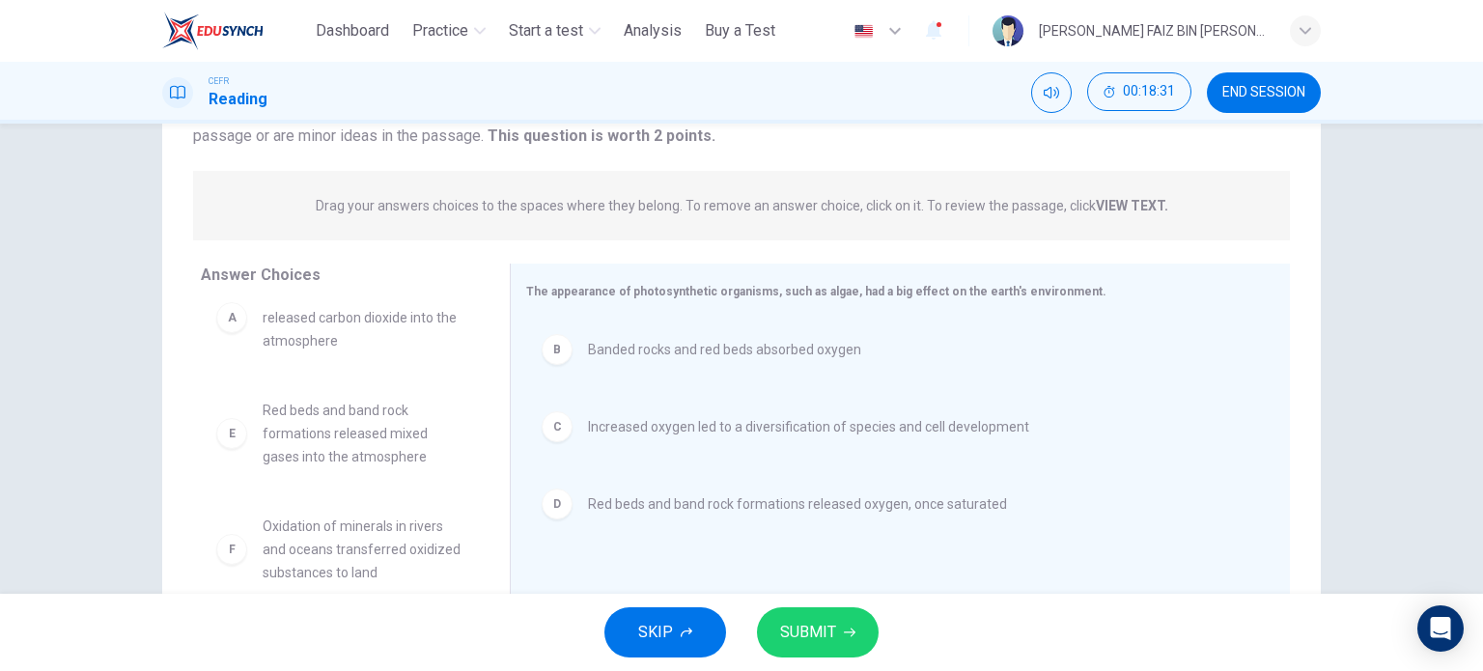
scroll to position [278, 0]
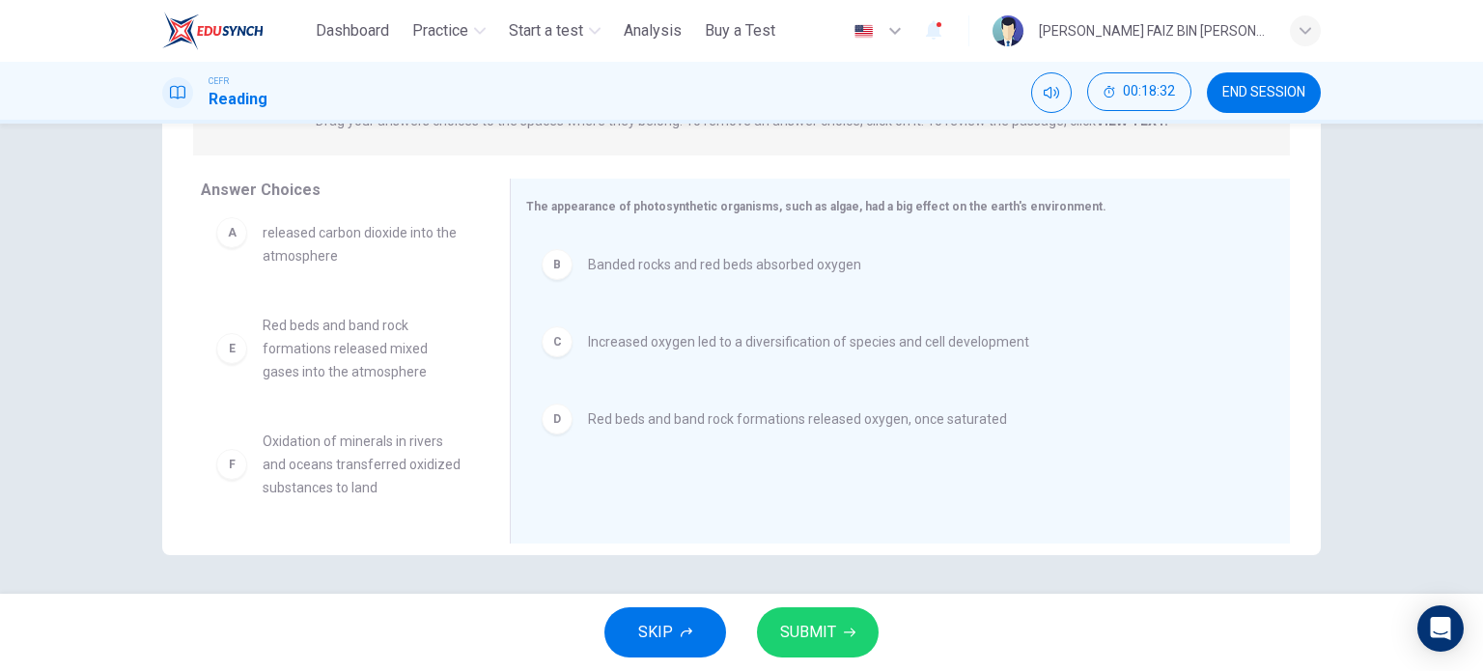
click at [789, 628] on span "SUBMIT" at bounding box center [808, 632] width 56 height 27
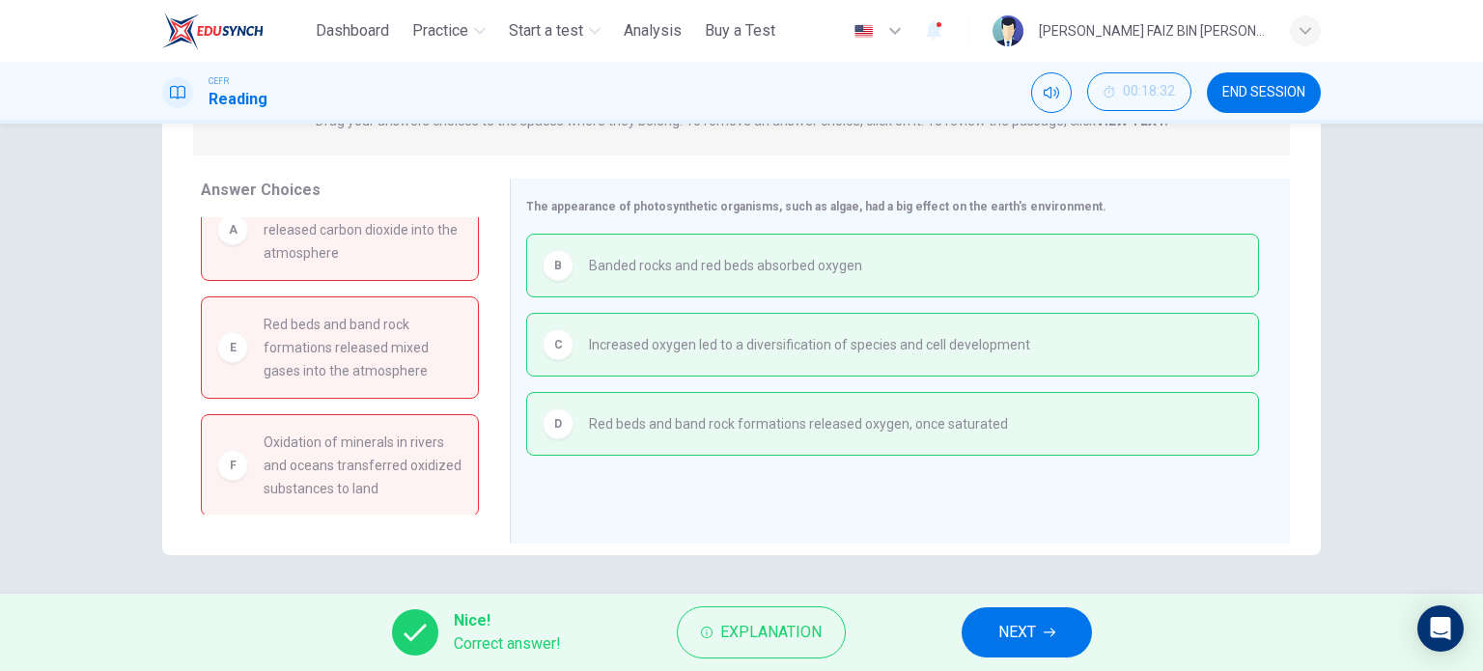
scroll to position [39, 0]
click at [1068, 634] on button "NEXT" at bounding box center [1027, 632] width 130 height 50
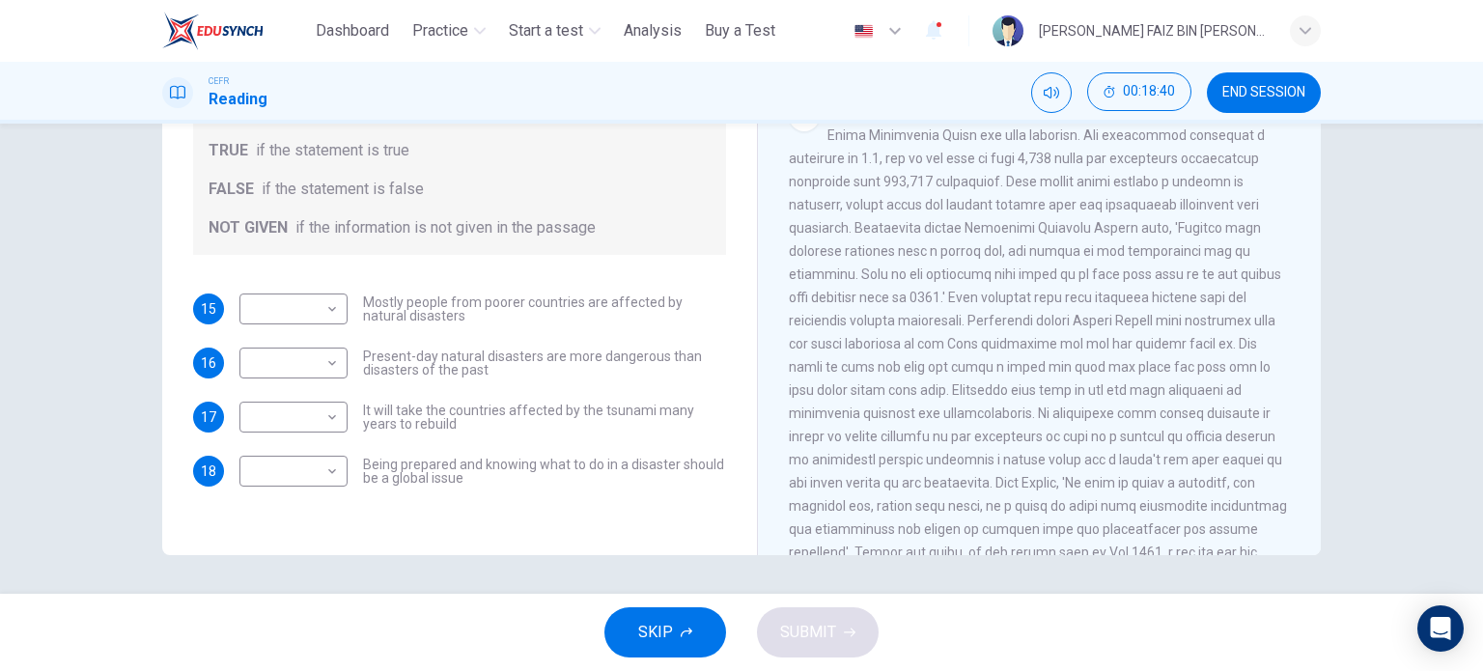
scroll to position [1659, 0]
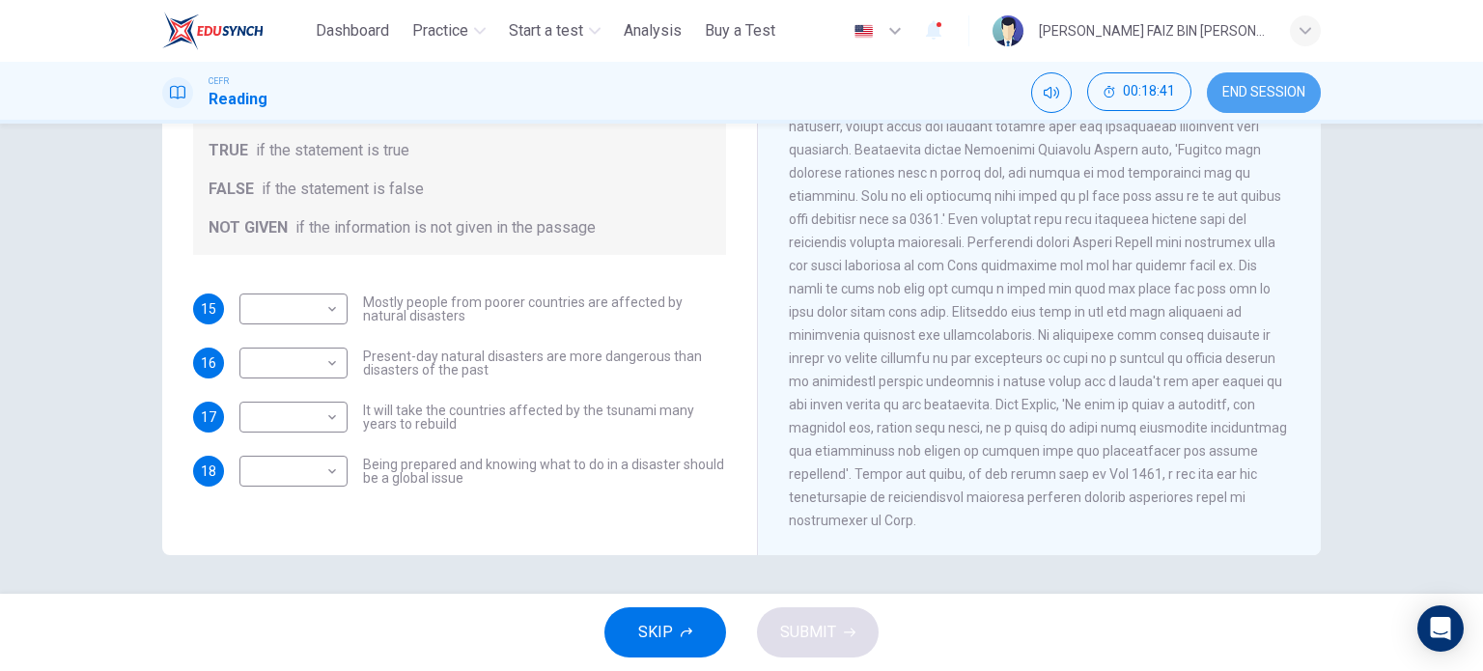
click at [1248, 98] on span "END SESSION" at bounding box center [1263, 92] width 83 height 15
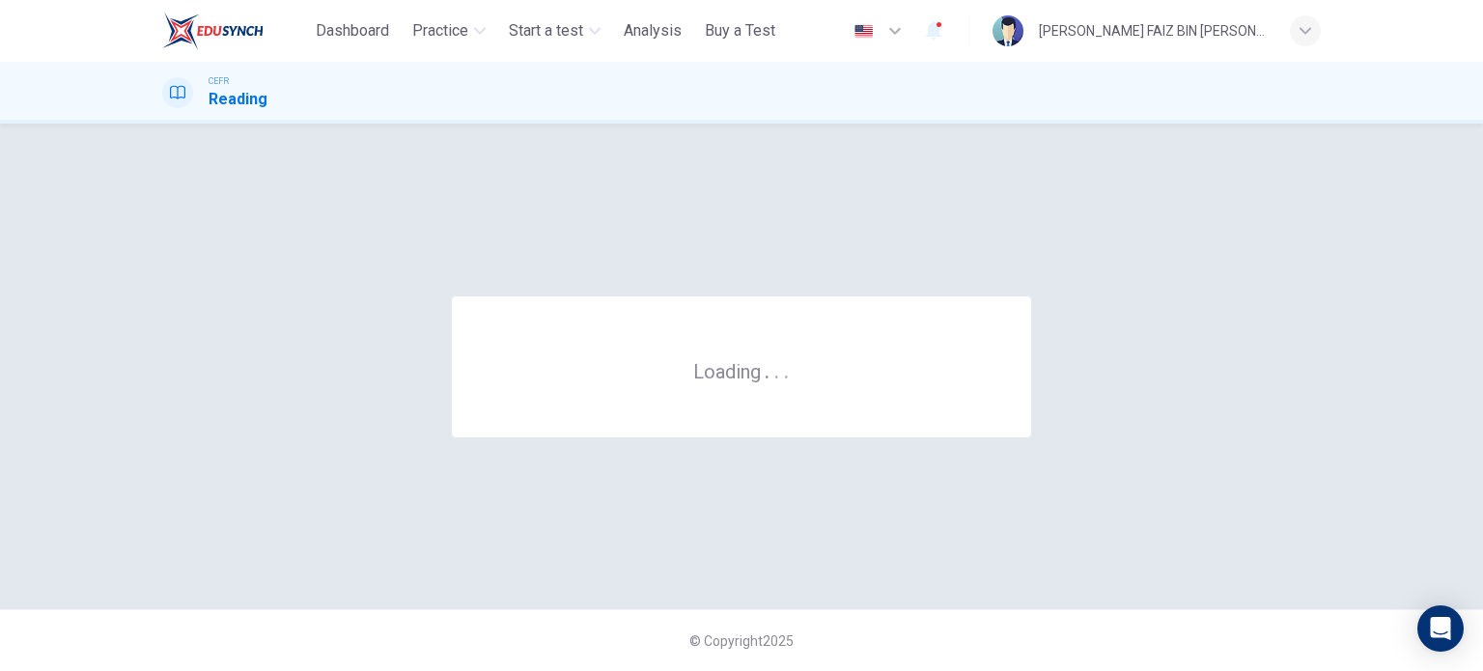
scroll to position [0, 0]
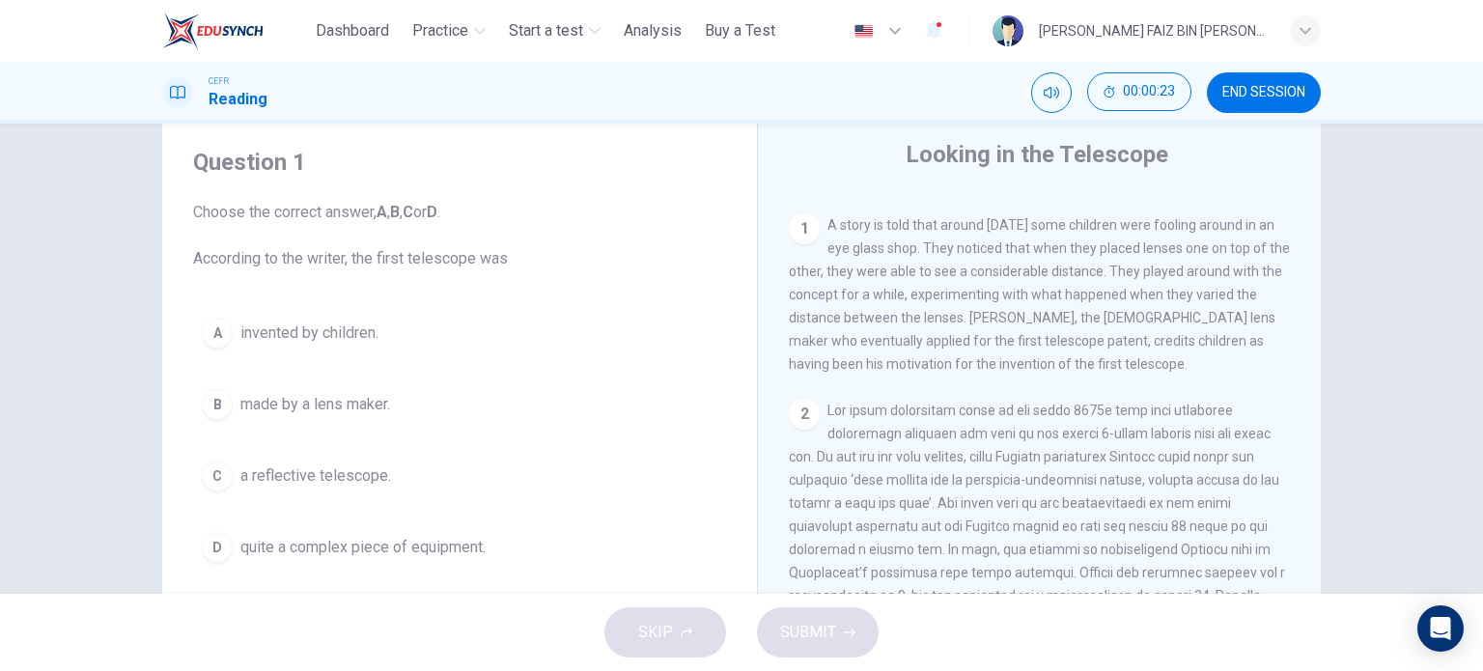
scroll to position [97, 0]
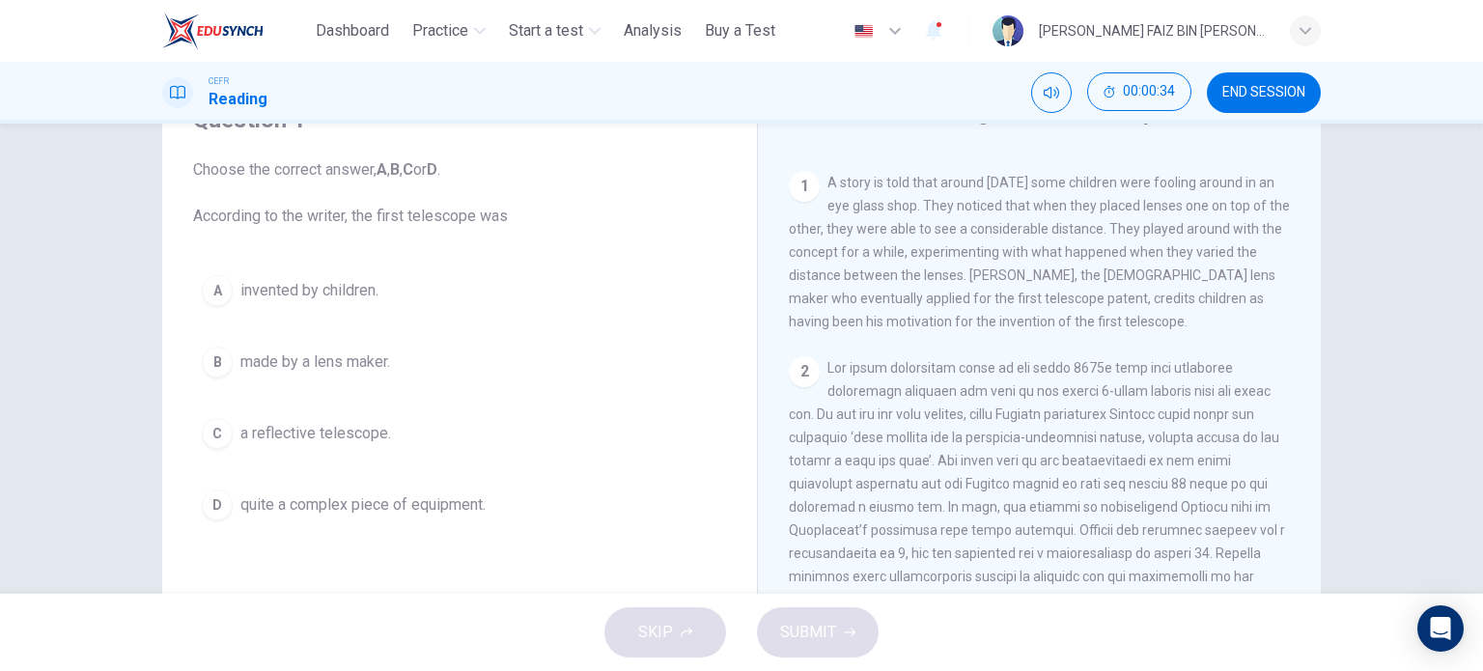
click at [337, 360] on span "made by a lens maker." at bounding box center [315, 361] width 150 height 23
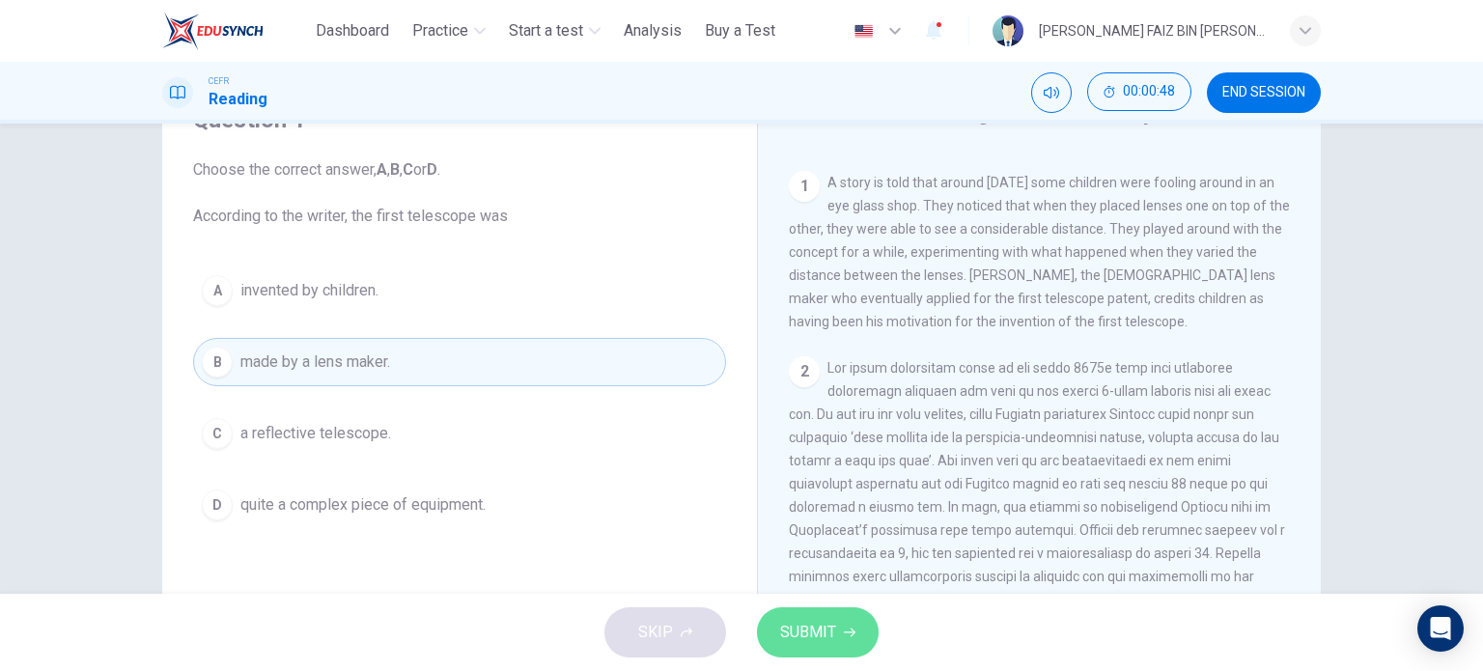
click at [831, 632] on span "SUBMIT" at bounding box center [808, 632] width 56 height 27
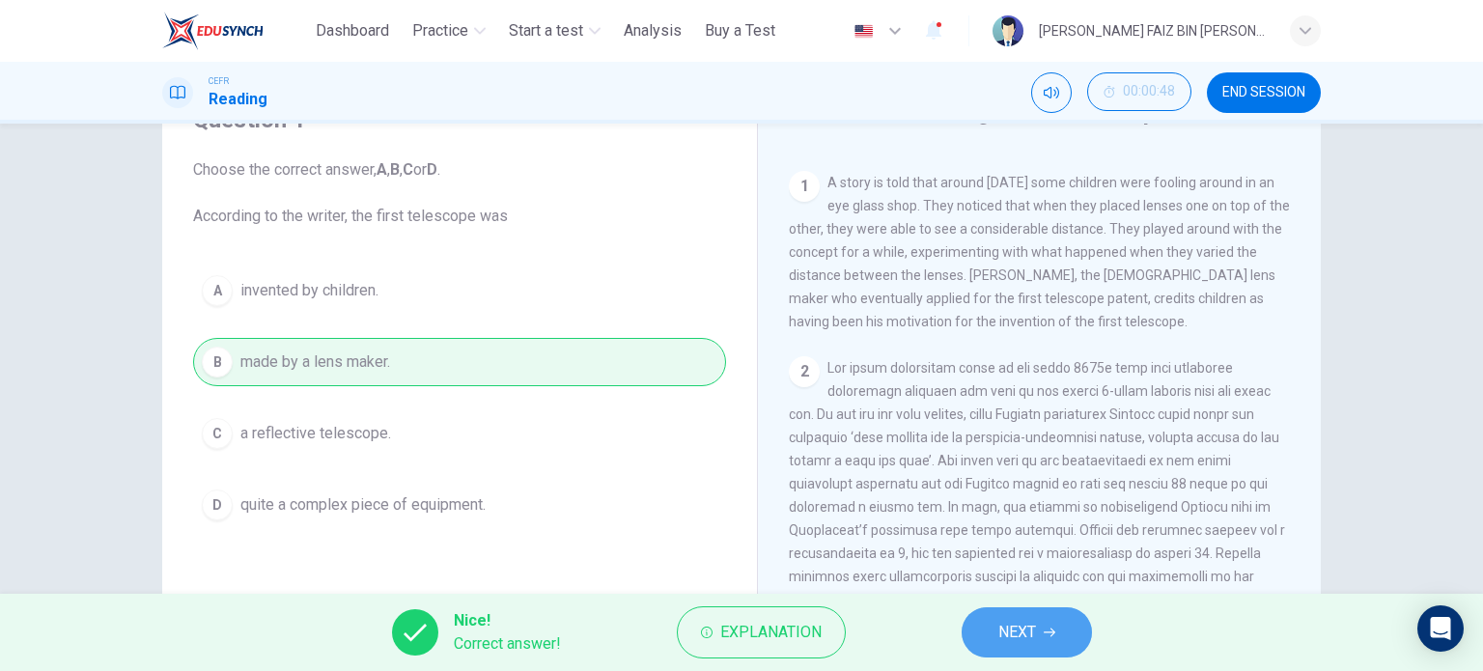
click at [1062, 632] on button "NEXT" at bounding box center [1027, 632] width 130 height 50
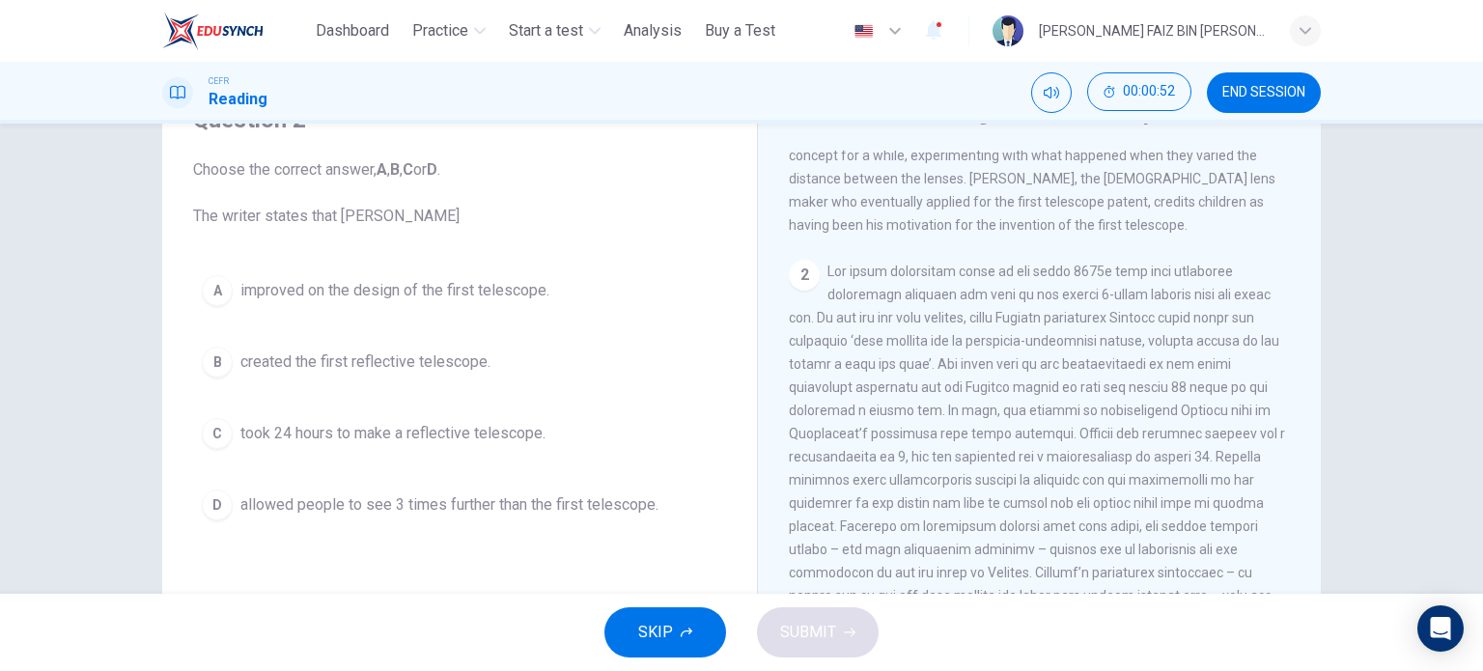
scroll to position [579, 0]
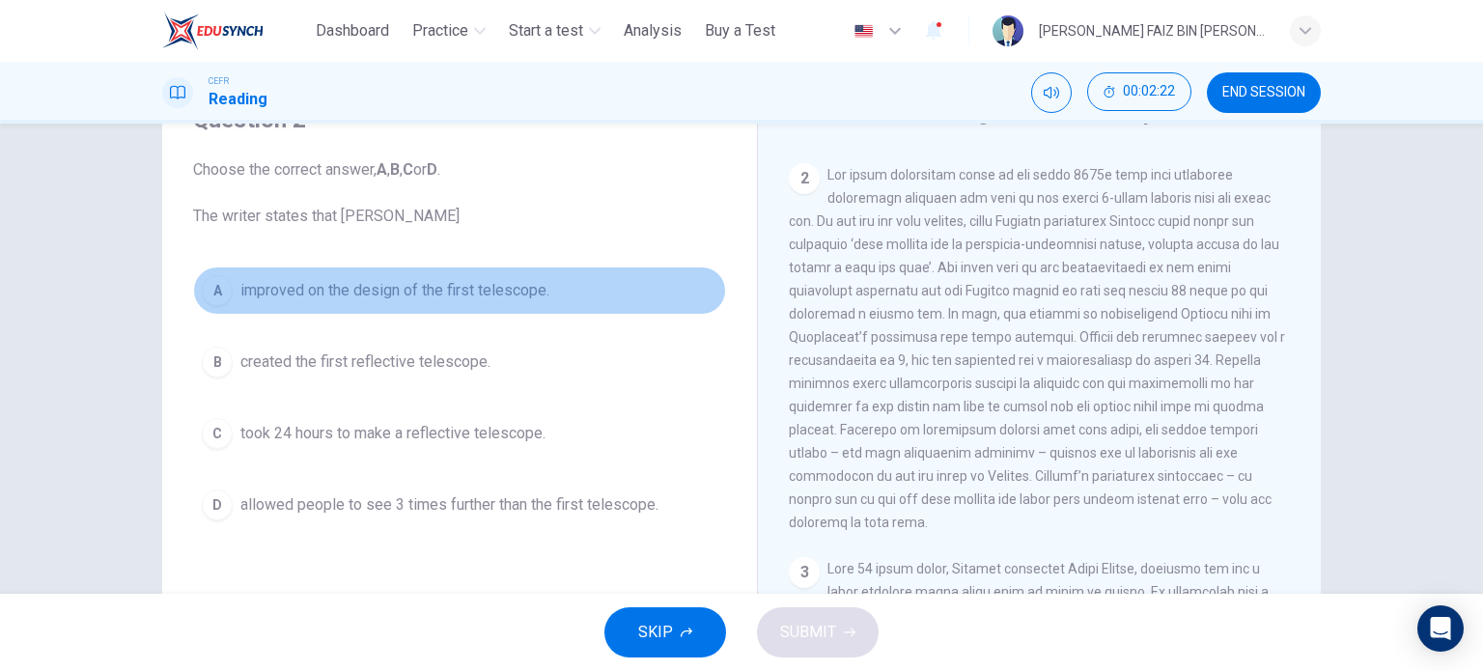
click at [429, 293] on span "improved on the design of the first telescope." at bounding box center [394, 290] width 309 height 23
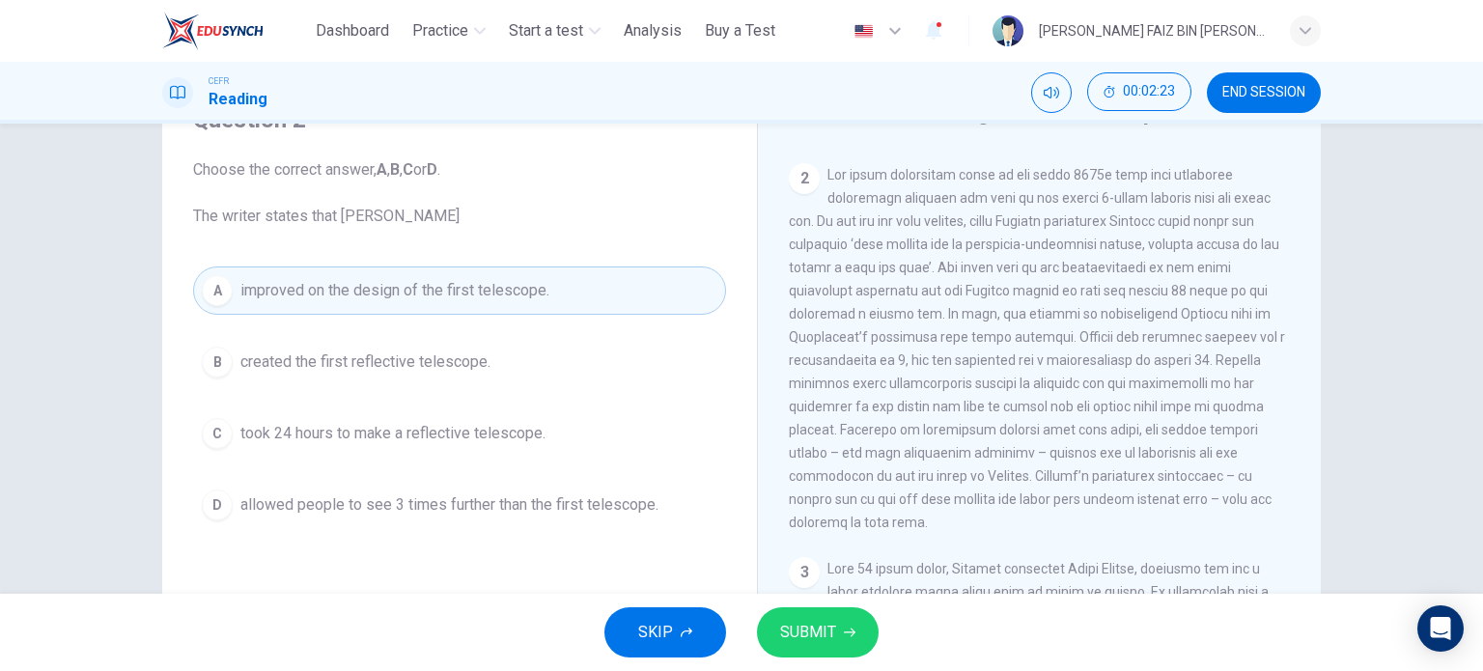
click at [808, 628] on span "SUBMIT" at bounding box center [808, 632] width 56 height 27
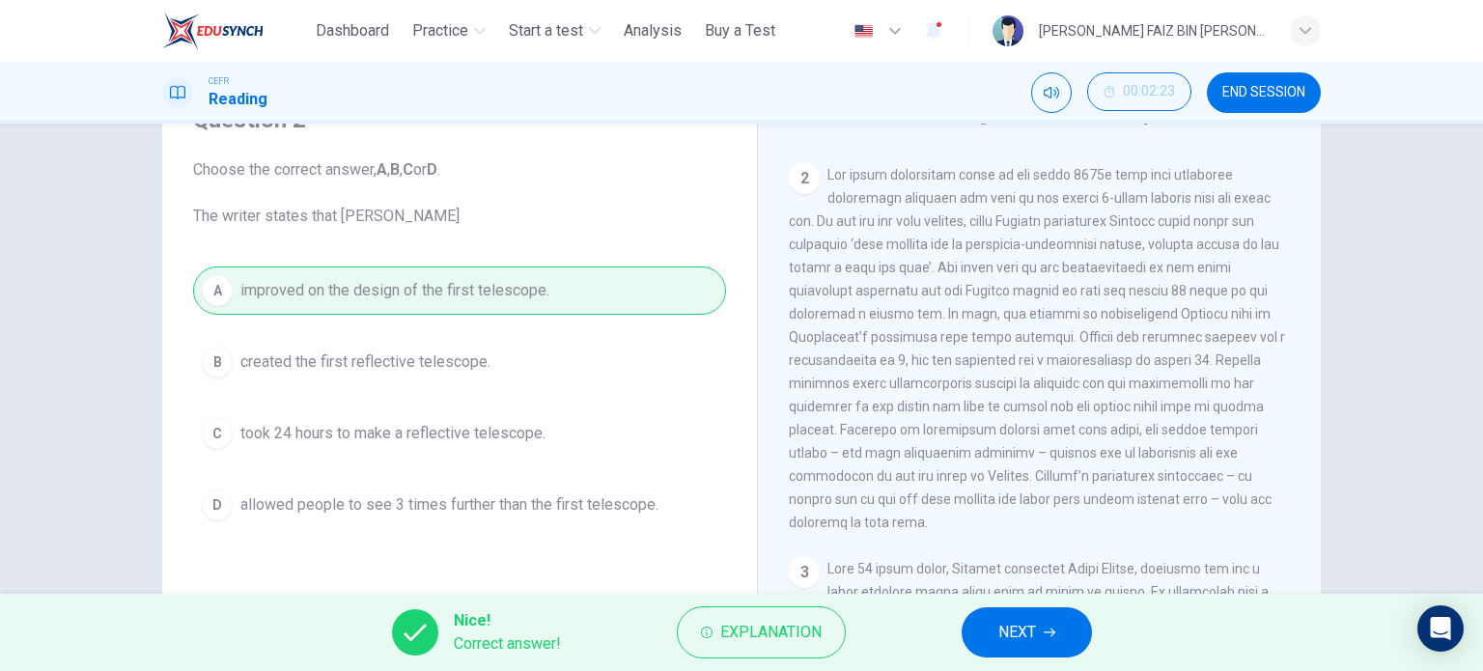
click at [1011, 640] on span "NEXT" at bounding box center [1017, 632] width 38 height 27
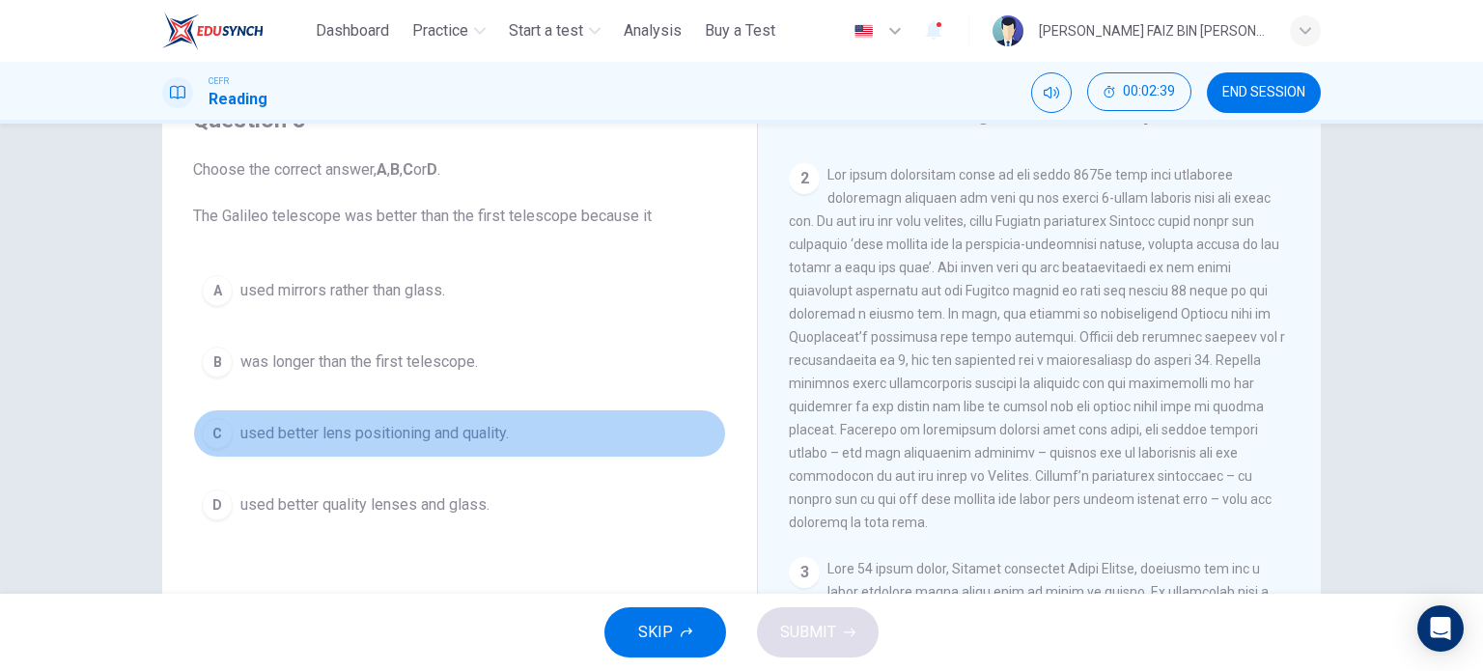
click at [446, 435] on span "used better lens positioning and quality." at bounding box center [374, 433] width 268 height 23
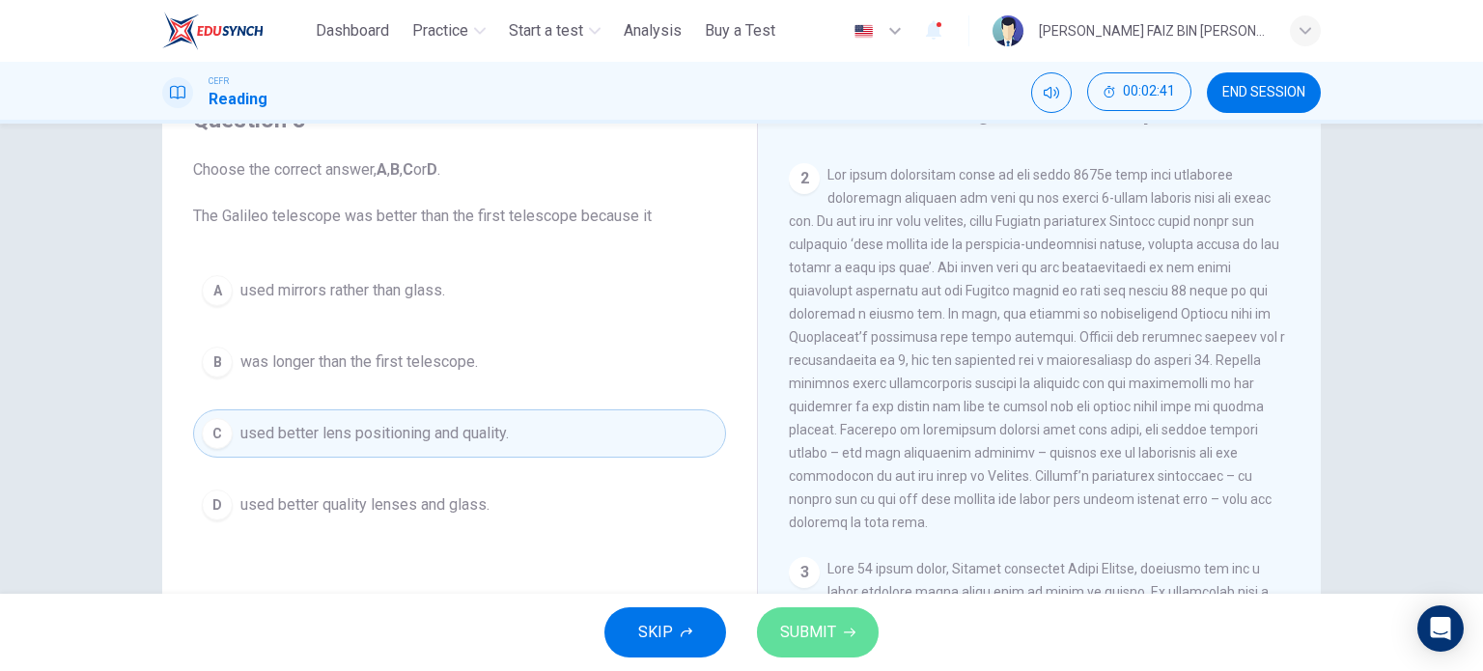
click at [826, 644] on span "SUBMIT" at bounding box center [808, 632] width 56 height 27
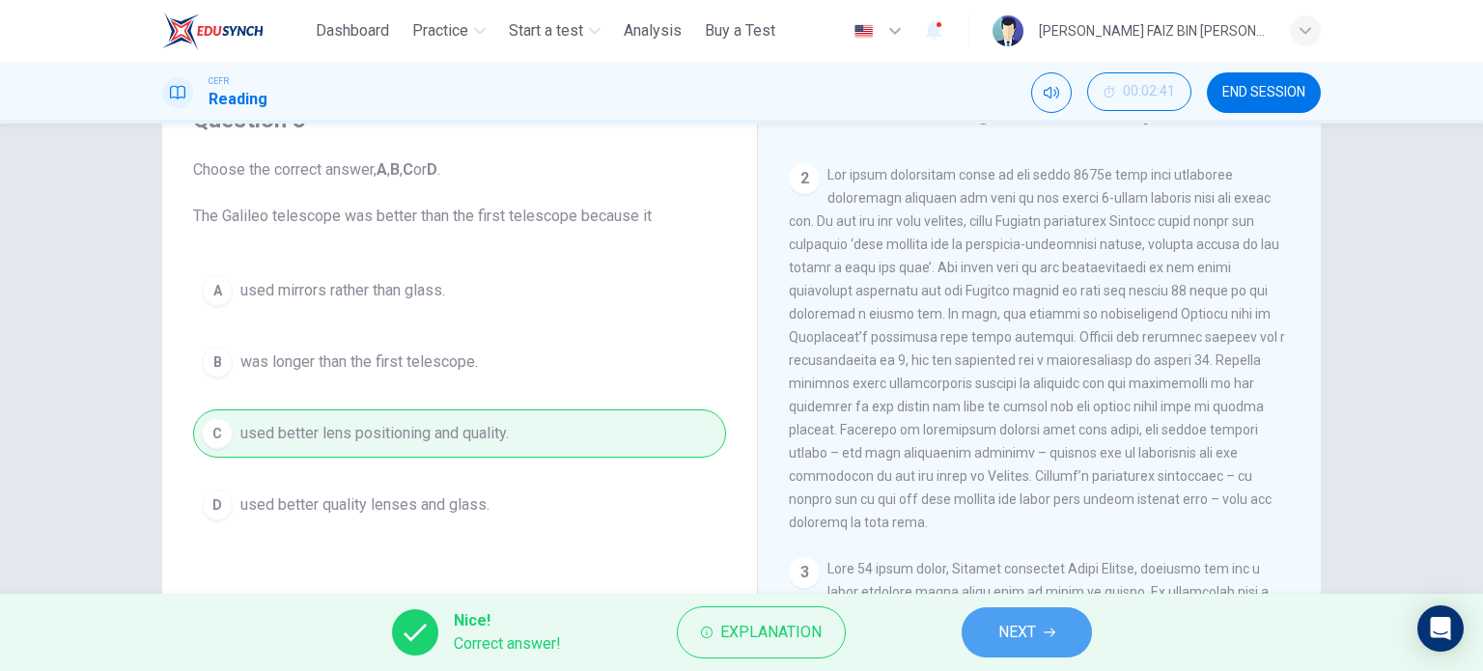
click at [1033, 626] on span "NEXT" at bounding box center [1017, 632] width 38 height 27
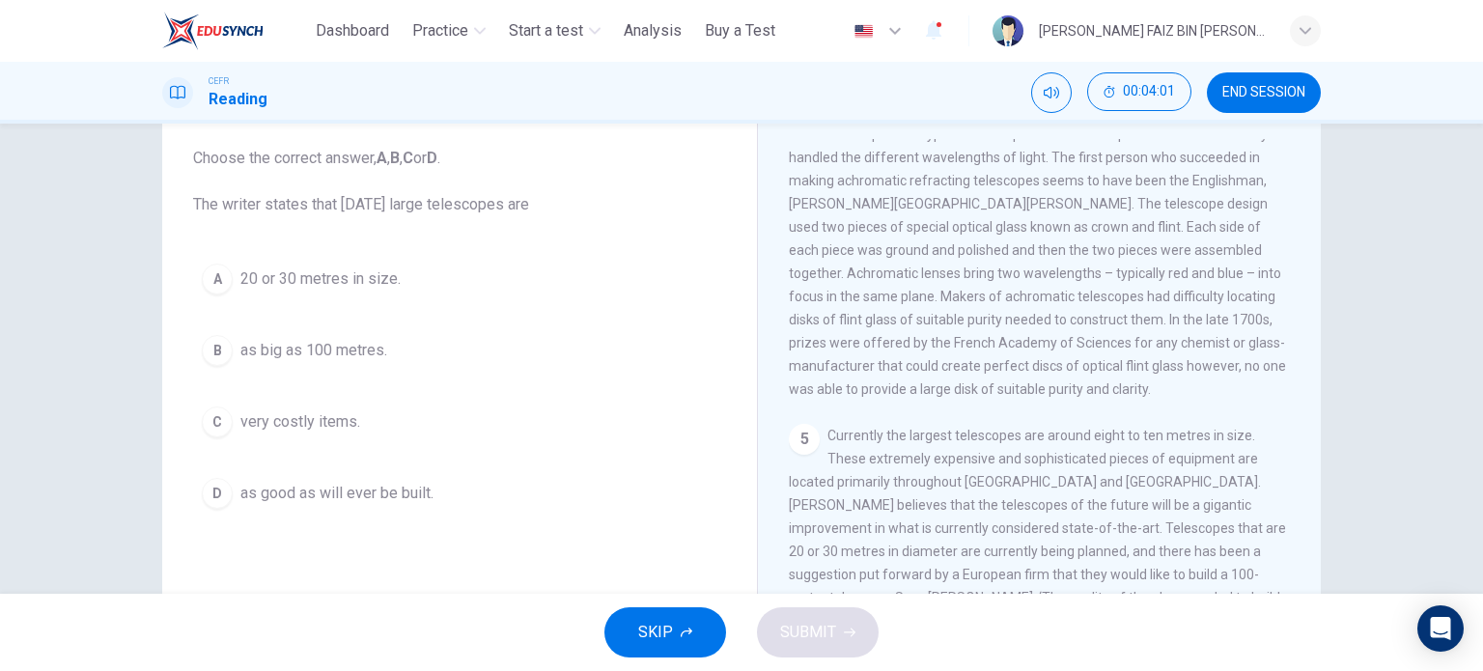
scroll to position [85, 0]
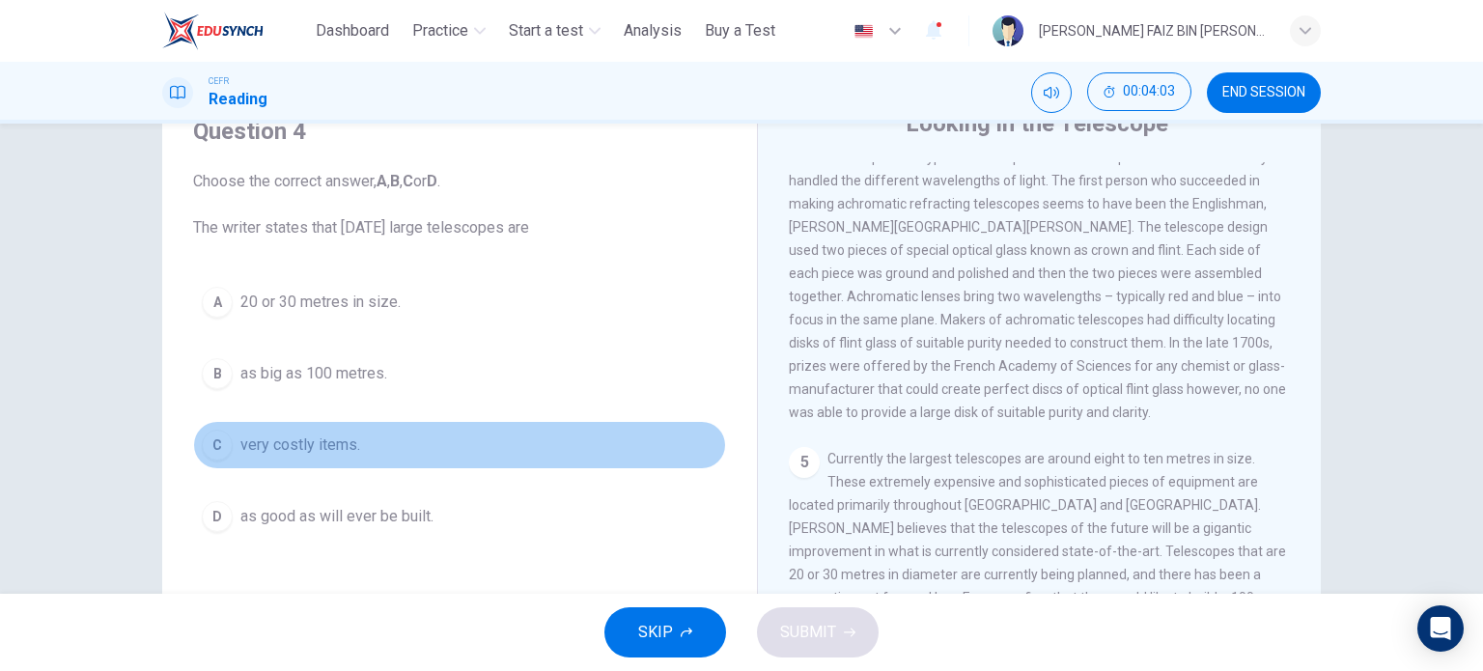
click at [301, 454] on span "very costly items." at bounding box center [300, 444] width 120 height 23
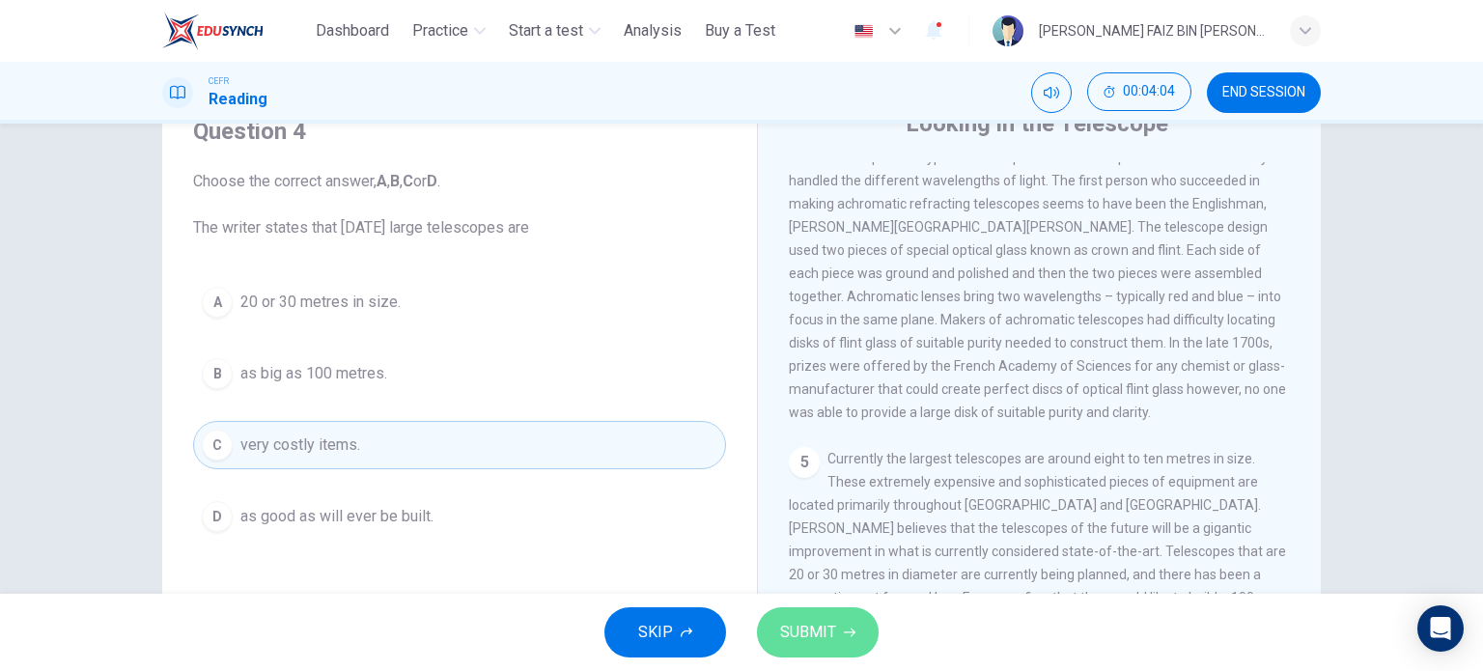
click at [830, 637] on span "SUBMIT" at bounding box center [808, 632] width 56 height 27
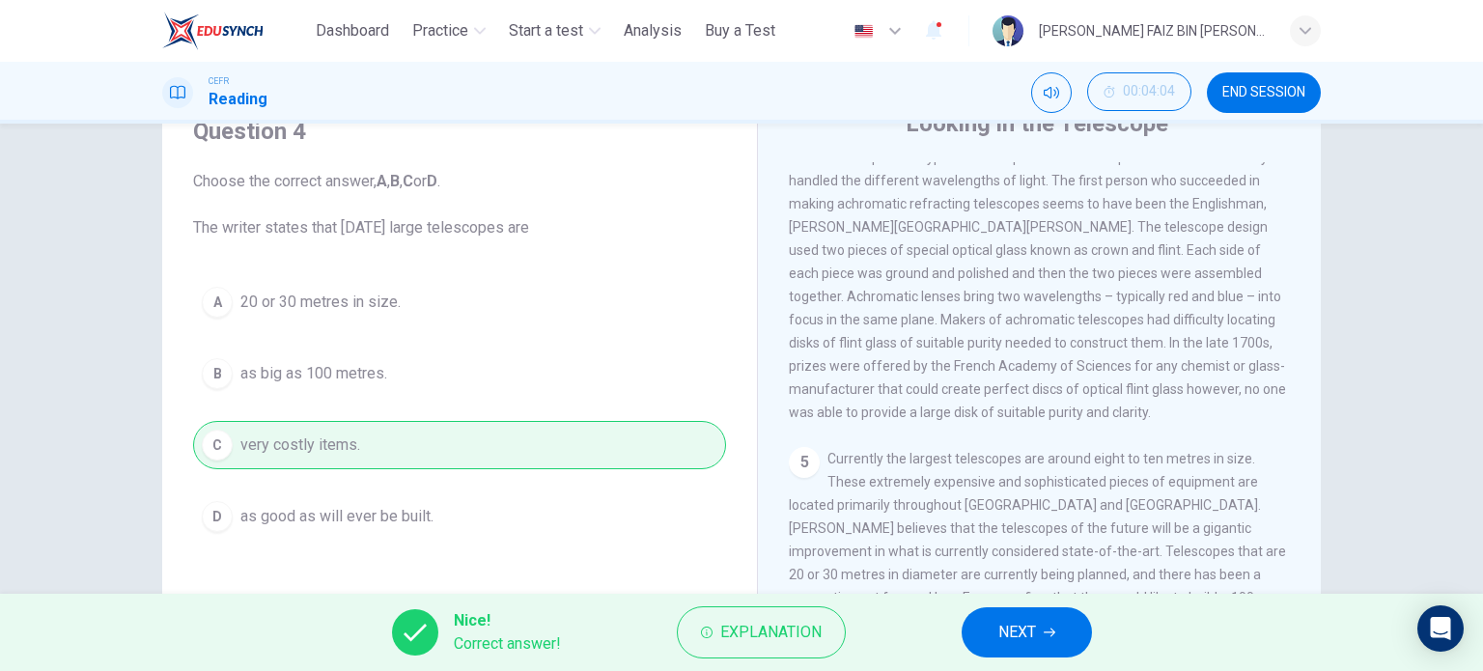
click at [1027, 628] on span "NEXT" at bounding box center [1017, 632] width 38 height 27
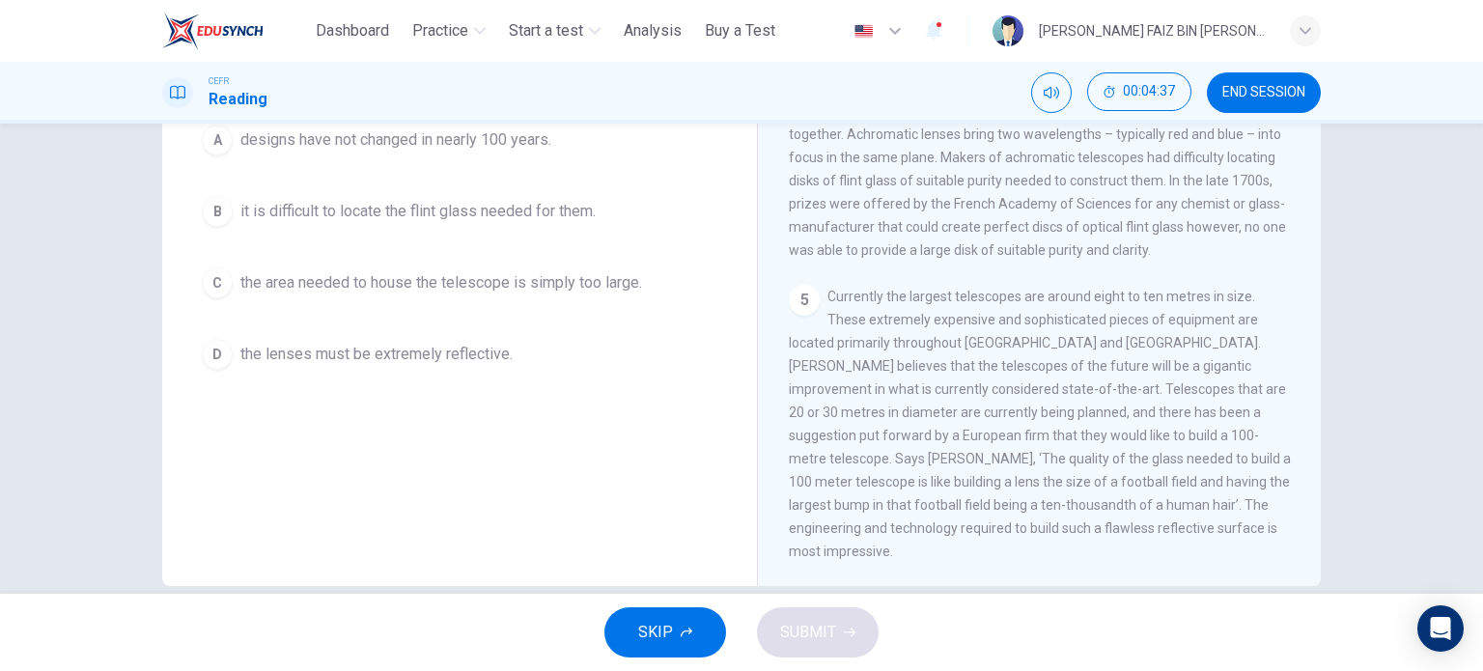
scroll to position [278, 0]
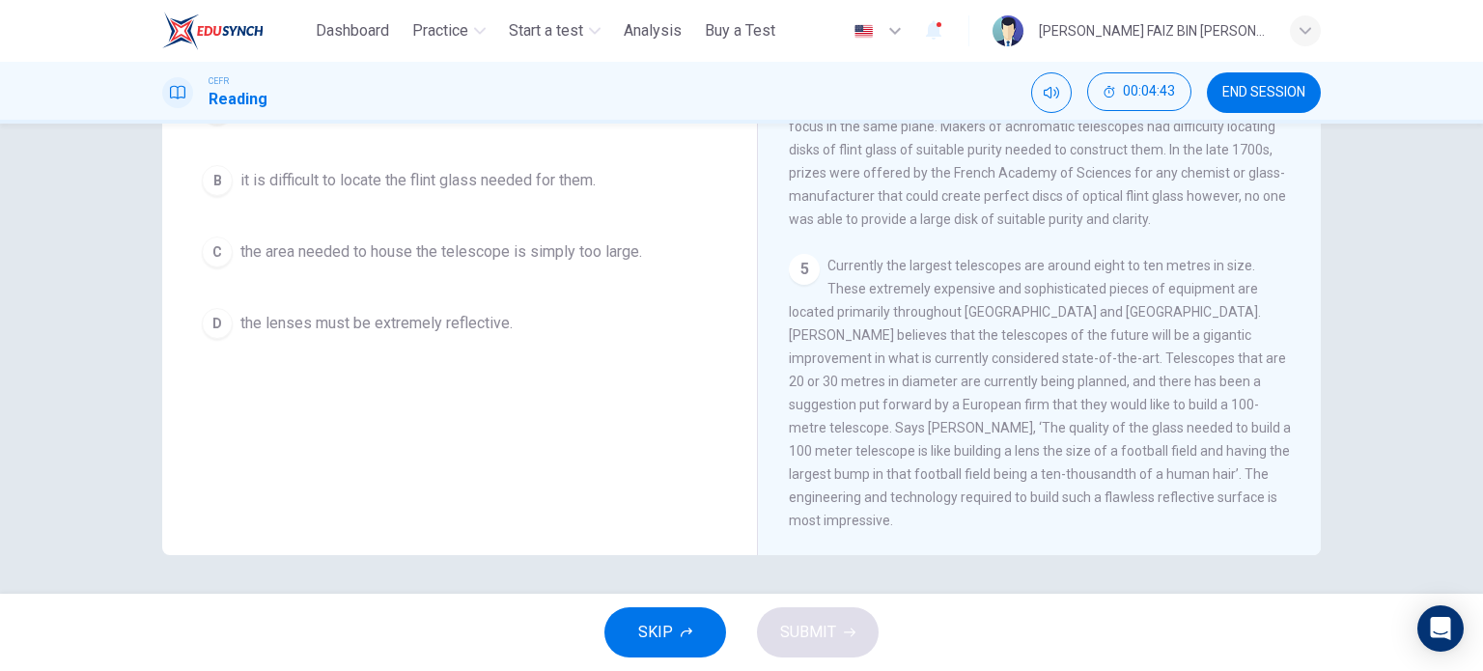
click at [327, 320] on span "the lenses must be extremely reflective." at bounding box center [376, 323] width 272 height 23
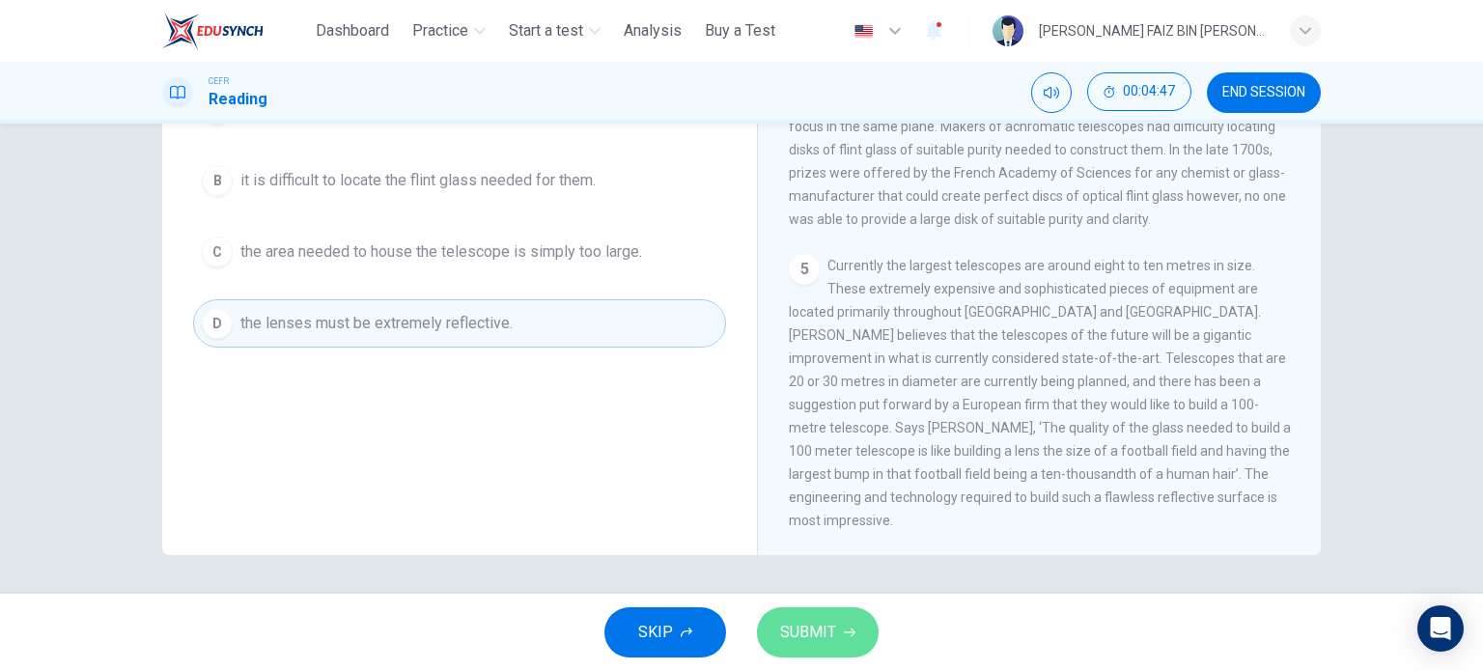
click at [806, 641] on span "SUBMIT" at bounding box center [808, 632] width 56 height 27
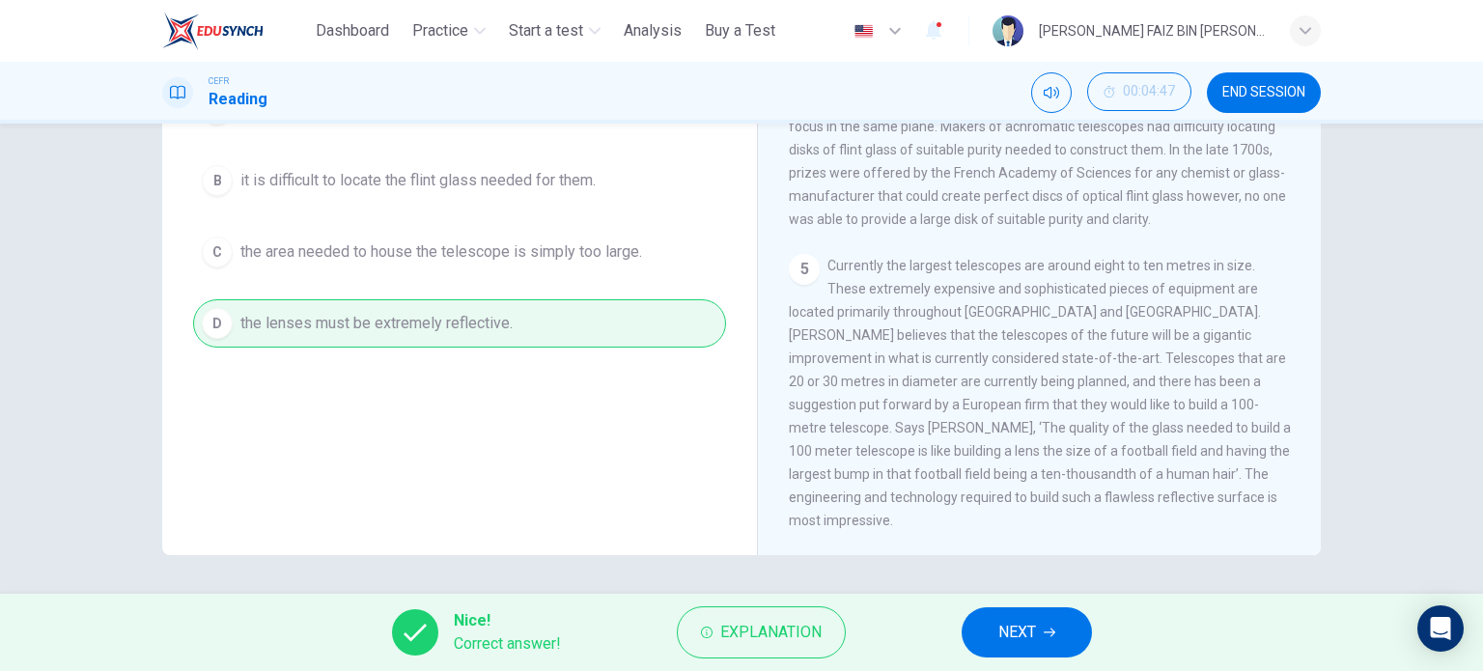
click at [984, 643] on button "NEXT" at bounding box center [1027, 632] width 130 height 50
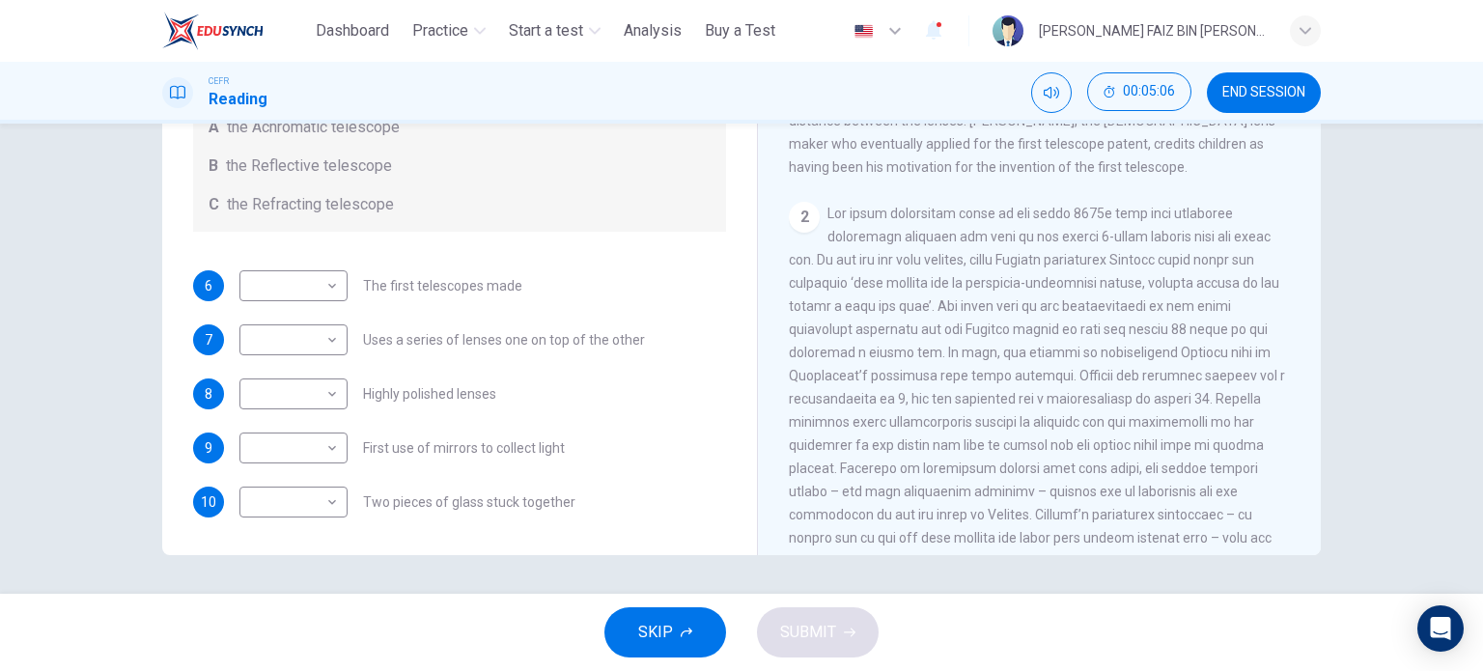
scroll to position [381, 0]
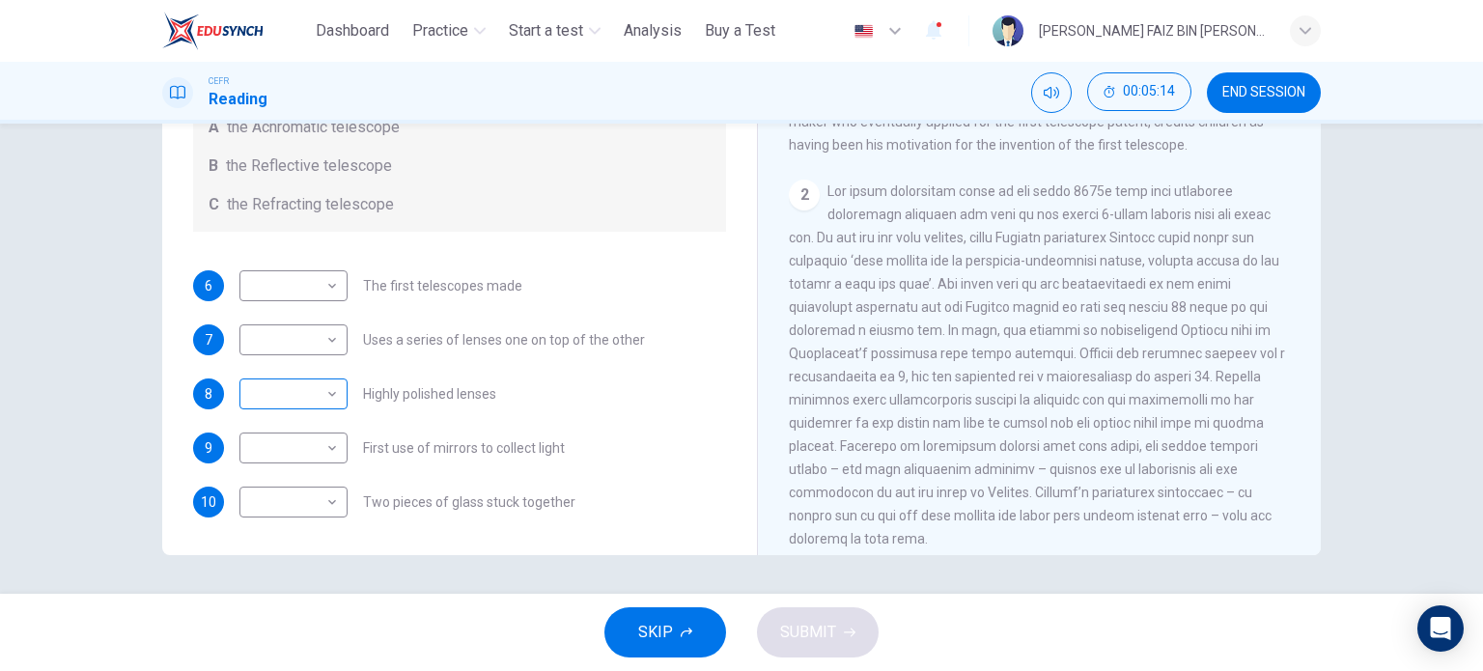
click at [255, 397] on body "This site uses cookies, as explained in our Privacy Policy . If you agree to th…" at bounding box center [741, 335] width 1483 height 671
click at [664, 388] on div at bounding box center [741, 335] width 1483 height 671
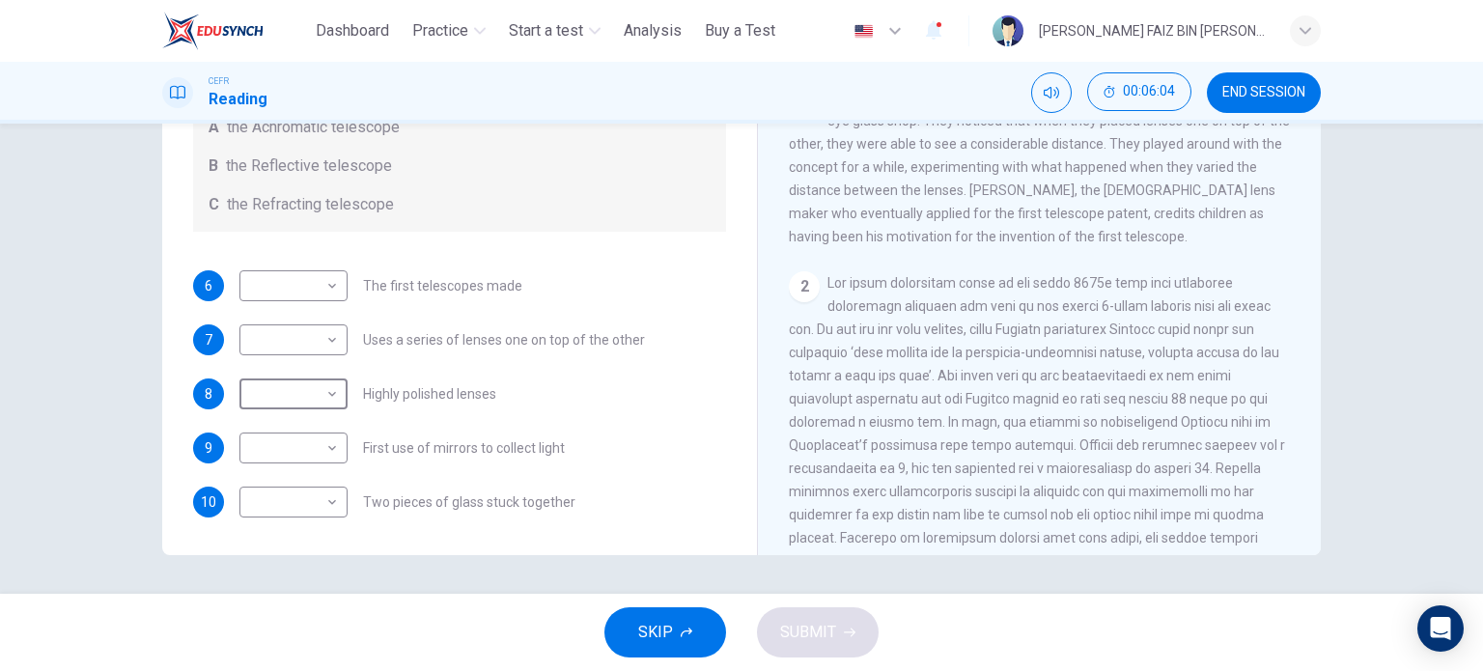
scroll to position [386, 0]
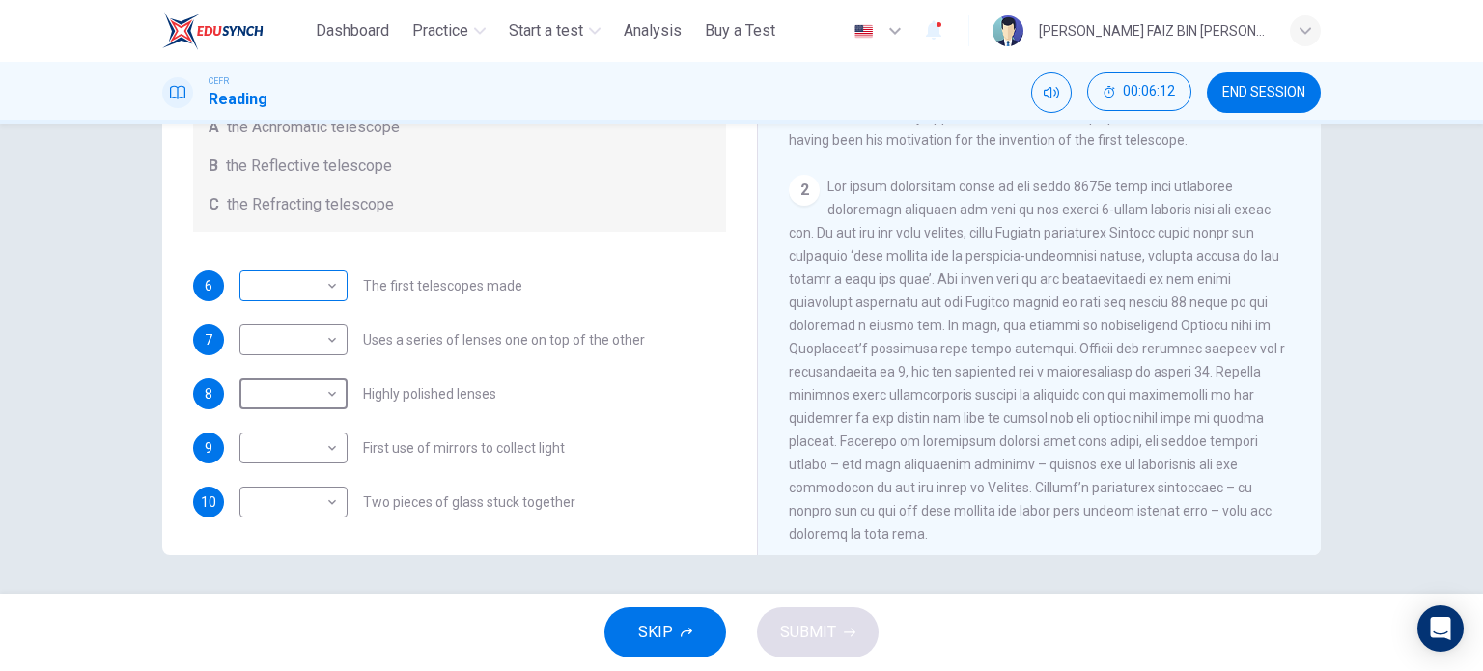
click at [286, 281] on body "This site uses cookies, as explained in our Privacy Policy . If you agree to th…" at bounding box center [741, 335] width 1483 height 671
click at [266, 377] on li "C" at bounding box center [289, 378] width 108 height 31
type input "*"
click at [325, 342] on body "This site uses cookies, as explained in our Privacy Policy . If you agree to th…" at bounding box center [741, 335] width 1483 height 671
click at [274, 419] on li "C" at bounding box center [289, 432] width 108 height 31
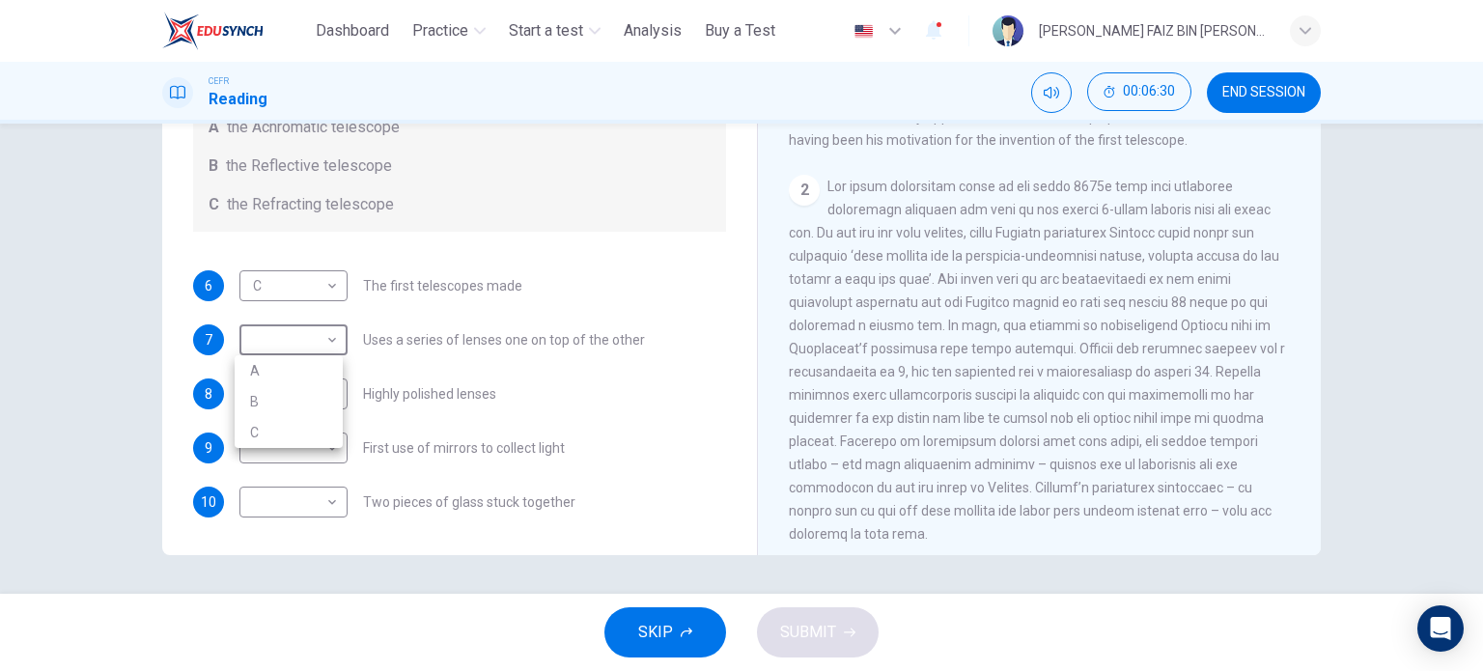
type input "*"
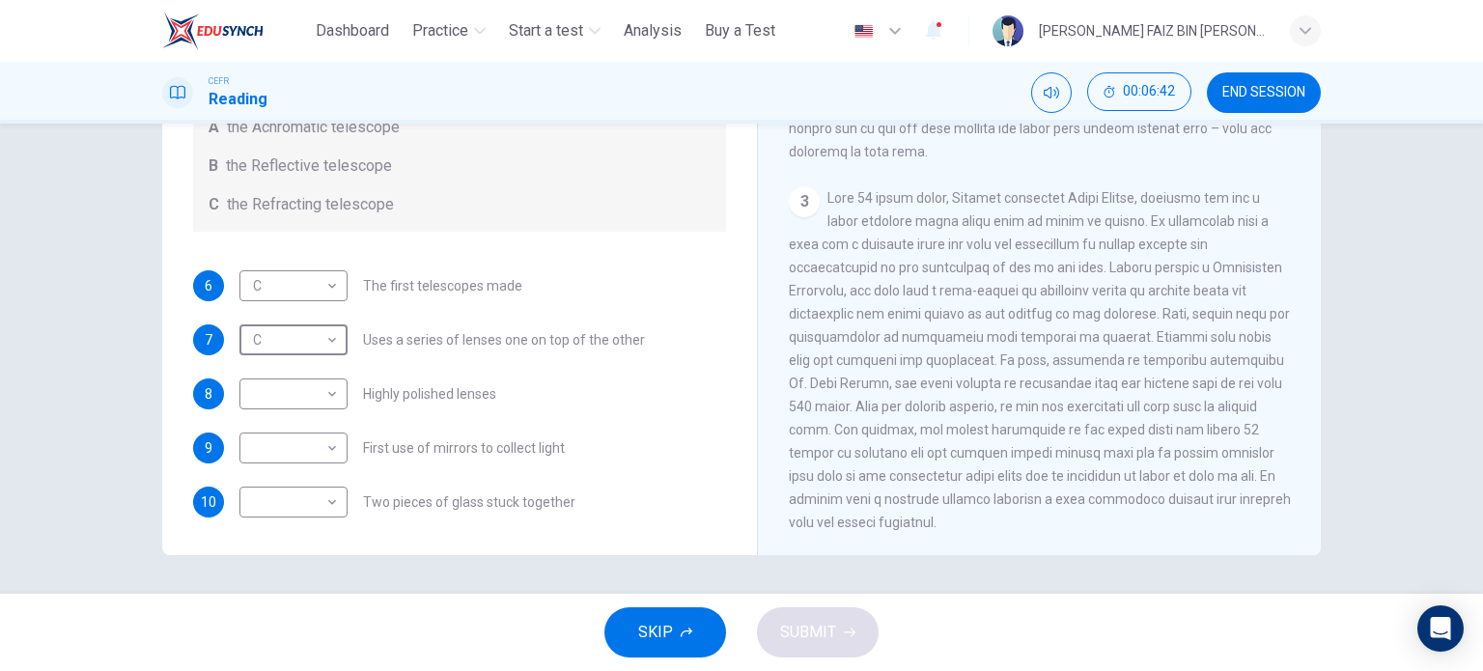
scroll to position [772, 0]
click at [274, 443] on body "This site uses cookies, as explained in our Privacy Policy . If you agree to th…" at bounding box center [741, 335] width 1483 height 671
click at [273, 509] on li "B" at bounding box center [289, 509] width 108 height 31
type input "*"
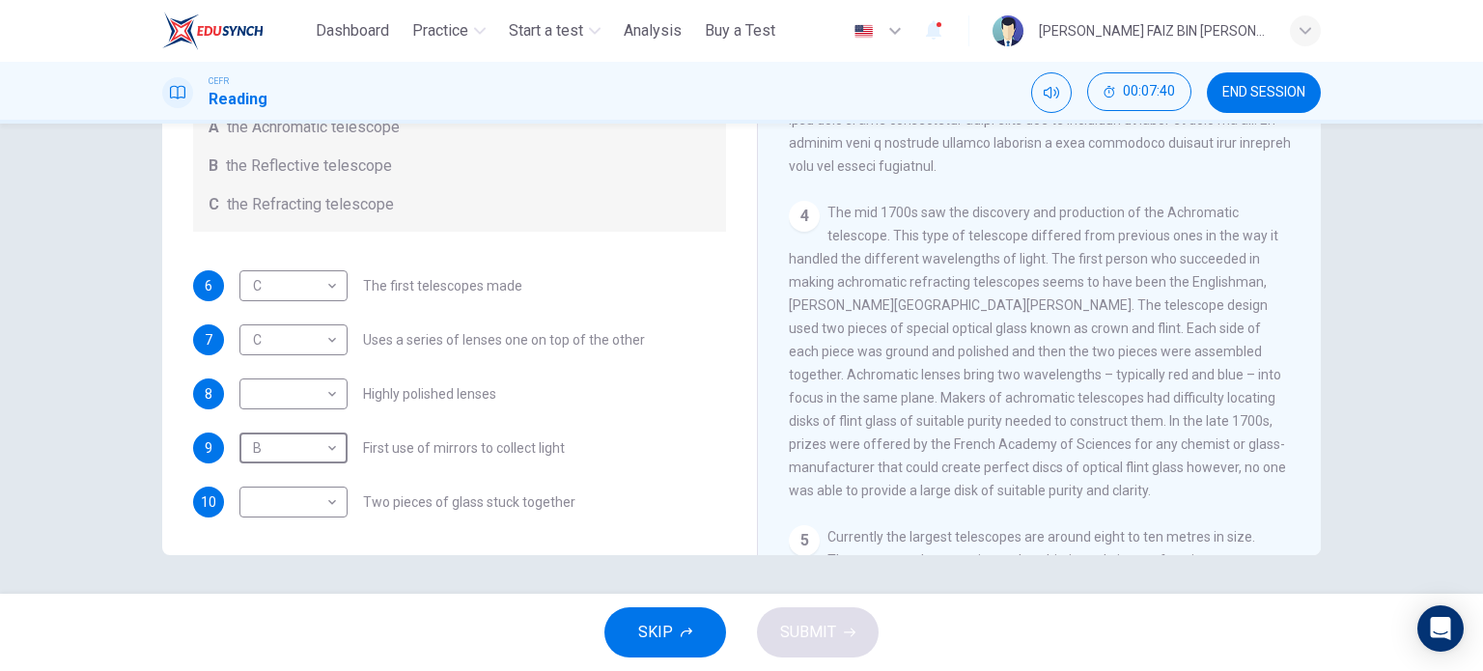
scroll to position [1158, 0]
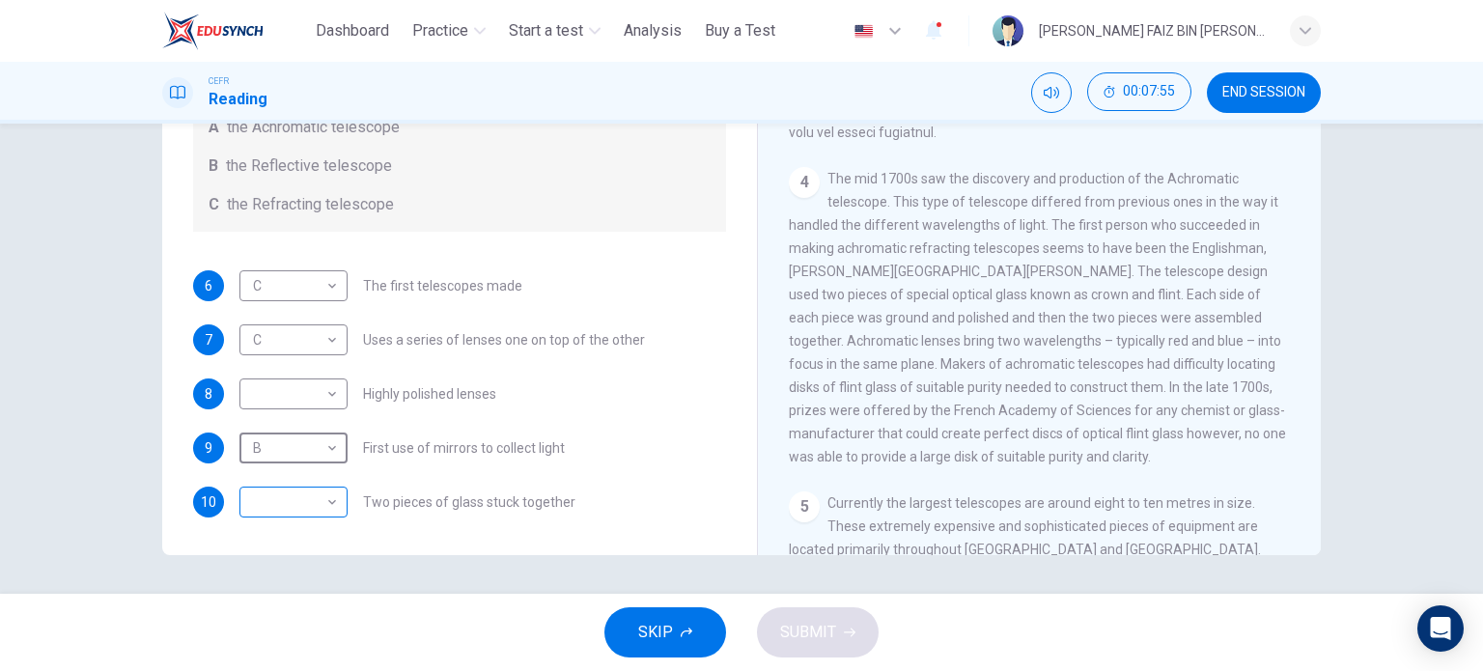
click at [277, 508] on body "This site uses cookies, as explained in our Privacy Policy . If you agree to th…" at bounding box center [741, 335] width 1483 height 671
click at [267, 544] on li "A" at bounding box center [289, 532] width 108 height 31
type input "*"
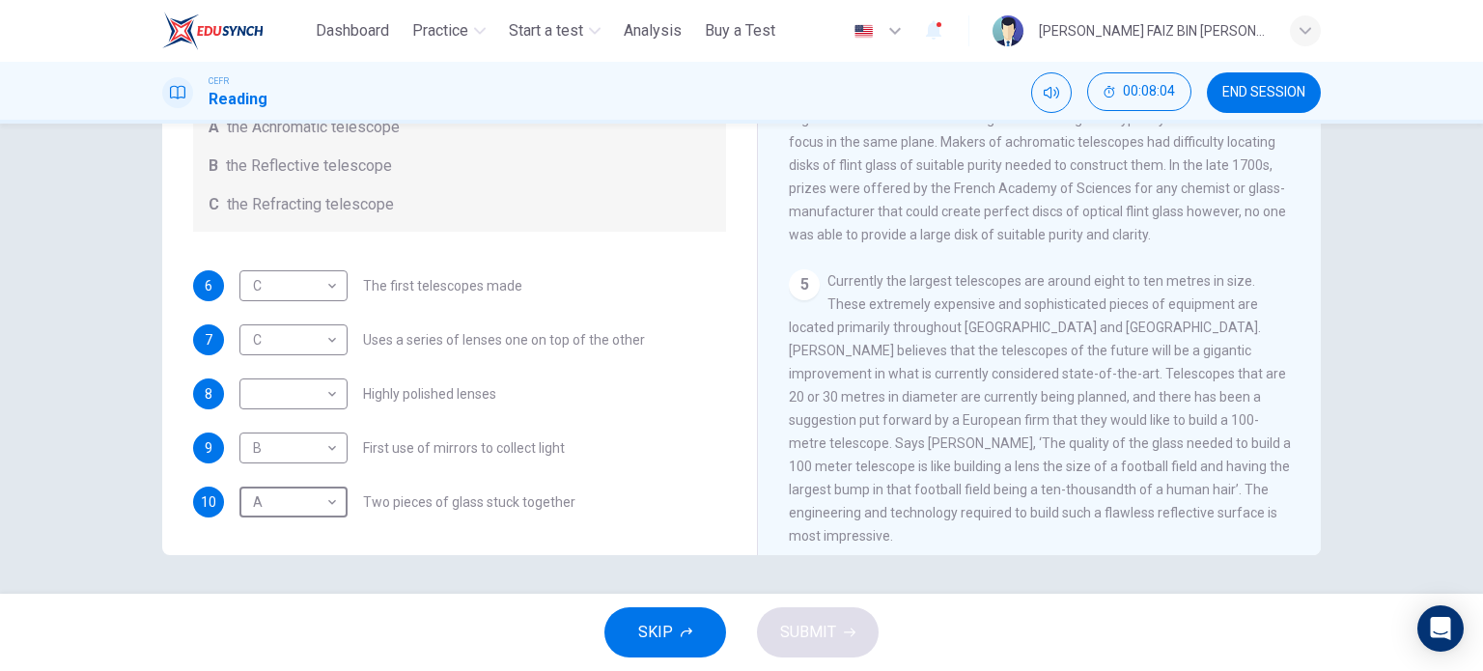
scroll to position [1396, 0]
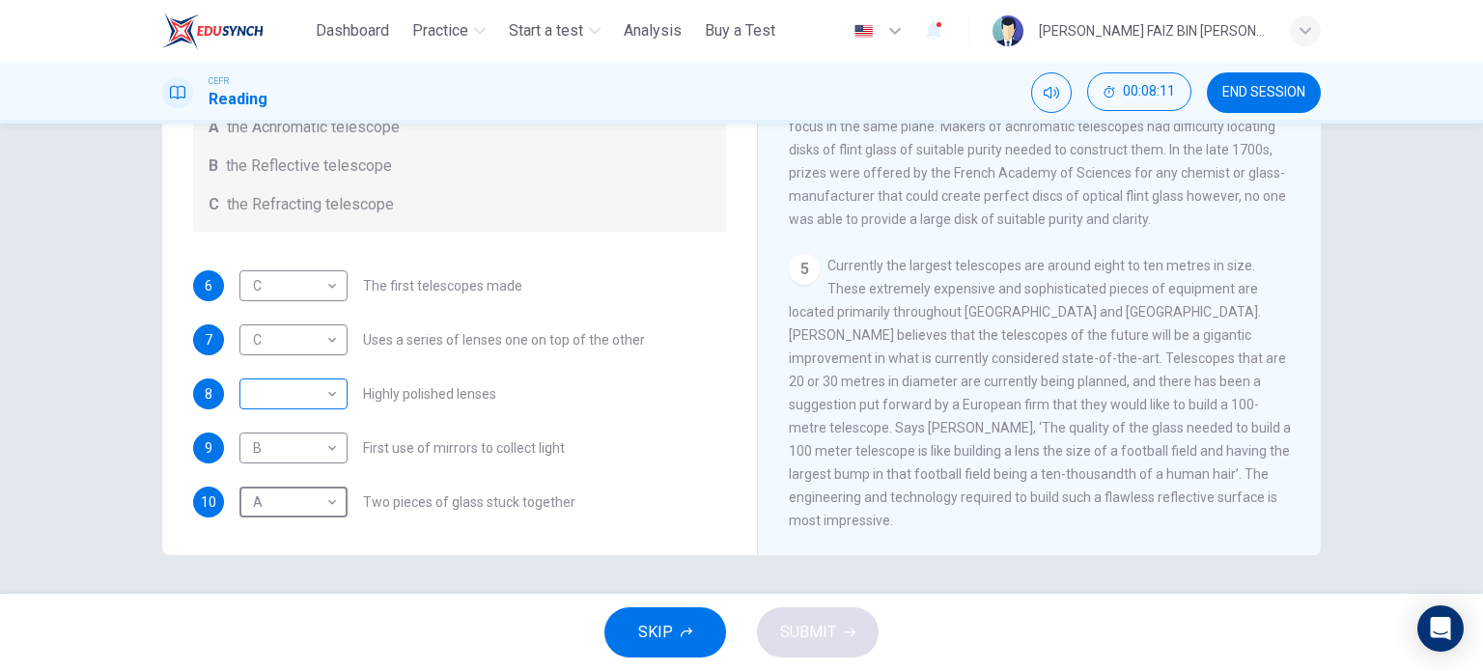
click at [274, 385] on body "This site uses cookies, as explained in our Privacy Policy . If you agree to th…" at bounding box center [741, 335] width 1483 height 671
click at [265, 451] on li "B" at bounding box center [289, 455] width 108 height 31
type input "*"
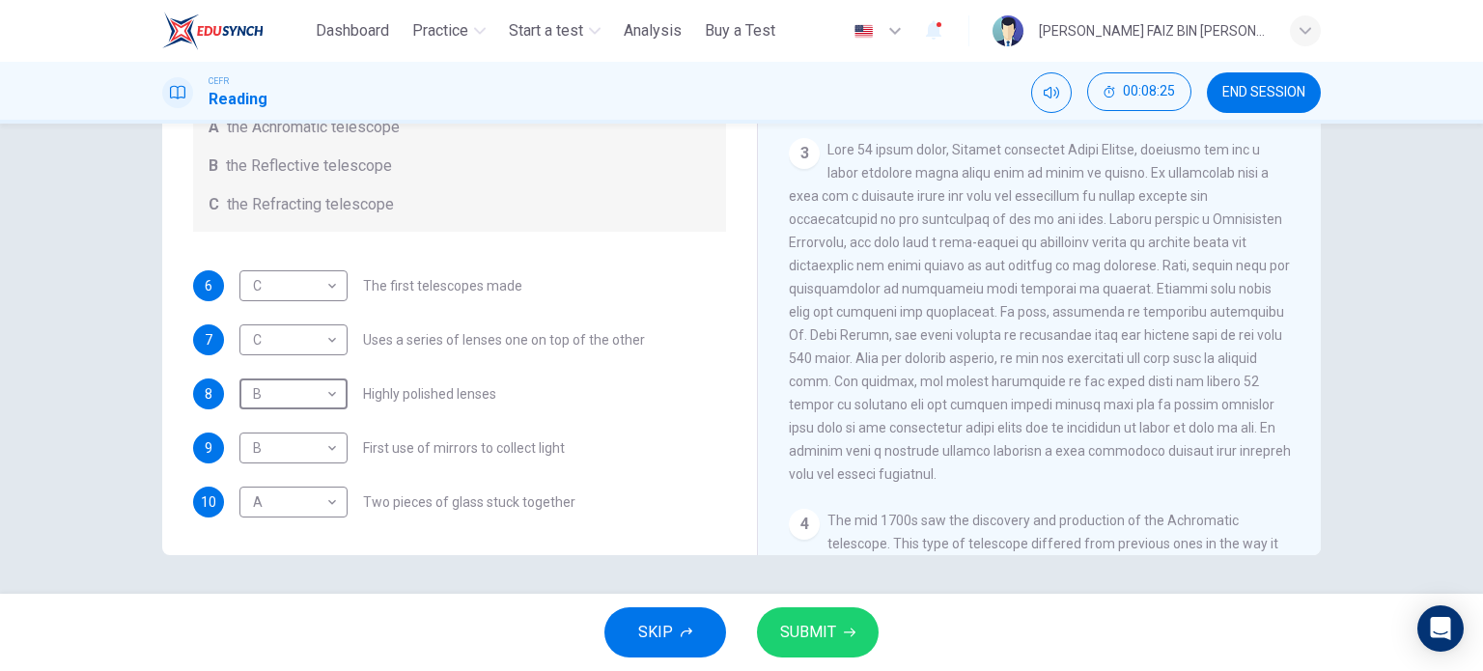
scroll to position [0, 0]
click at [813, 633] on span "SUBMIT" at bounding box center [808, 632] width 56 height 27
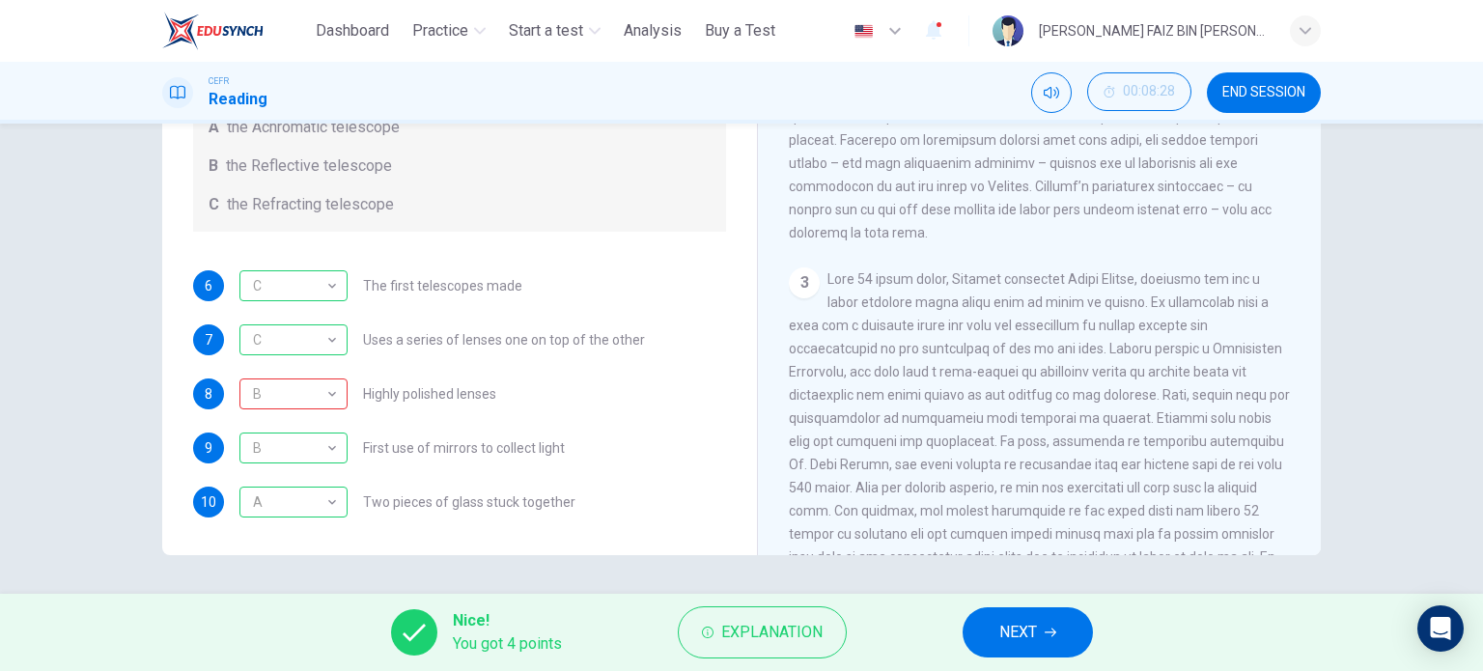
scroll to position [720, 0]
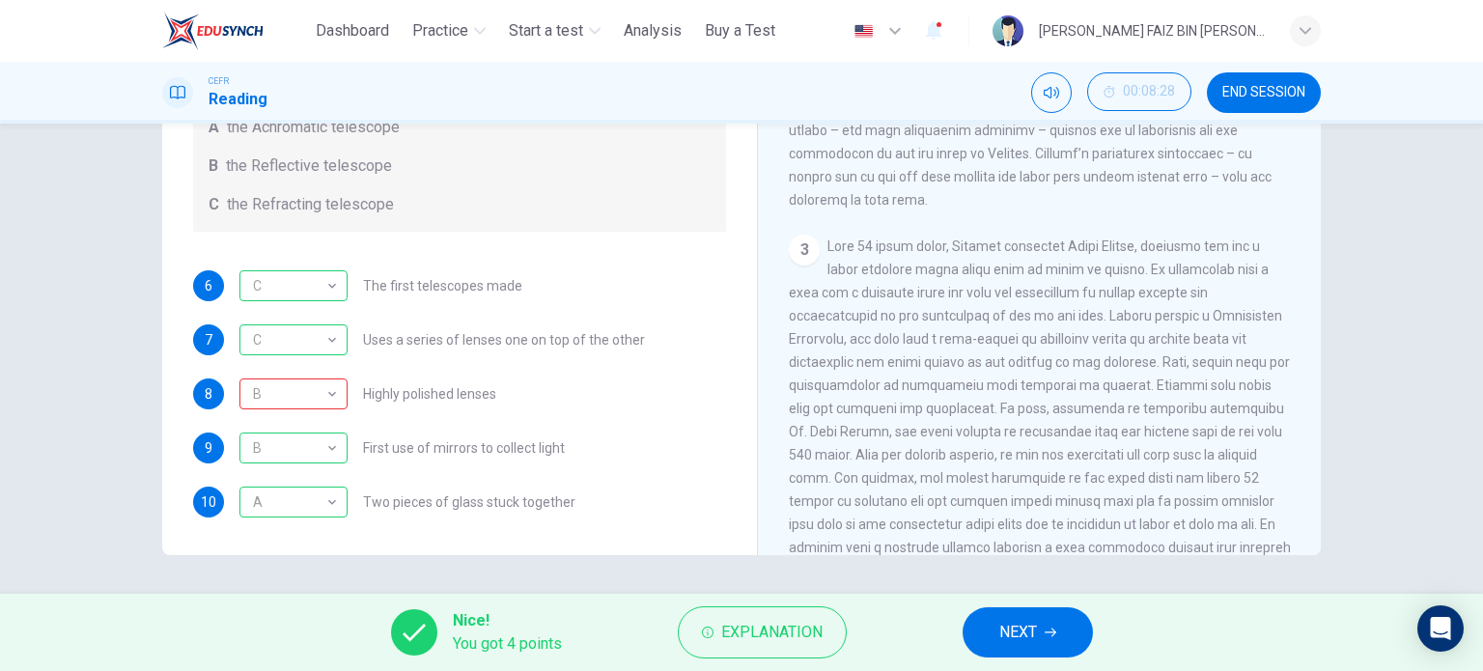
drag, startPoint x: 1058, startPoint y: 290, endPoint x: 1174, endPoint y: 359, distance: 135.1
click at [1174, 359] on span at bounding box center [1040, 408] width 502 height 340
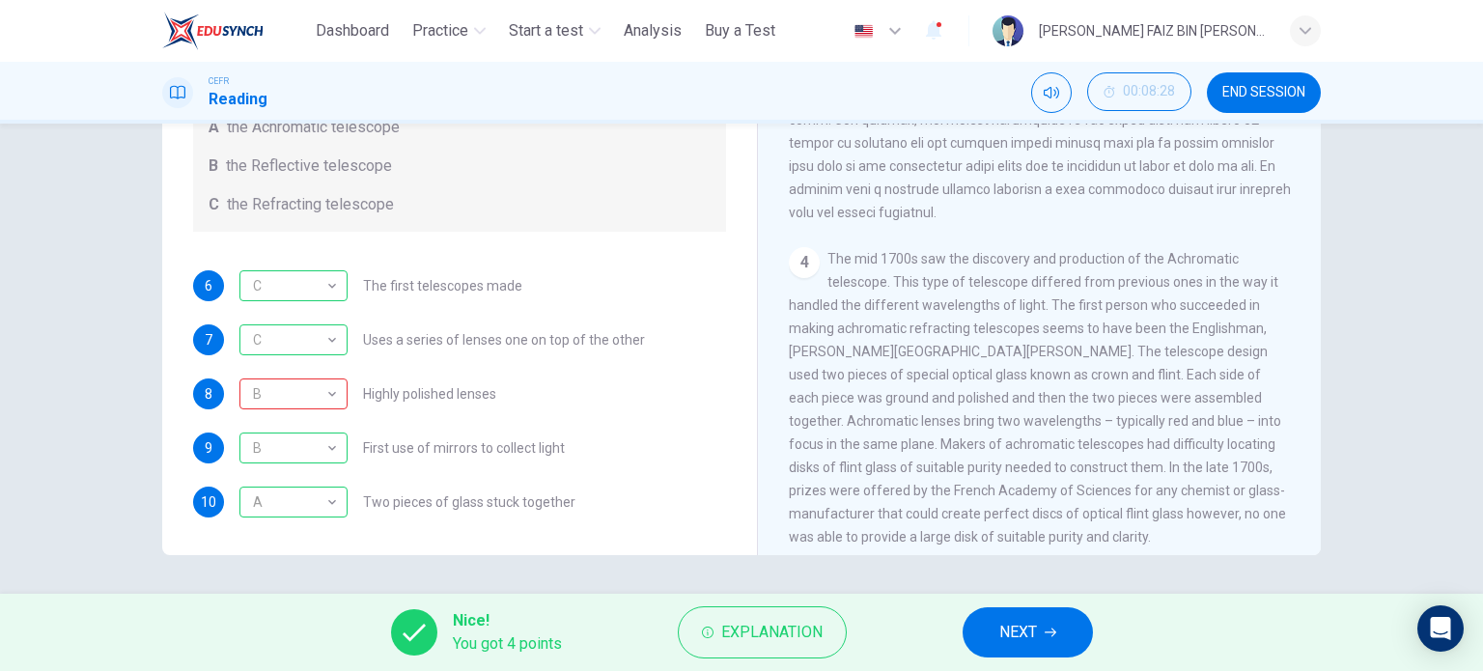
scroll to position [1106, 0]
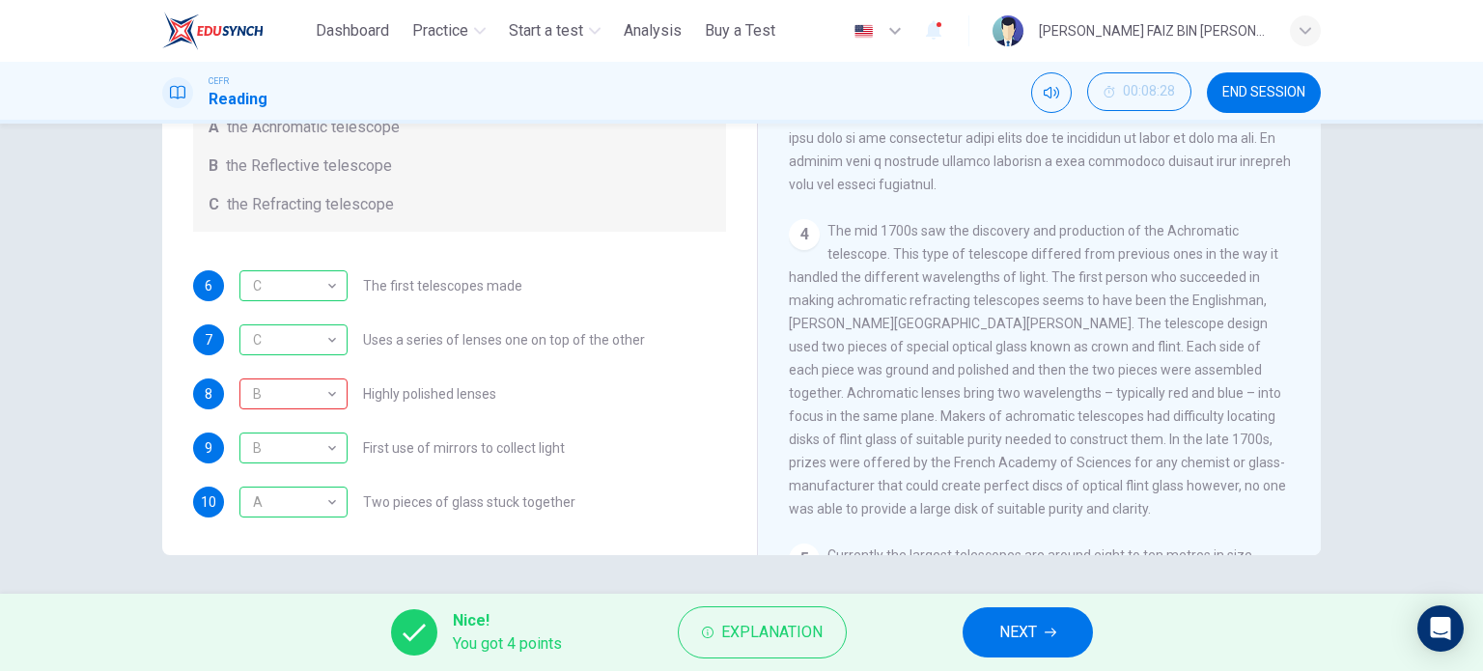
click at [1016, 616] on button "NEXT" at bounding box center [1027, 632] width 130 height 50
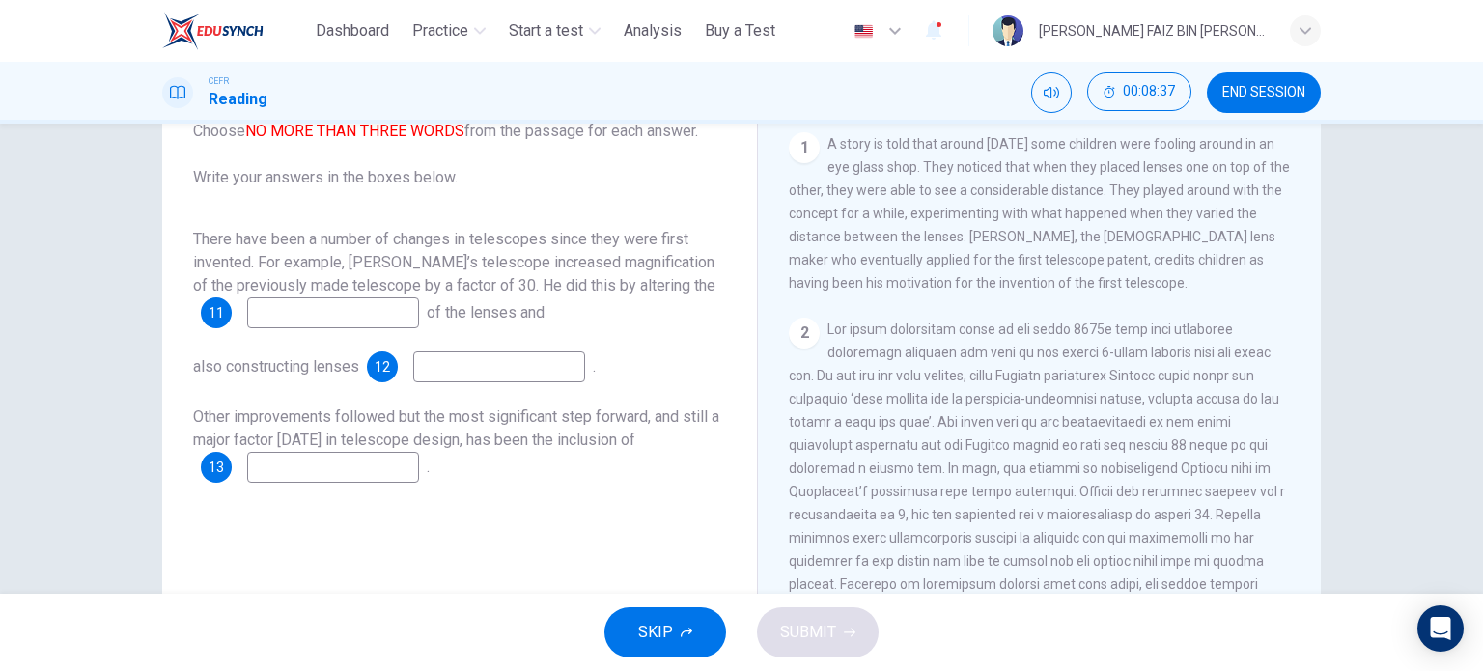
scroll to position [386, 0]
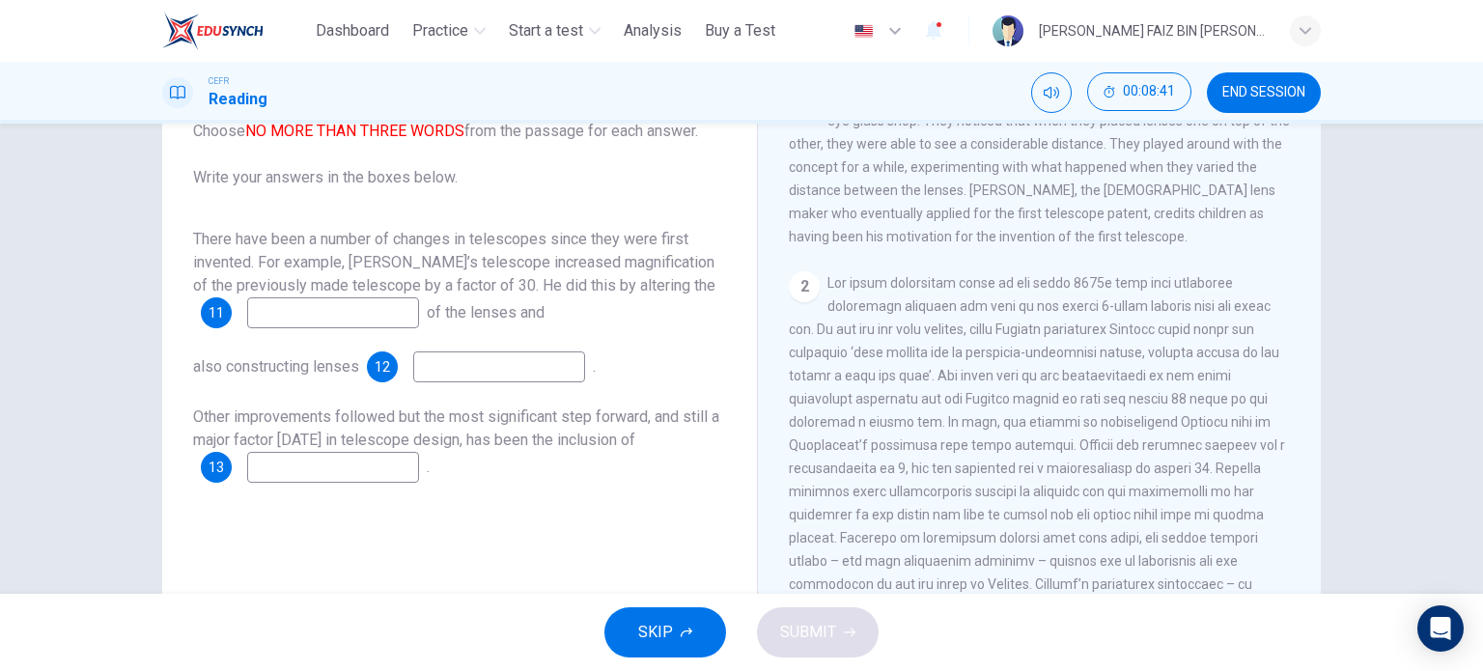
click at [266, 323] on input at bounding box center [333, 312] width 172 height 31
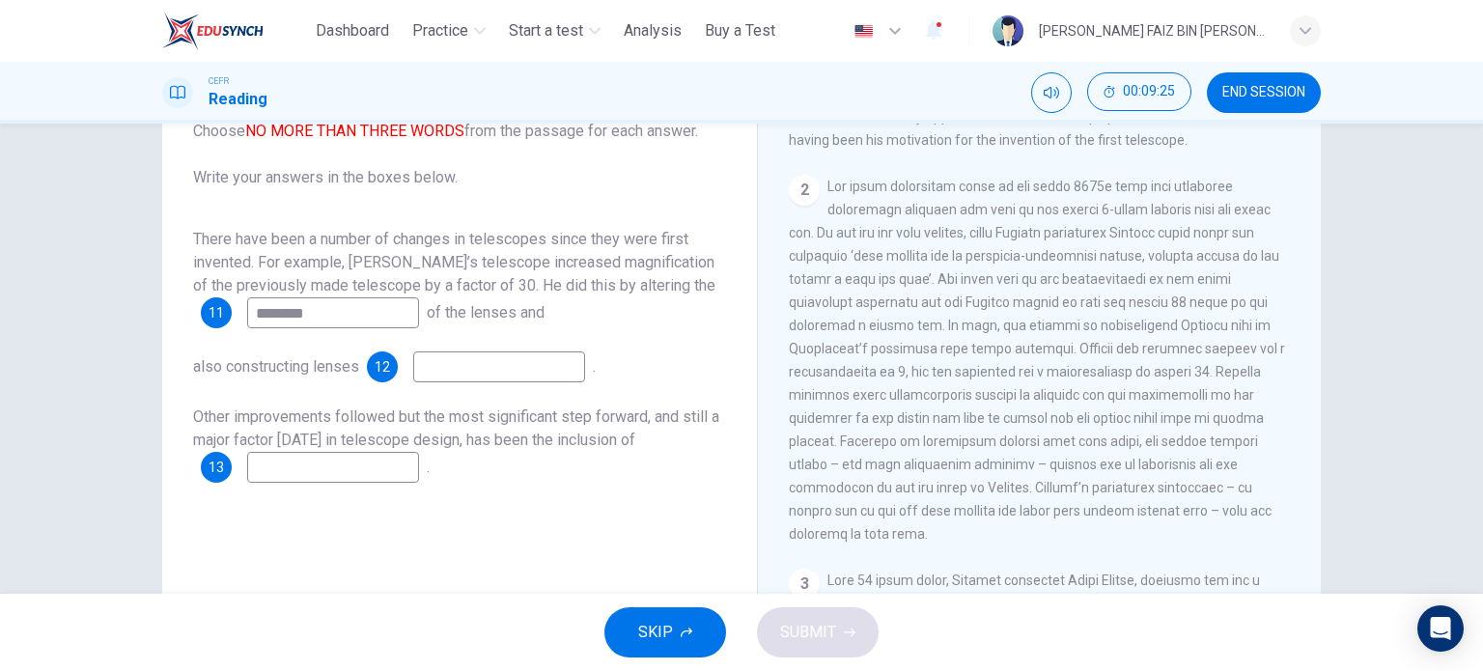
type input "********"
click at [565, 376] on input at bounding box center [499, 366] width 172 height 31
type input "*"
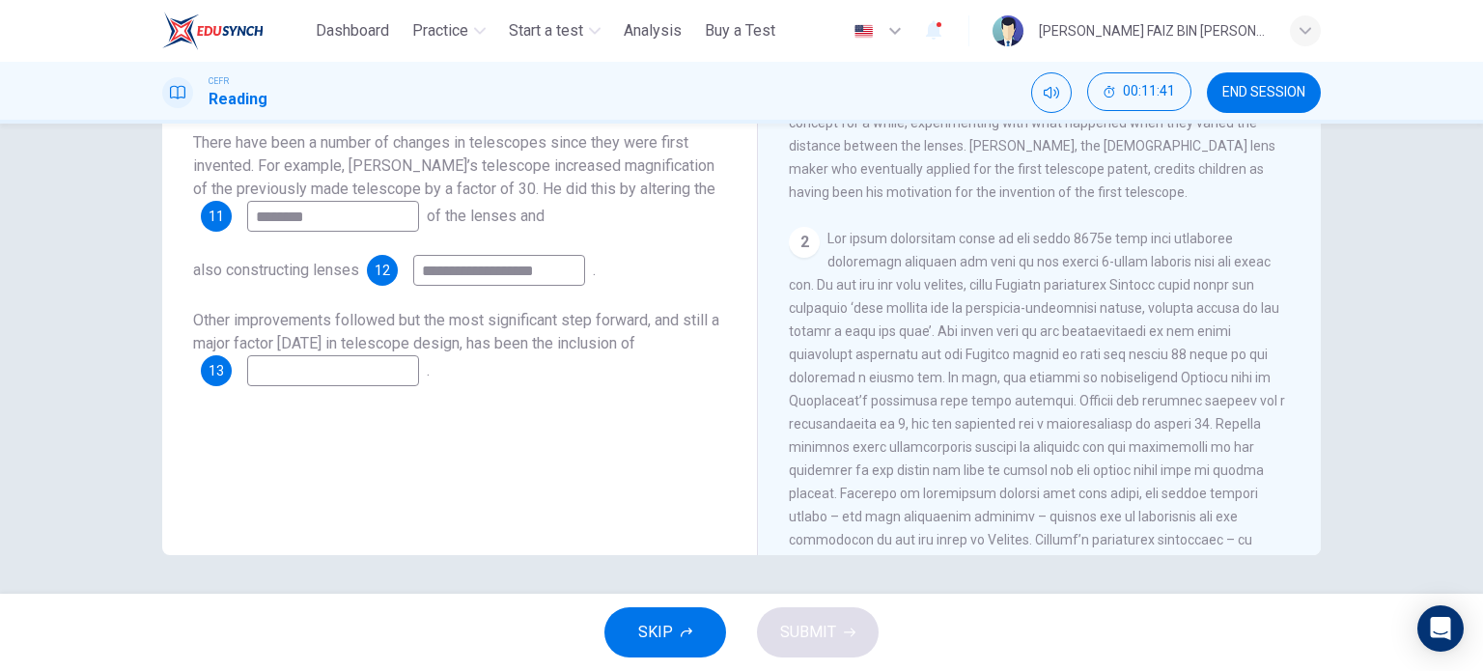
scroll to position [431, 0]
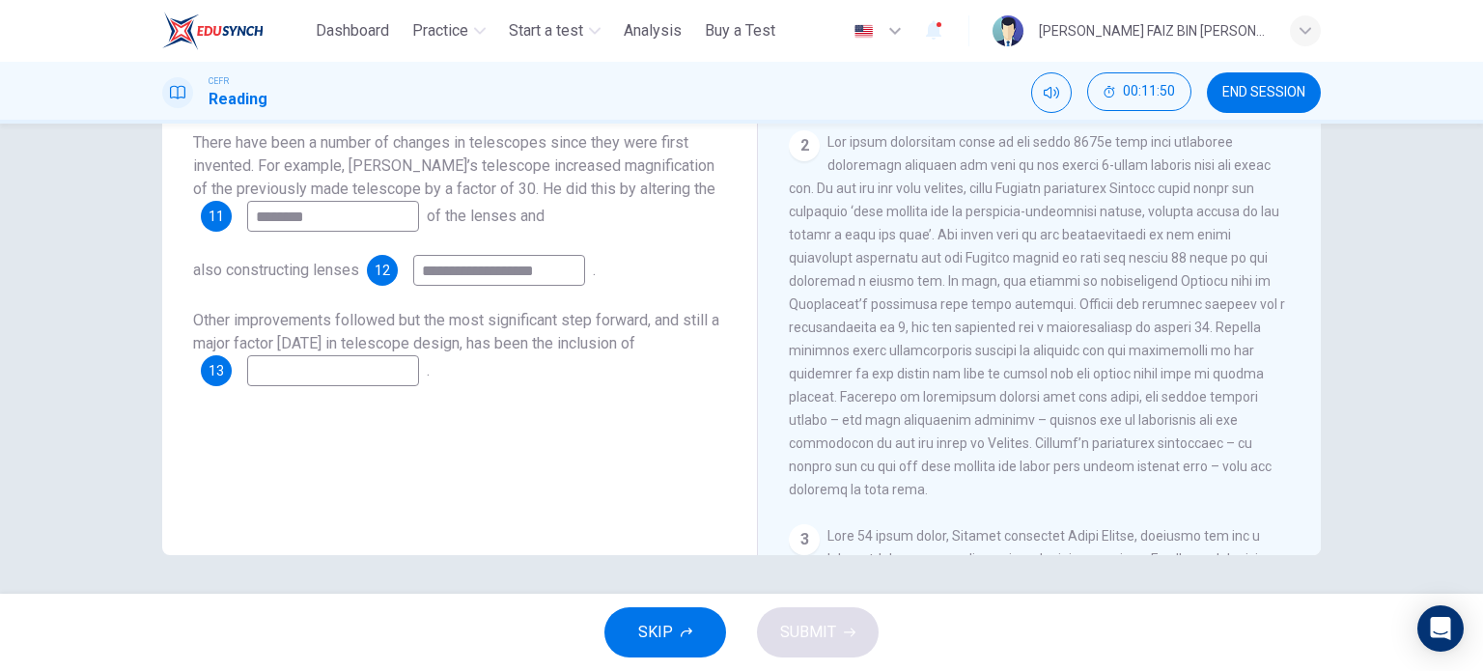
drag, startPoint x: 451, startPoint y: 268, endPoint x: 415, endPoint y: 268, distance: 35.7
click at [415, 268] on input "**********" at bounding box center [499, 270] width 172 height 31
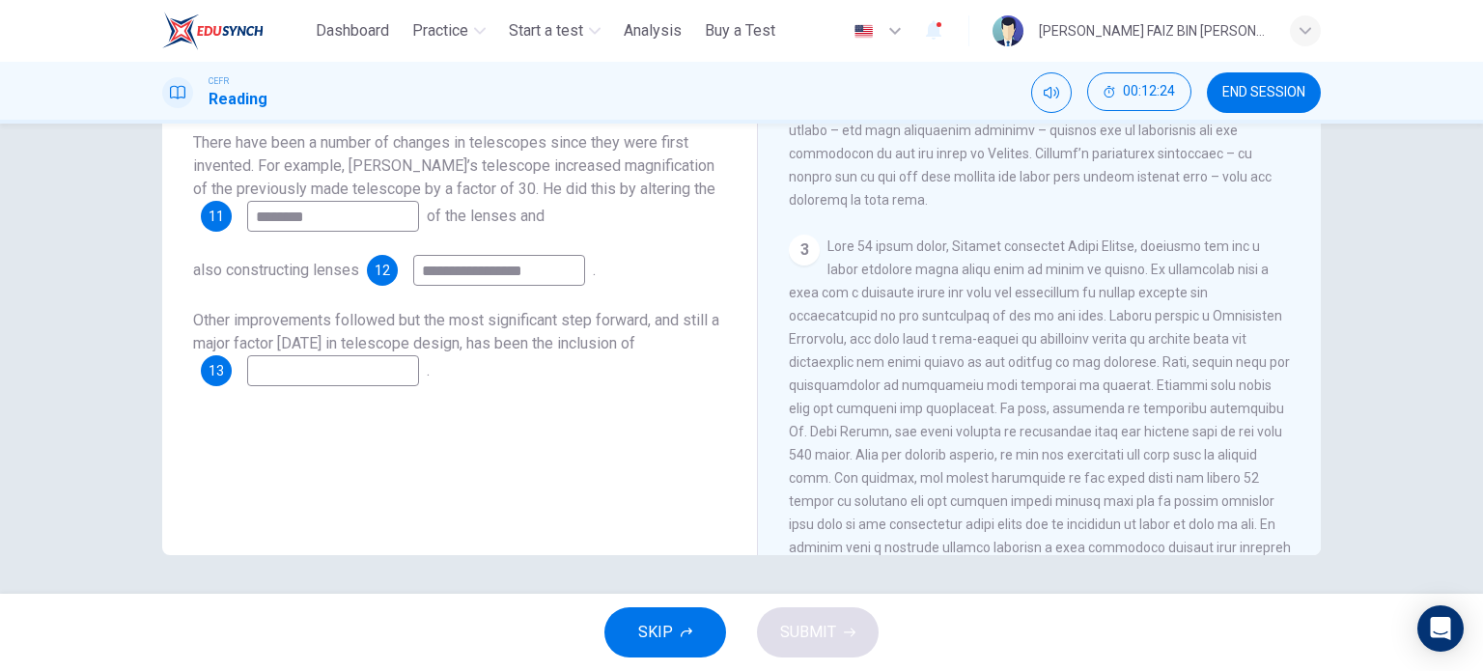
scroll to position [817, 0]
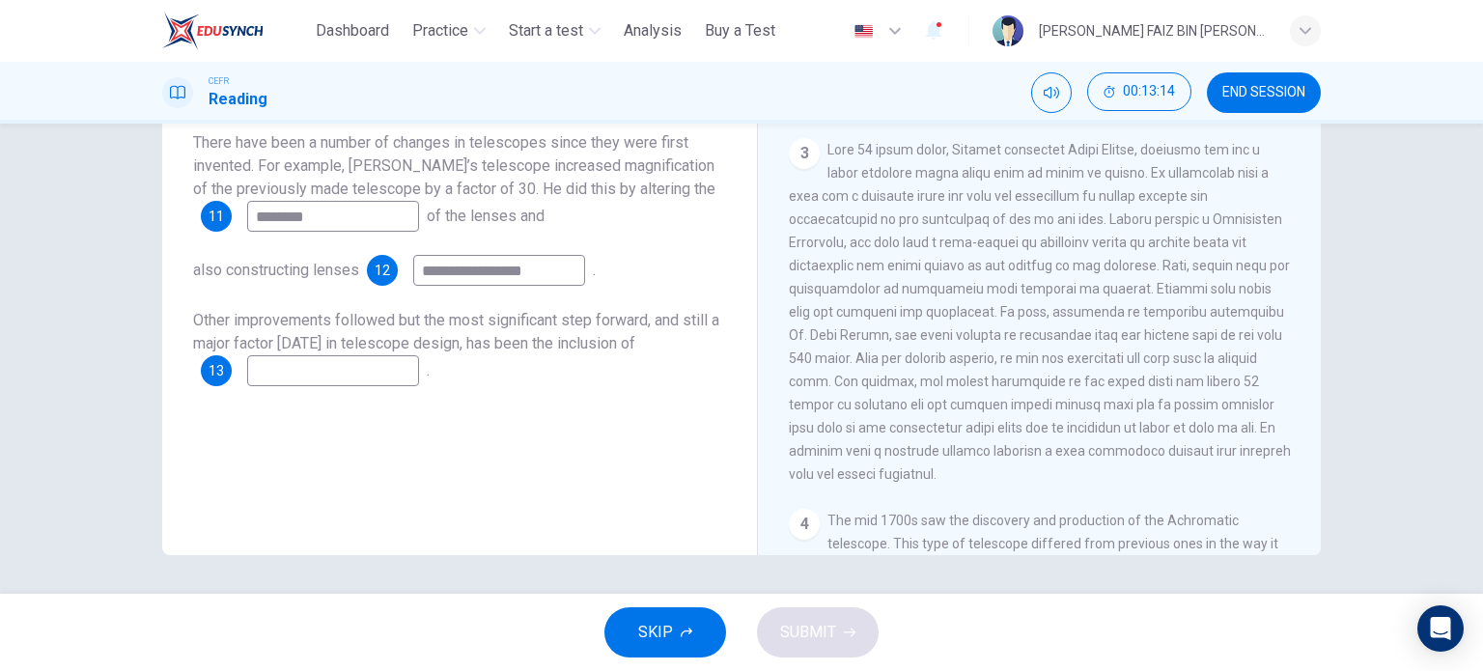
type input "**********"
click at [365, 366] on input at bounding box center [333, 370] width 172 height 31
type input "*******"
click at [840, 626] on button "SUBMIT" at bounding box center [818, 632] width 122 height 50
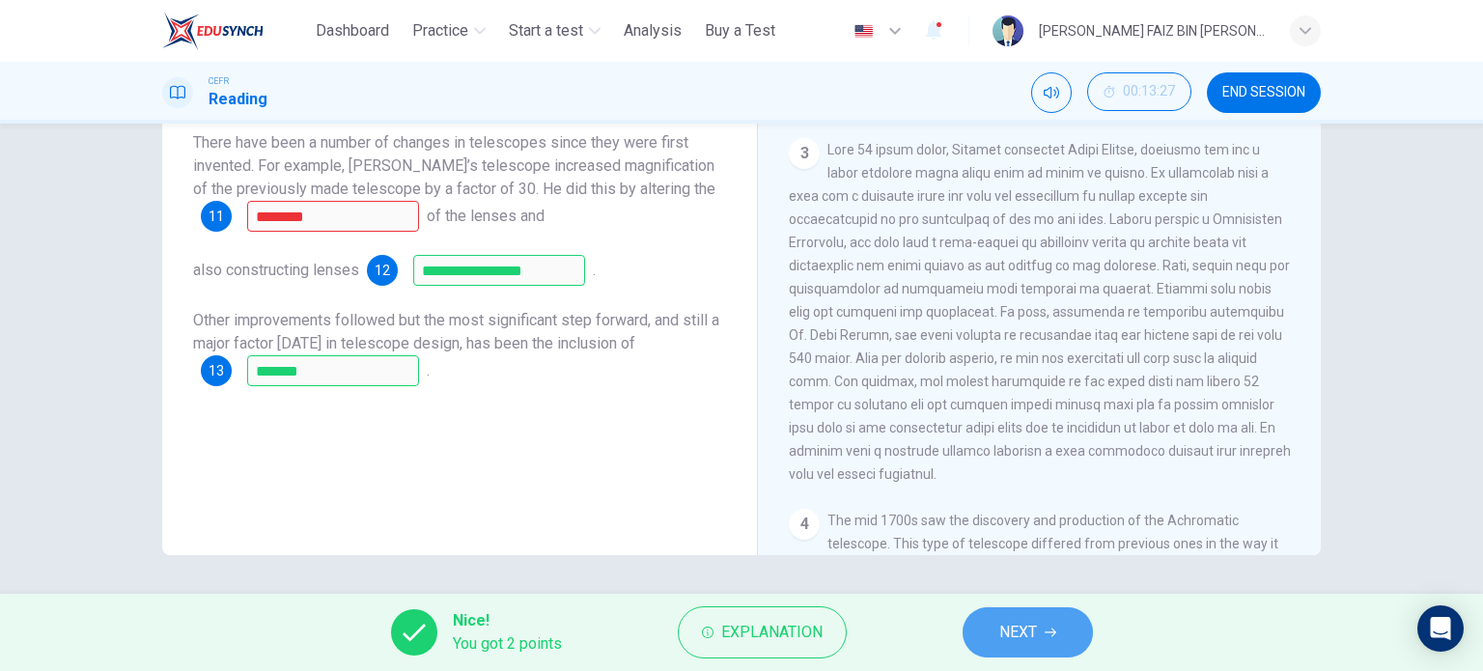
click at [1058, 623] on button "NEXT" at bounding box center [1027, 632] width 130 height 50
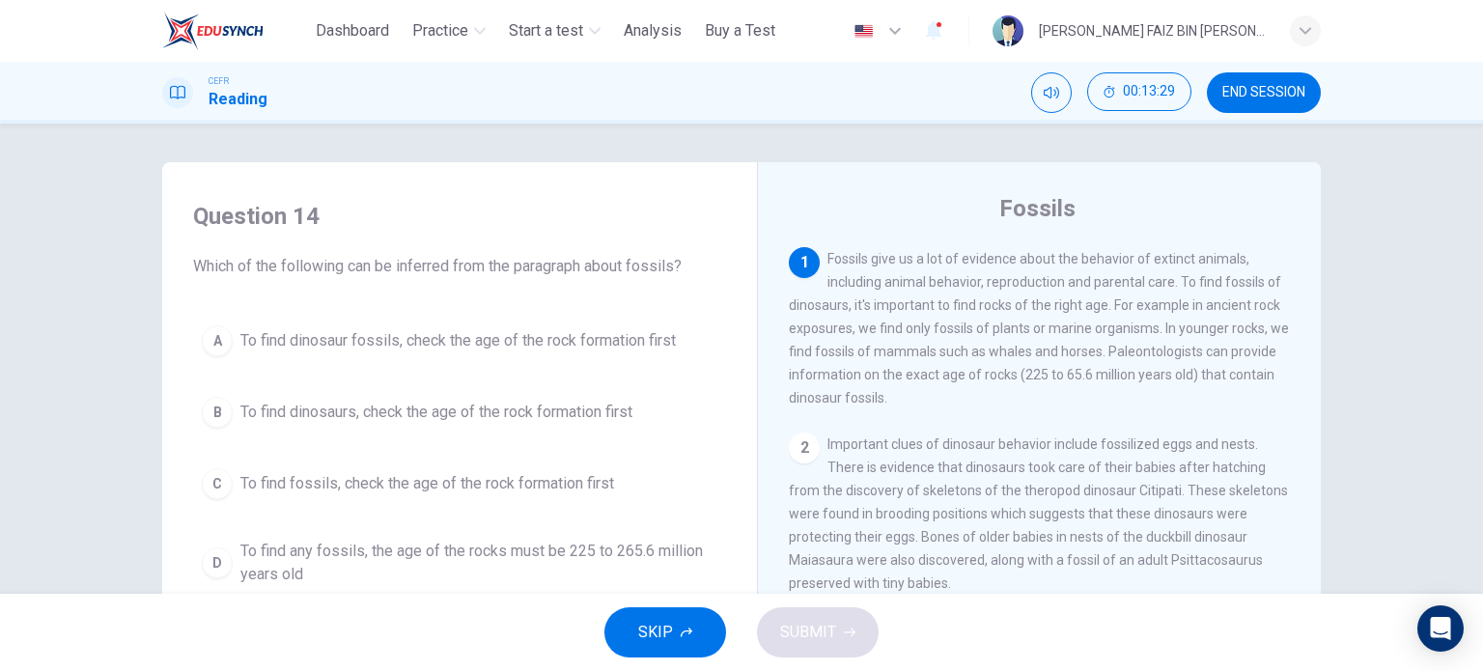
click at [1232, 89] on span "END SESSION" at bounding box center [1263, 92] width 83 height 15
